Goal: Task Accomplishment & Management: Use online tool/utility

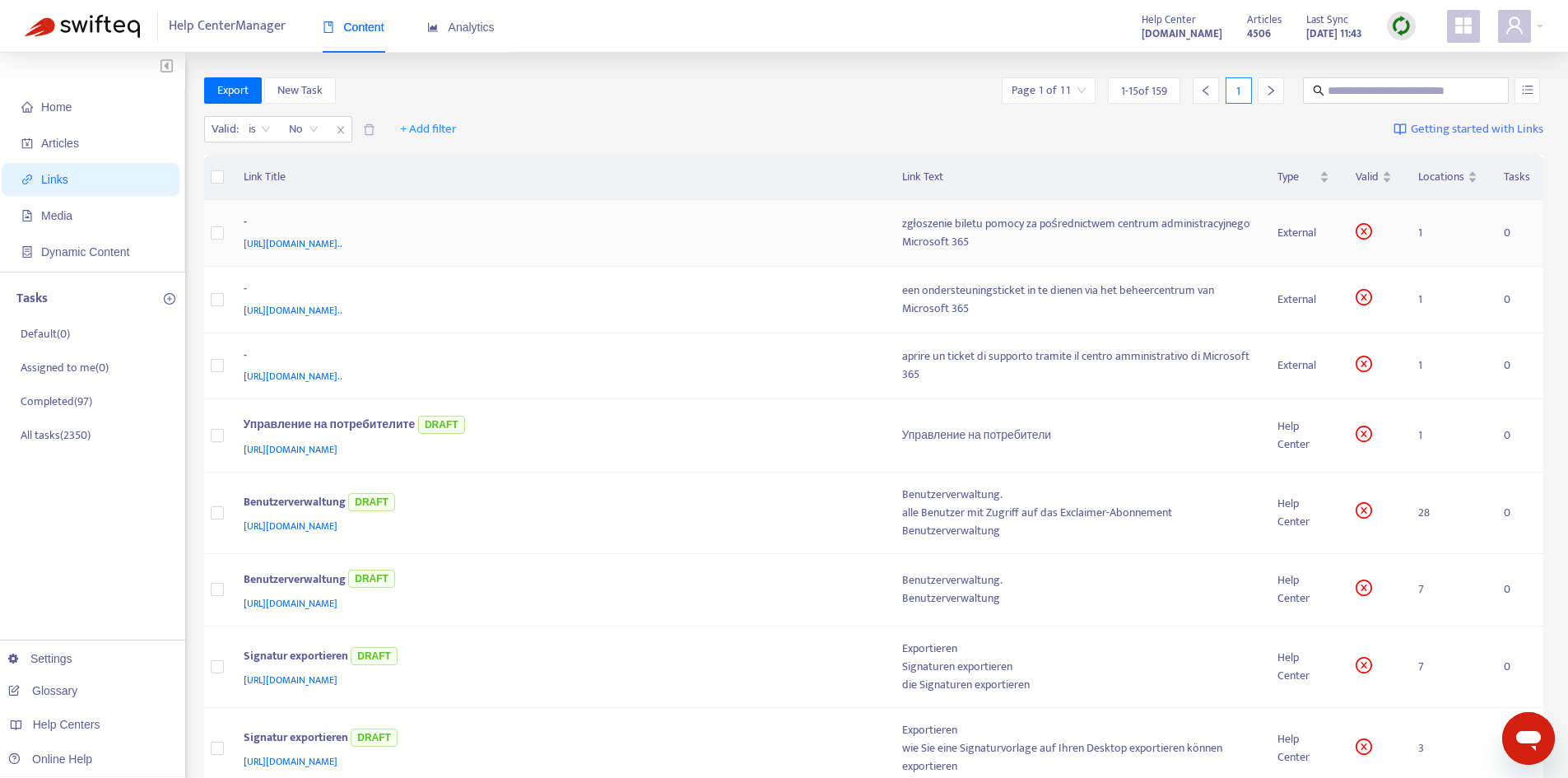
click at [868, 232] on div "-" at bounding box center [557, 224] width 626 height 21
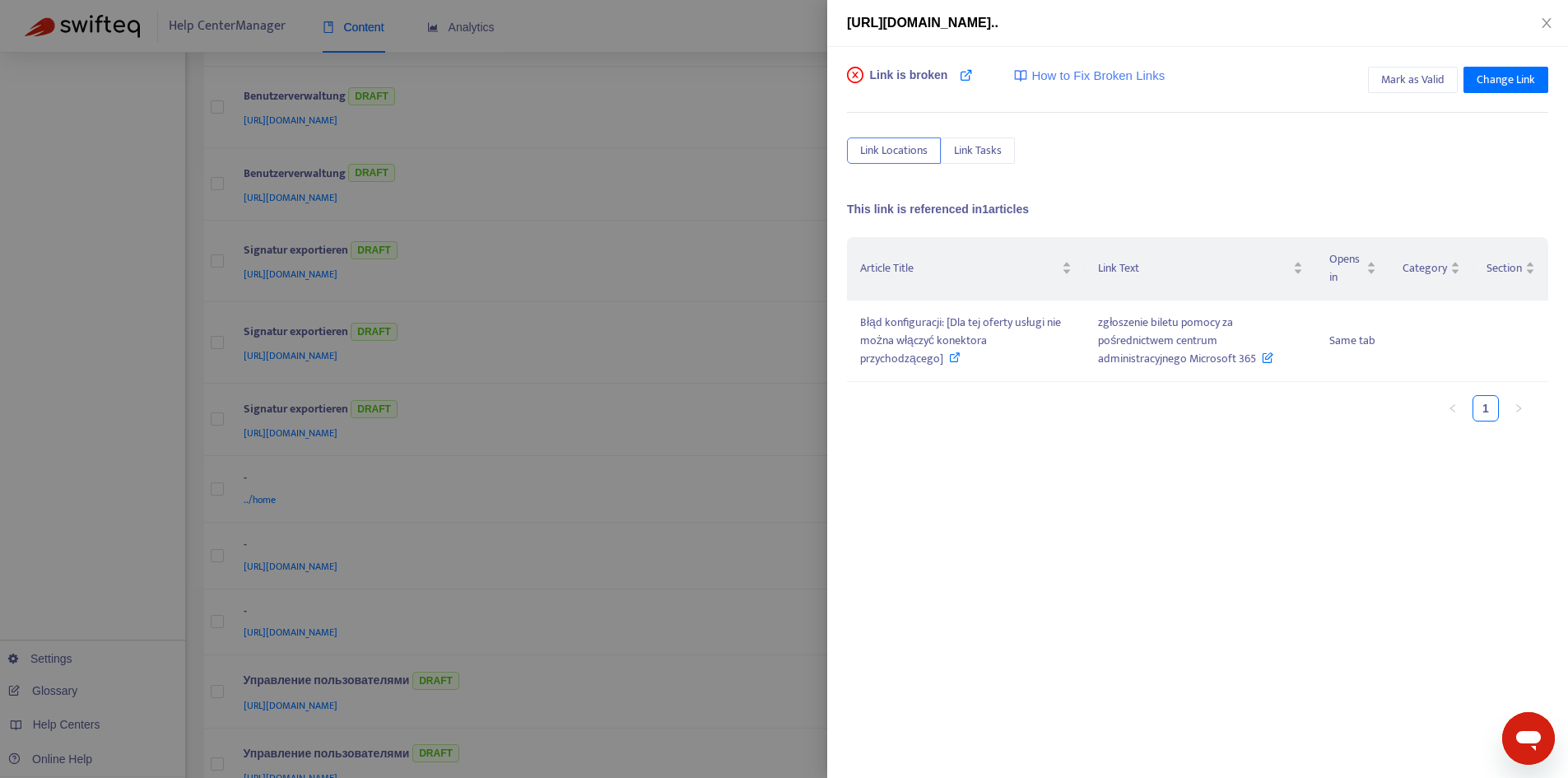
scroll to position [412, 0]
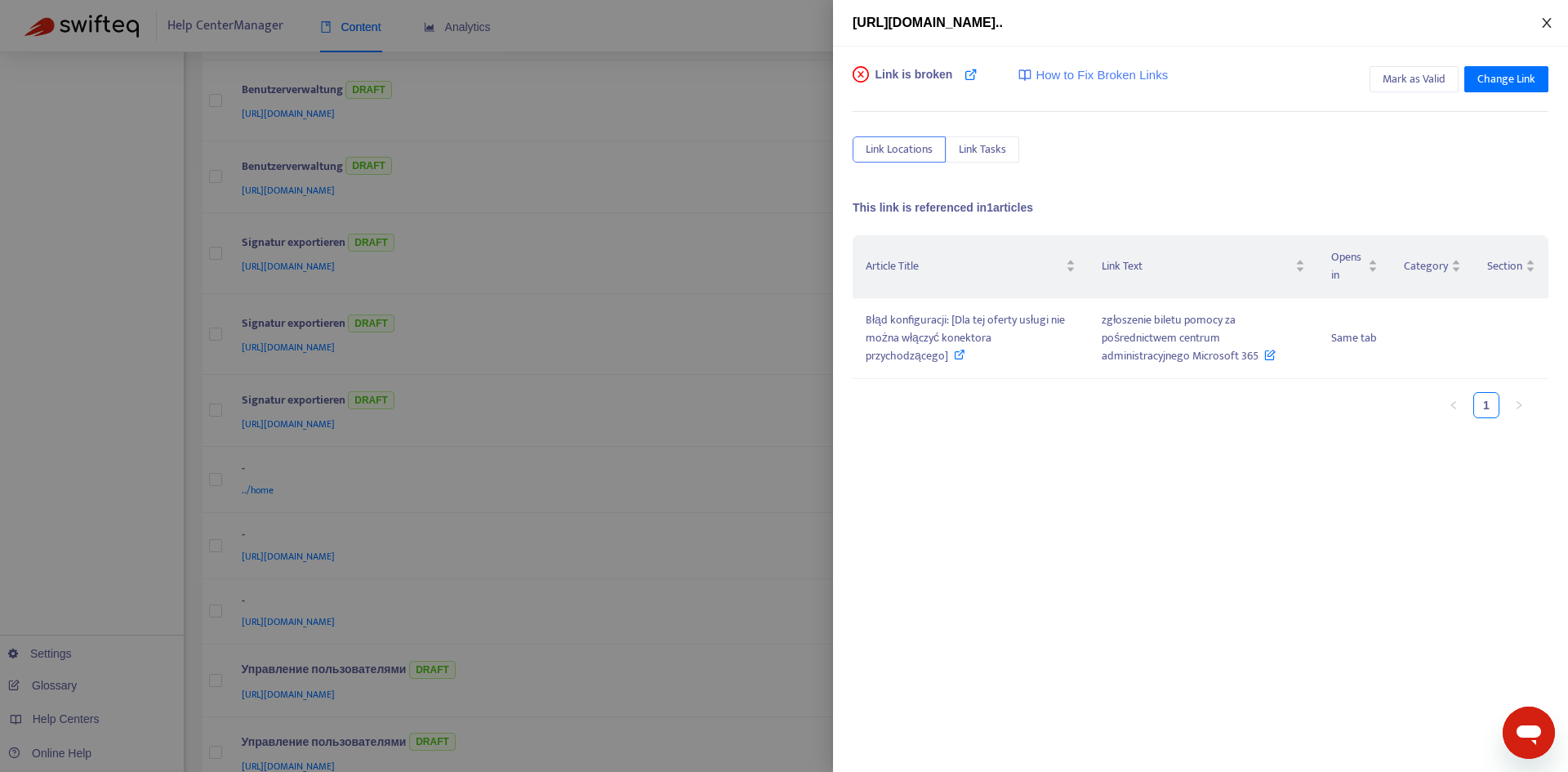
click at [1550, 23] on icon "close" at bounding box center [1546, 23] width 13 height 13
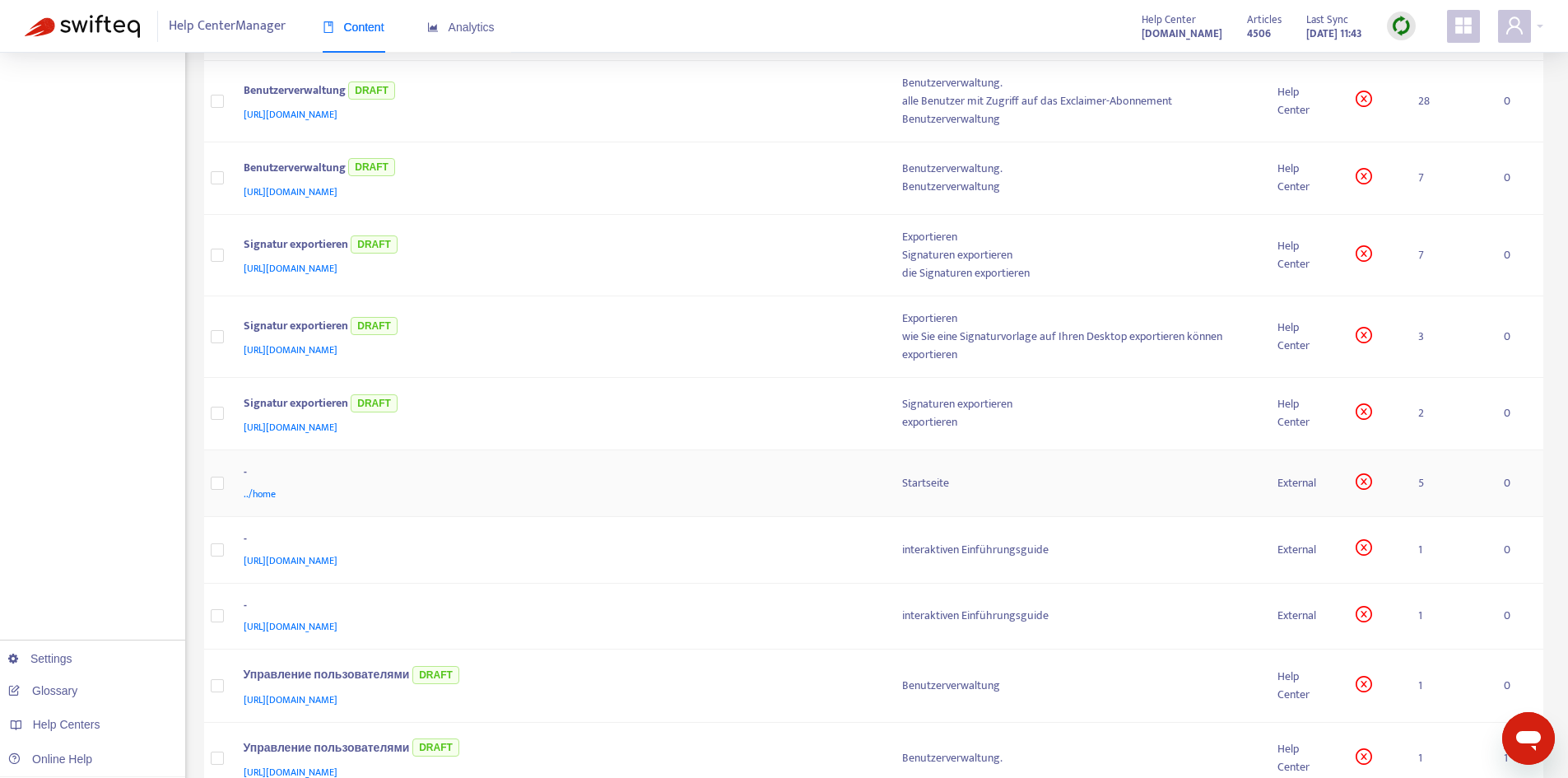
click at [839, 474] on div "-" at bounding box center [557, 474] width 626 height 21
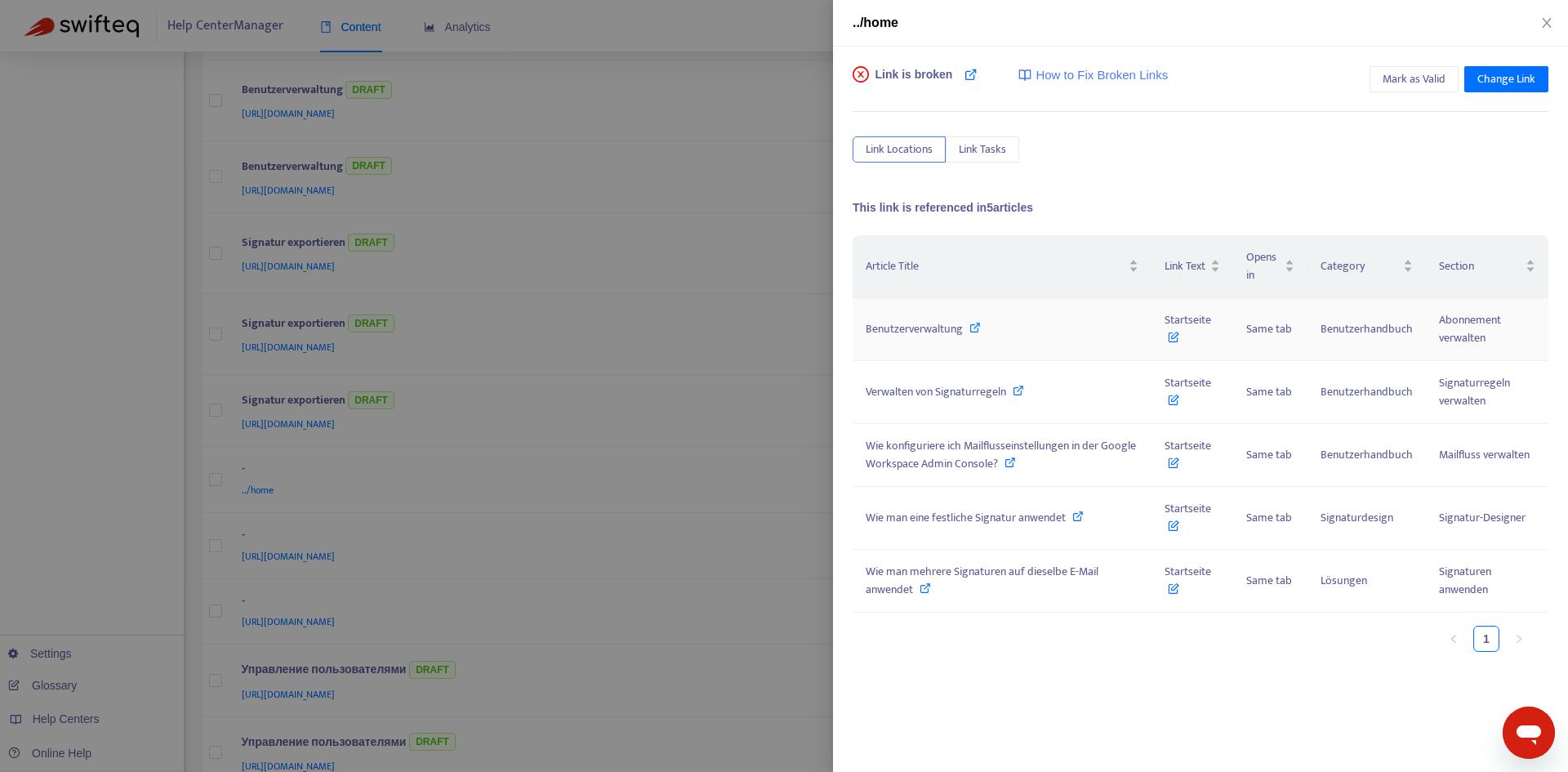
click at [959, 322] on span "Benutzerverwaltung" at bounding box center [915, 329] width 97 height 19
click at [1197, 328] on span "Startseite" at bounding box center [1188, 329] width 47 height 36
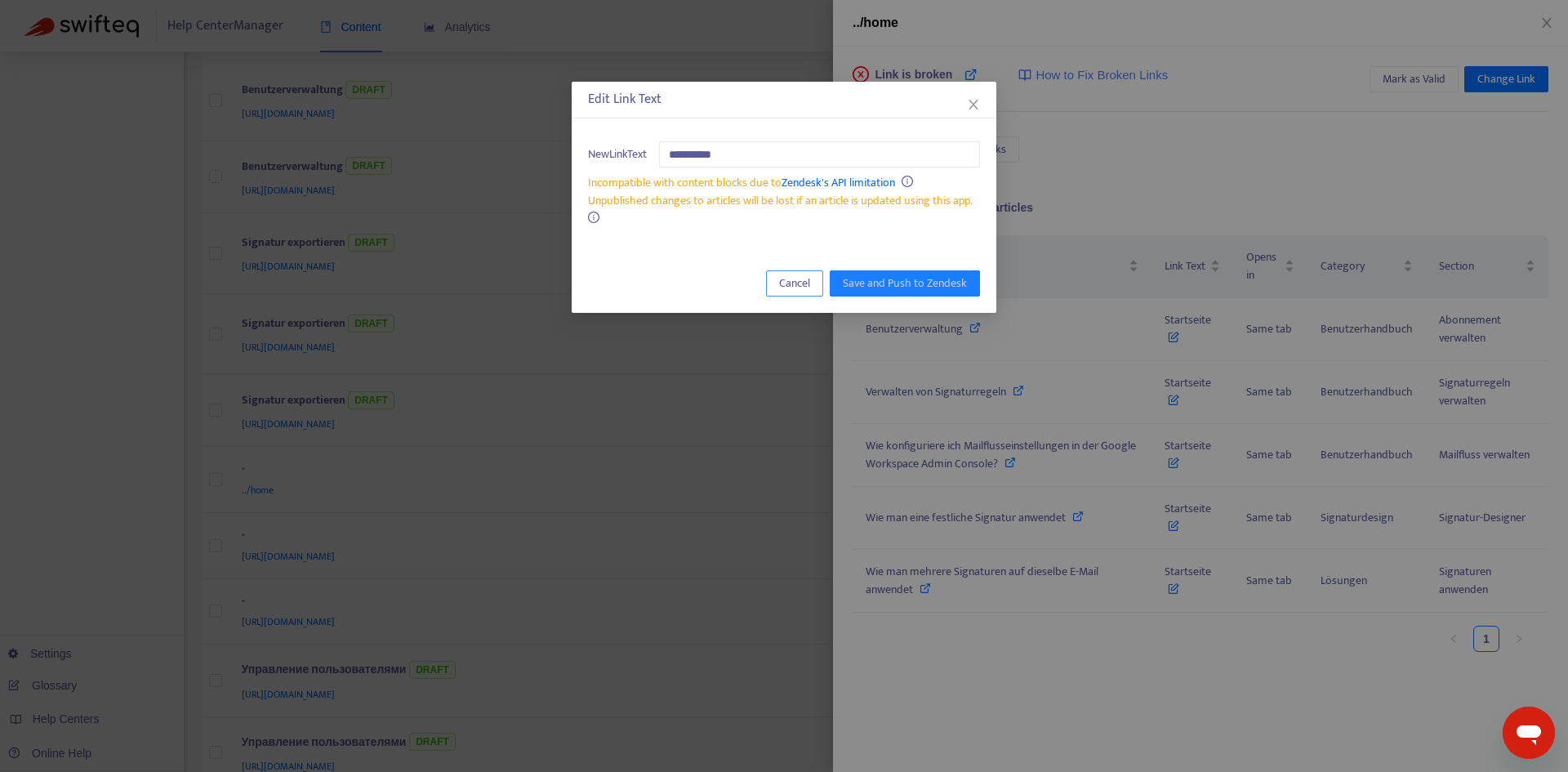
click at [810, 279] on span "Cancel" at bounding box center [795, 283] width 31 height 18
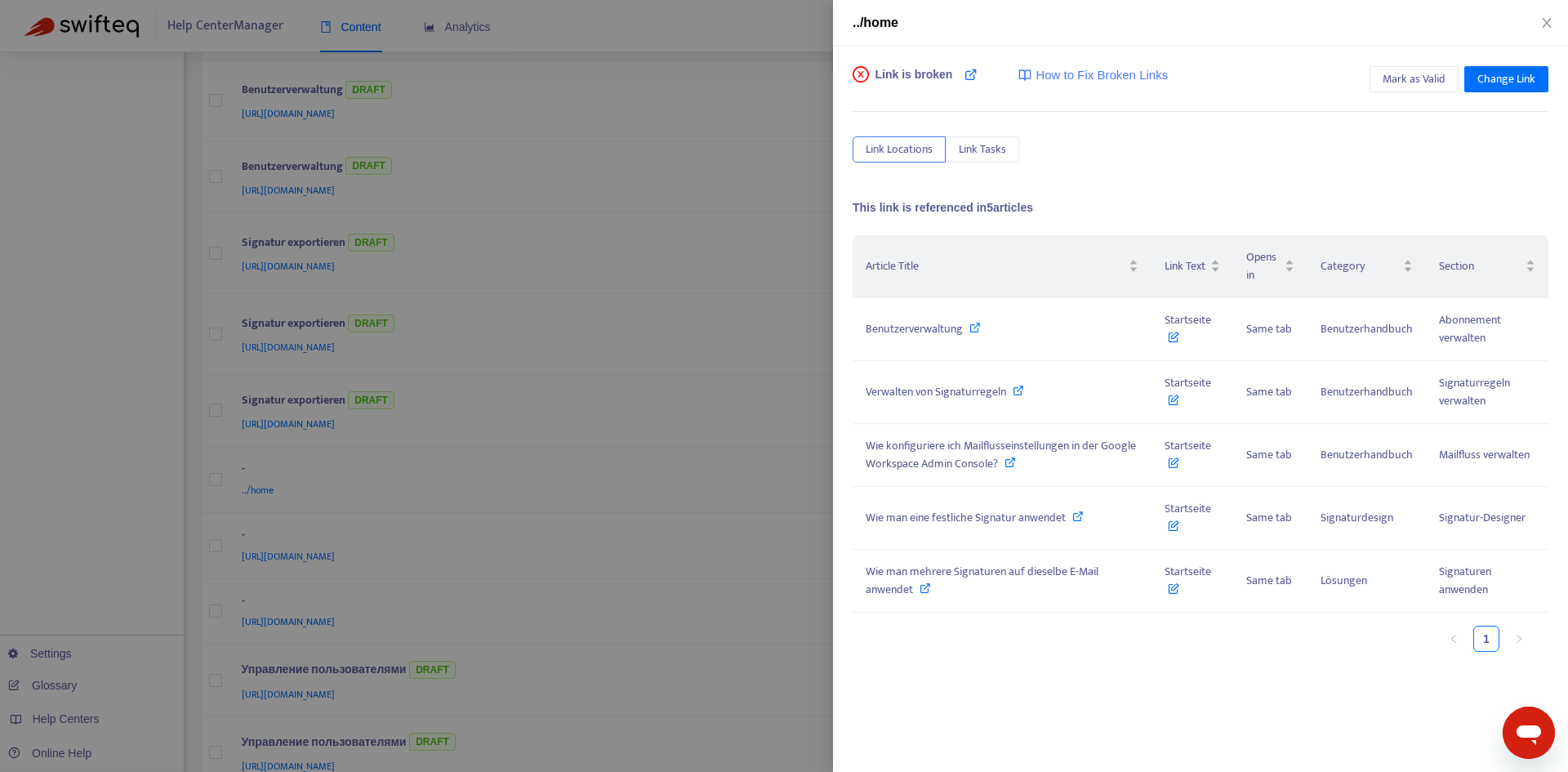
click at [311, 649] on div at bounding box center [784, 386] width 1568 height 772
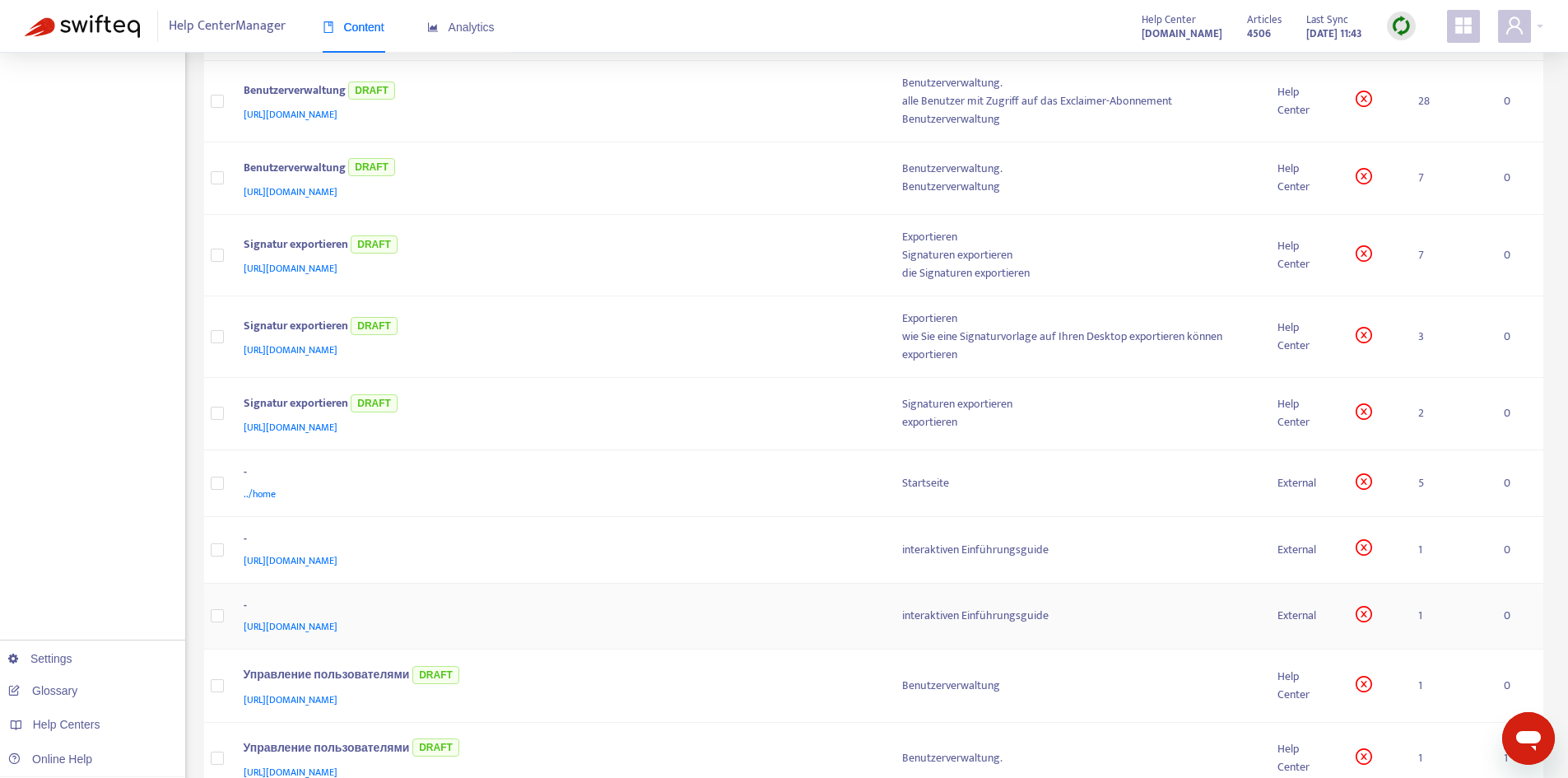
click at [338, 622] on span "[URL][DOMAIN_NAME]" at bounding box center [290, 626] width 94 height 17
click at [875, 612] on div "- [URL][DOMAIN_NAME]" at bounding box center [560, 615] width 632 height 39
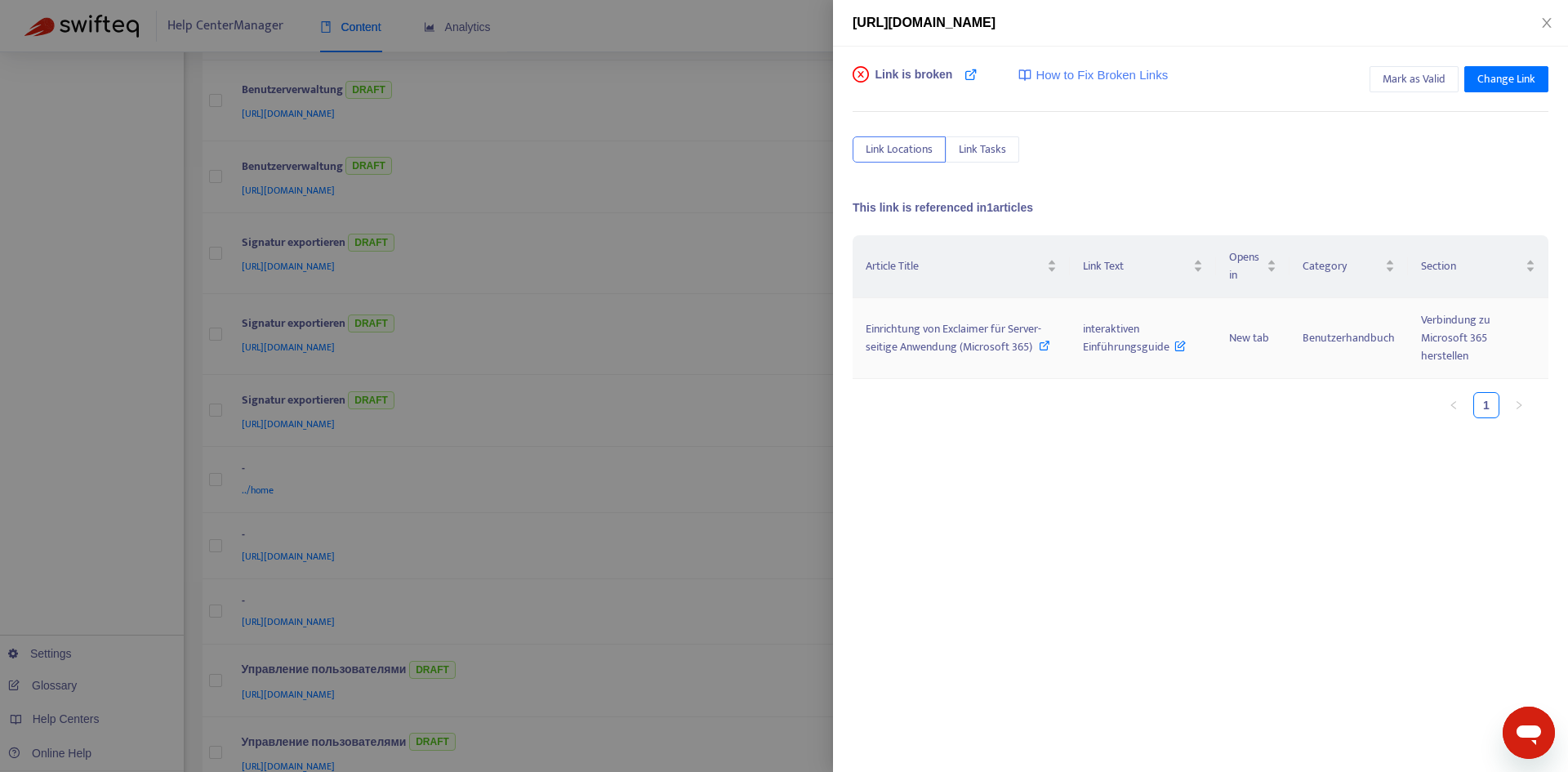
click at [947, 337] on span "Einrichtung von Exclaimer für Server-seitige Anwendung (Microsoft 365)" at bounding box center [954, 337] width 175 height 36
click at [1091, 324] on span "interaktiven Einführungsguide" at bounding box center [1135, 337] width 104 height 36
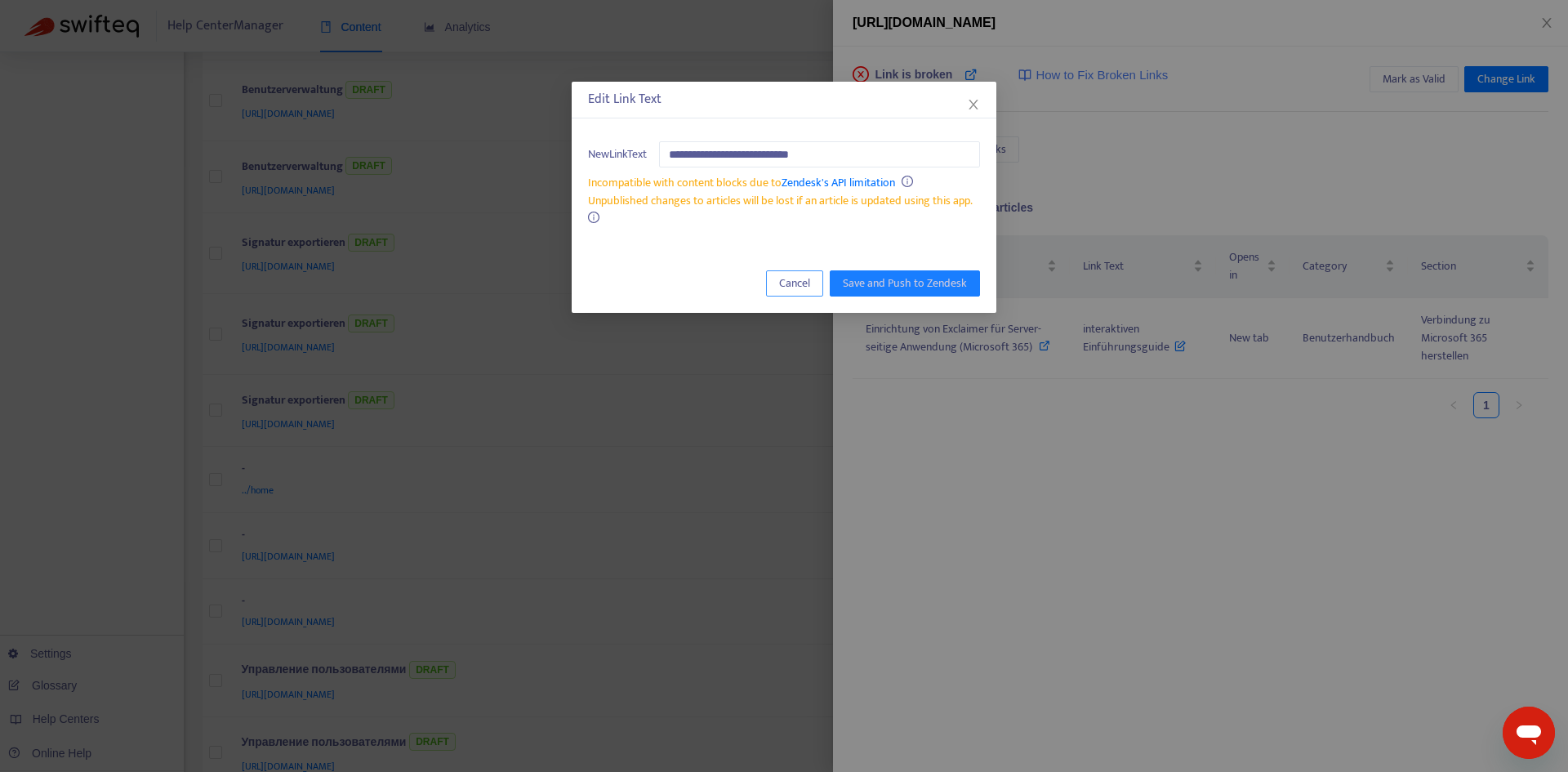
click at [796, 283] on span "Cancel" at bounding box center [795, 283] width 31 height 18
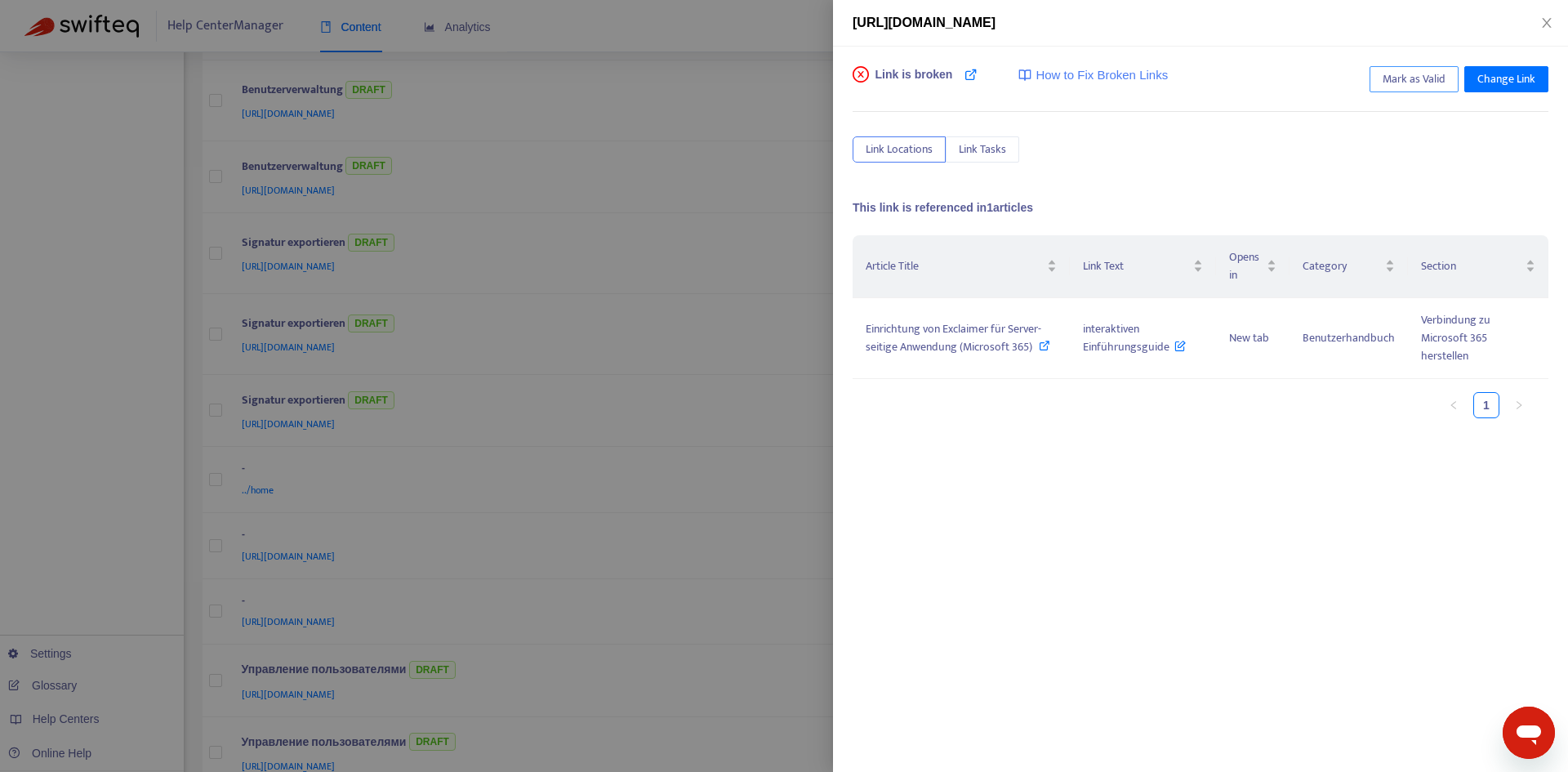
click at [1421, 79] on span "Mark as Valid" at bounding box center [1414, 79] width 62 height 18
click at [1552, 18] on icon "close" at bounding box center [1546, 23] width 13 height 13
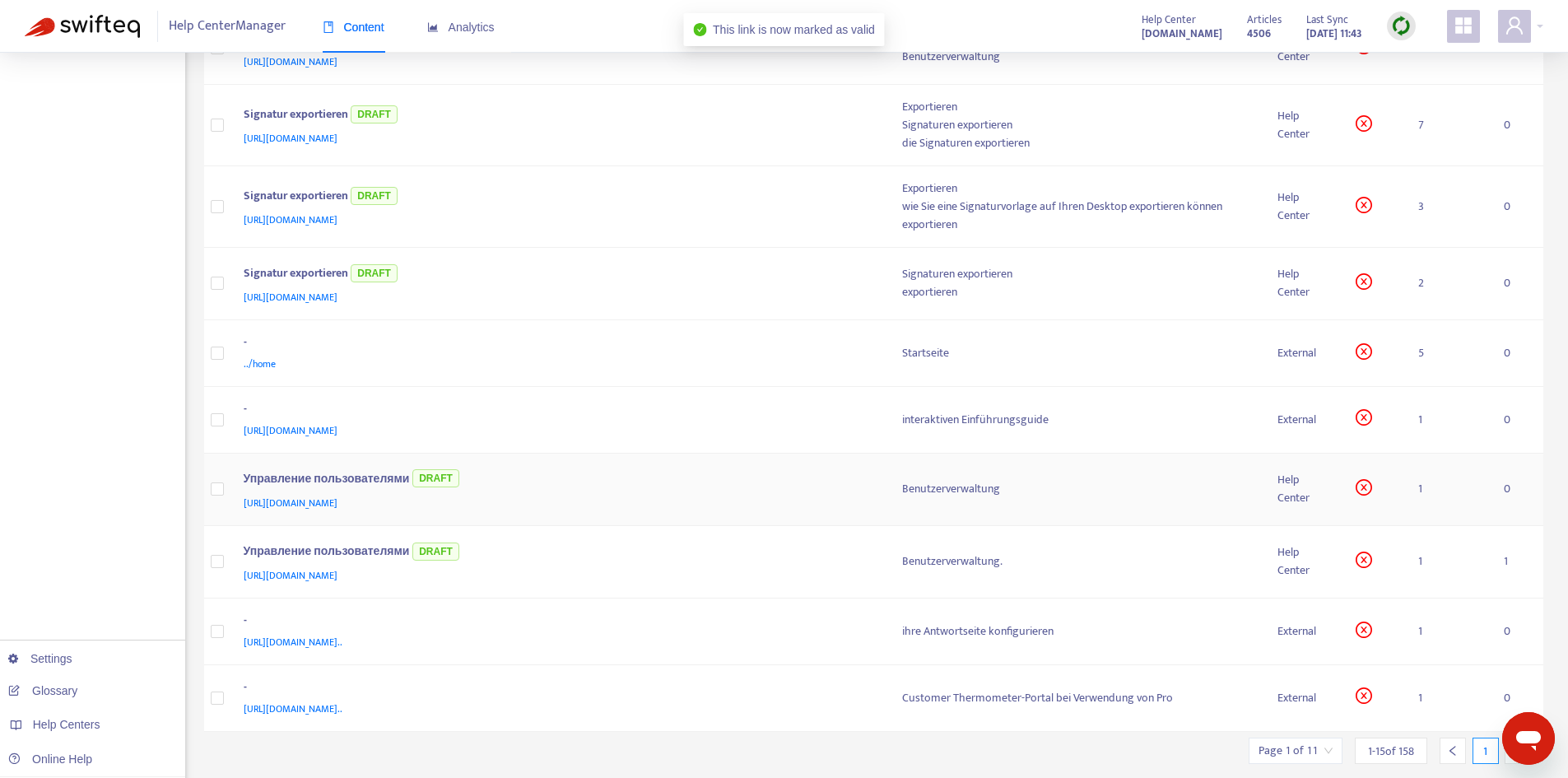
scroll to position [587, 0]
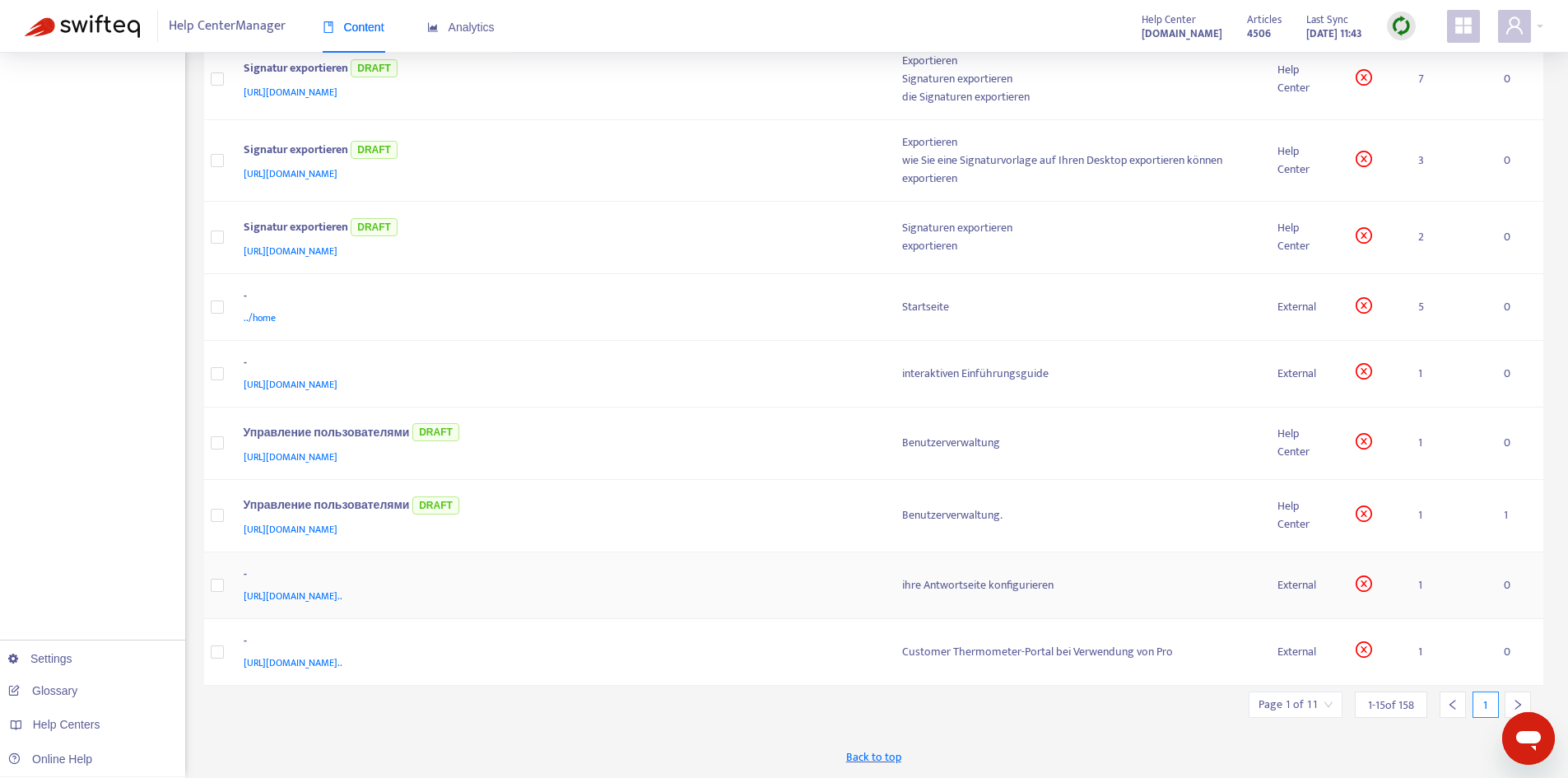
click at [876, 582] on td "- [URL][DOMAIN_NAME].." at bounding box center [560, 586] width 659 height 66
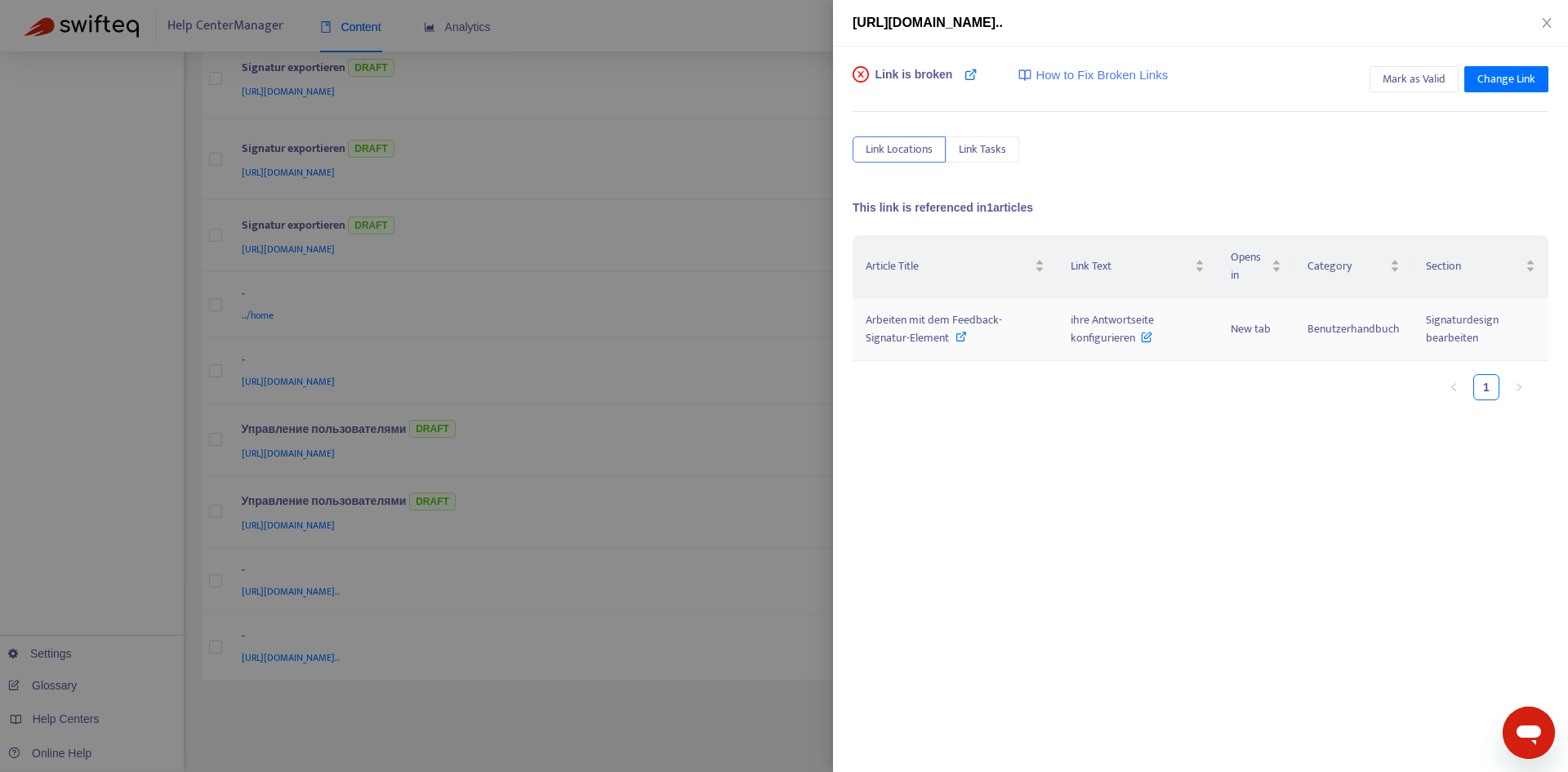
click at [968, 327] on span "Arbeiten mit dem Feedback-Signatur-Element" at bounding box center [934, 329] width 136 height 36
click at [1108, 327] on span "ihre Antwortseite konfigurieren" at bounding box center [1112, 329] width 83 height 36
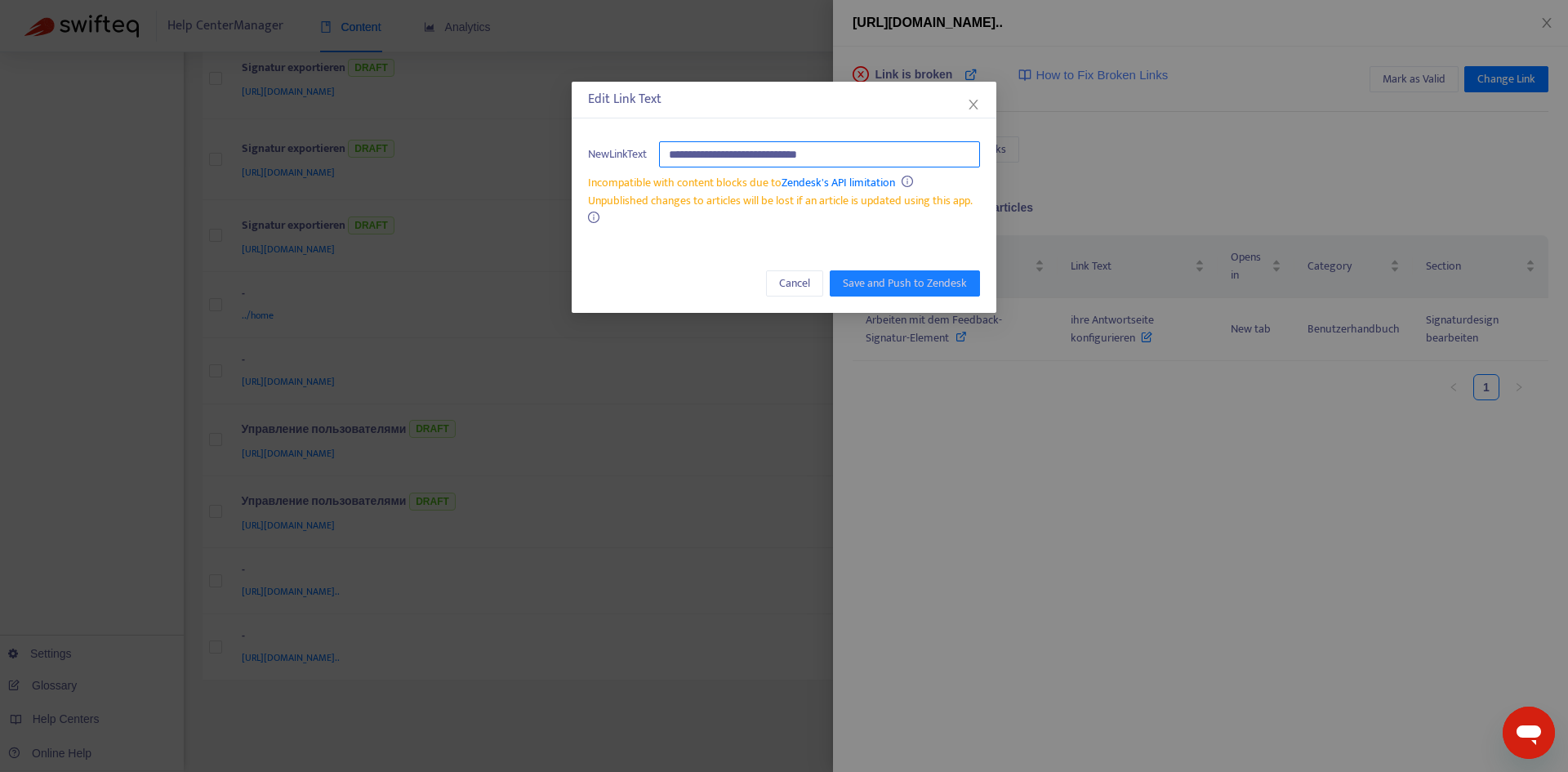
click at [848, 156] on input "**********" at bounding box center [820, 154] width 321 height 26
click at [909, 165] on input "**********" at bounding box center [820, 154] width 321 height 26
drag, startPoint x: 860, startPoint y: 157, endPoint x: 513, endPoint y: 154, distance: 347.0
click at [513, 154] on div "**********" at bounding box center [784, 386] width 1568 height 772
click at [778, 278] on button "Cancel" at bounding box center [795, 284] width 57 height 26
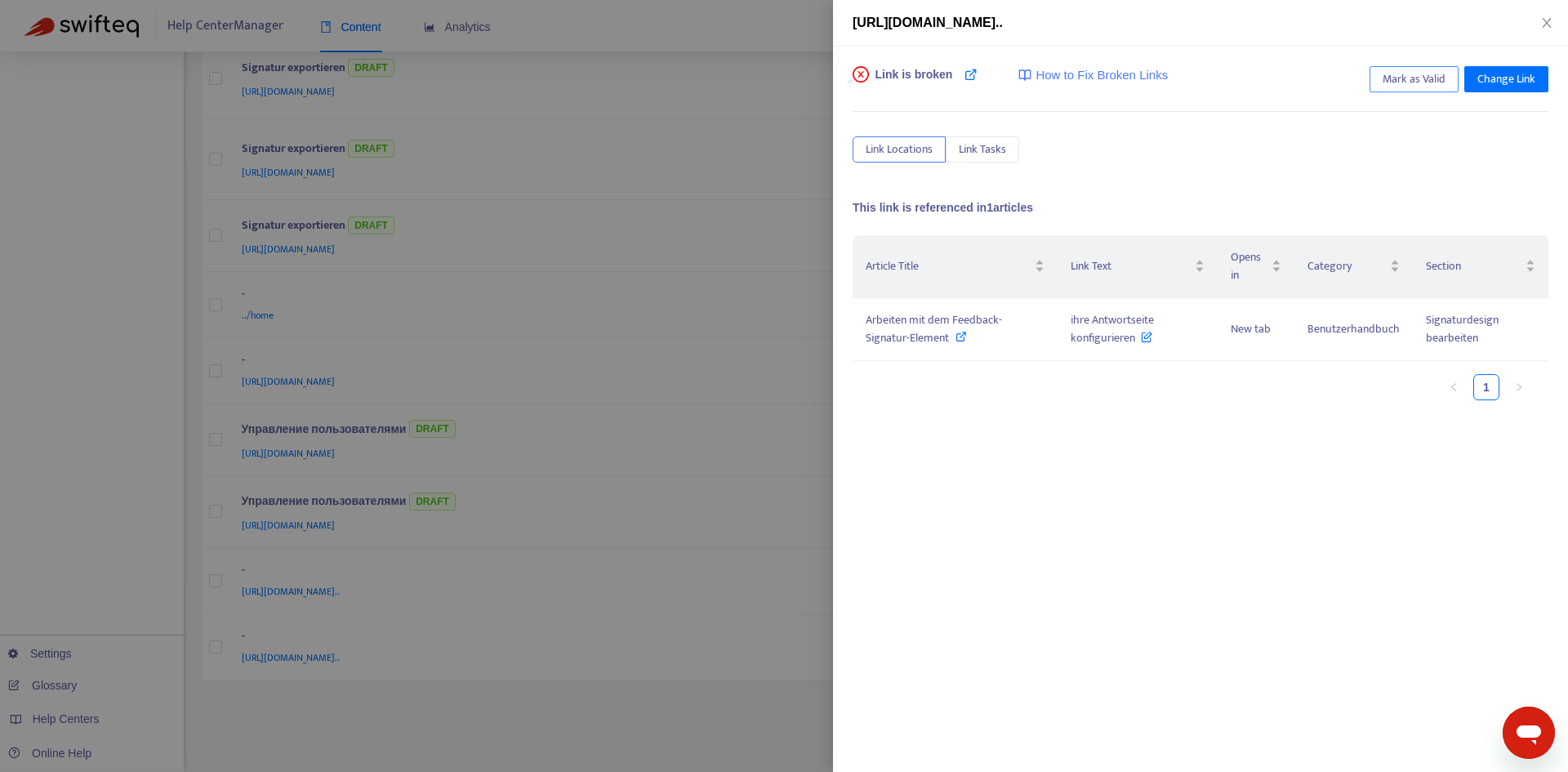
click at [1375, 85] on button "Mark as Valid" at bounding box center [1414, 79] width 89 height 26
click at [658, 551] on div at bounding box center [784, 386] width 1568 height 772
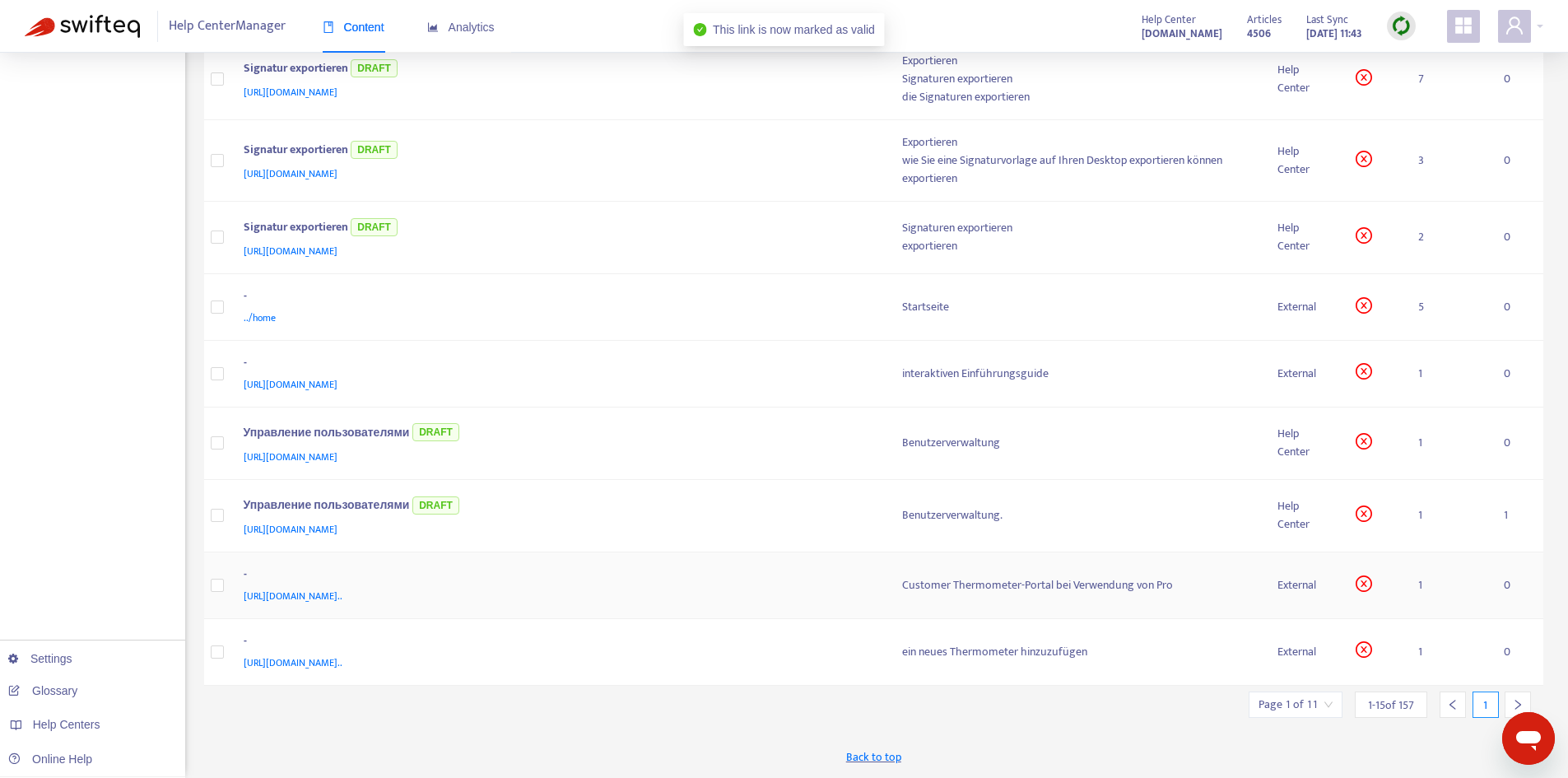
click at [343, 590] on span "[URL][DOMAIN_NAME].." at bounding box center [293, 595] width 99 height 17
click at [937, 590] on div "Customer Thermometer-Portal bei Verwendung von Pro" at bounding box center [1077, 585] width 349 height 18
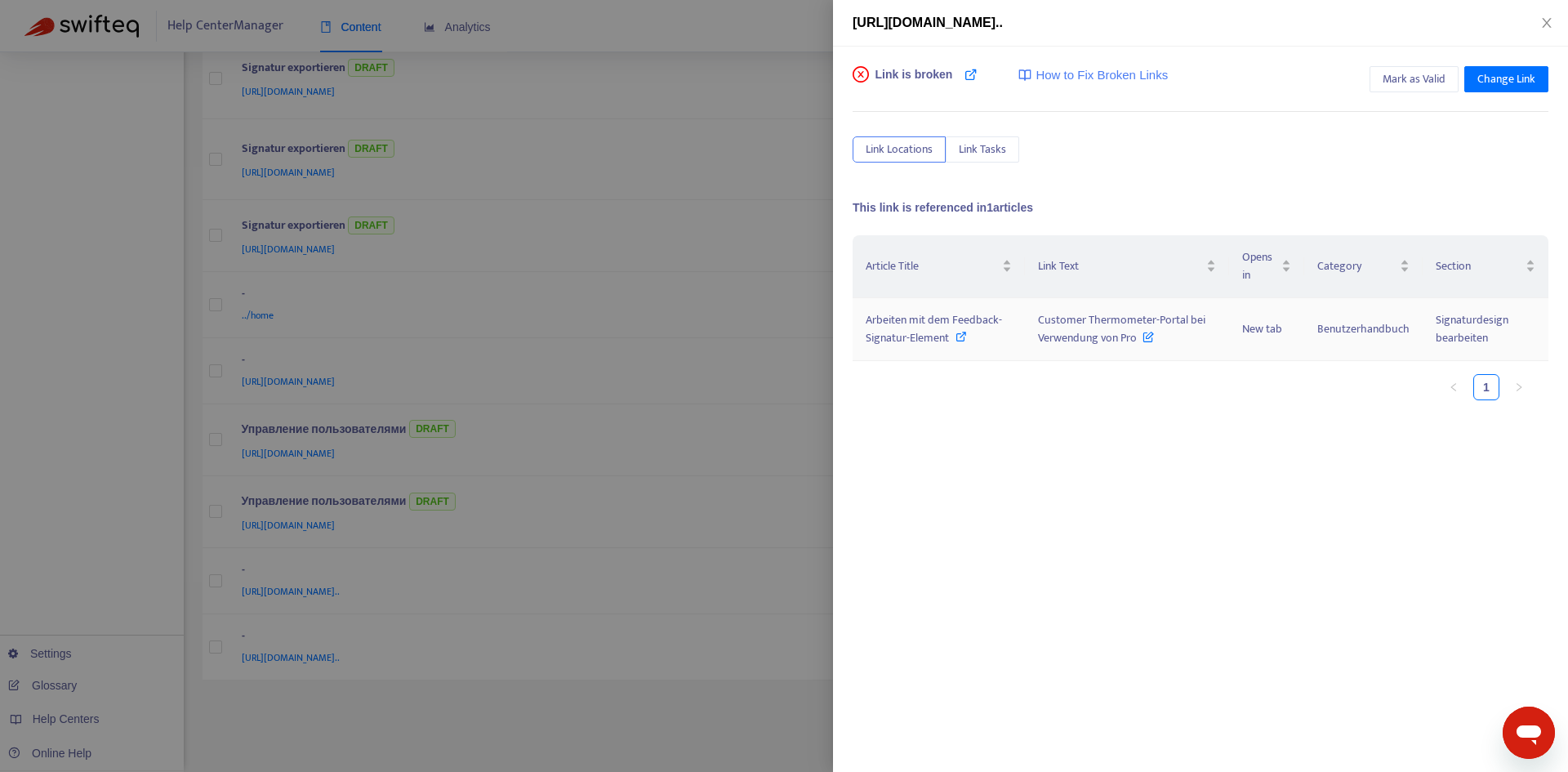
click at [932, 341] on span "Arbeiten mit dem Feedback-Signatur-Element" at bounding box center [934, 329] width 136 height 36
click at [1102, 312] on span "Customer Thermometer-Portal bei Verwendung von Pro" at bounding box center [1121, 329] width 167 height 36
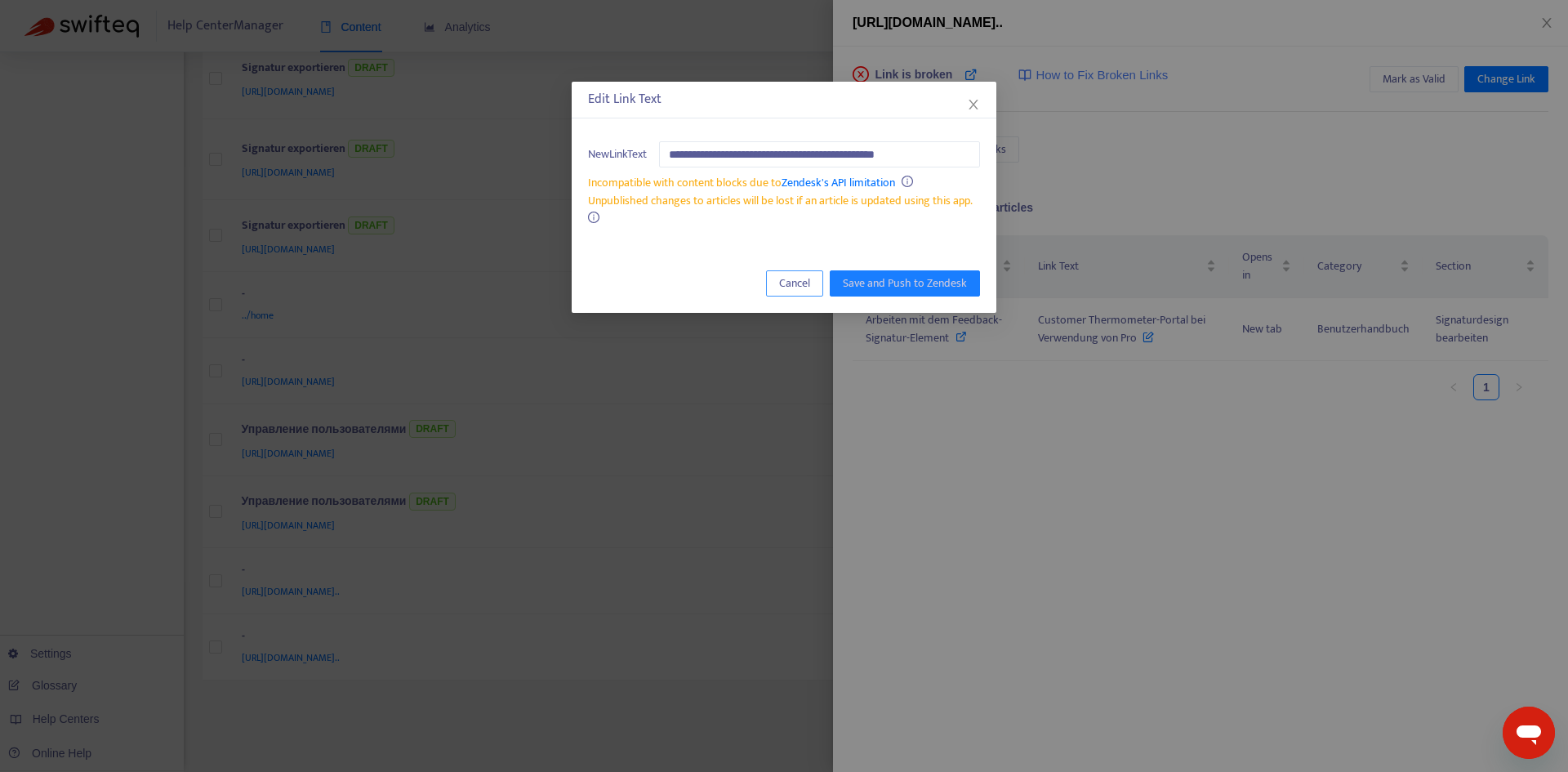
click at [818, 284] on button "Cancel" at bounding box center [795, 284] width 57 height 26
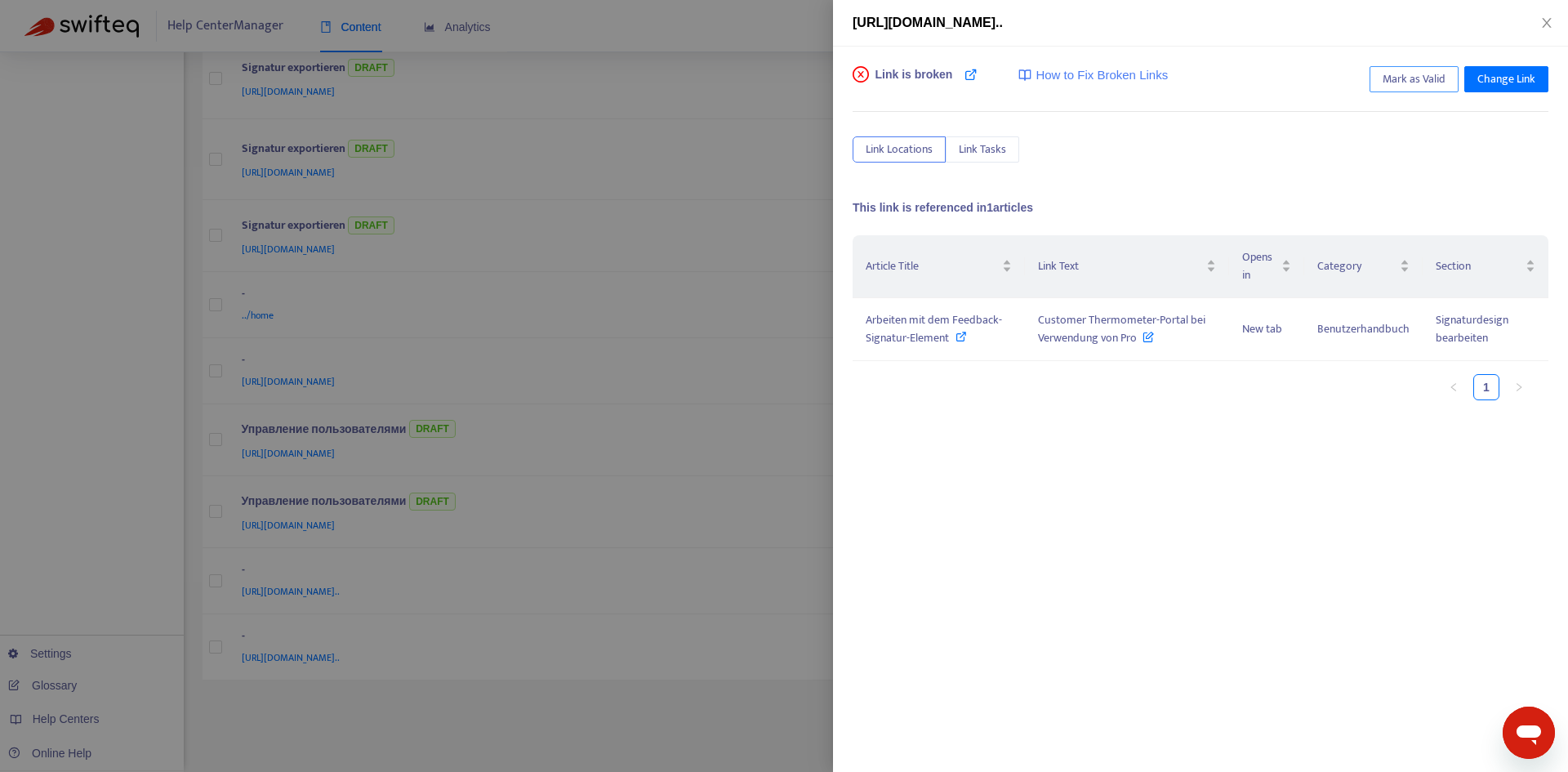
click at [1413, 80] on span "Mark as Valid" at bounding box center [1414, 79] width 62 height 18
click at [1552, 27] on icon "close" at bounding box center [1546, 23] width 13 height 13
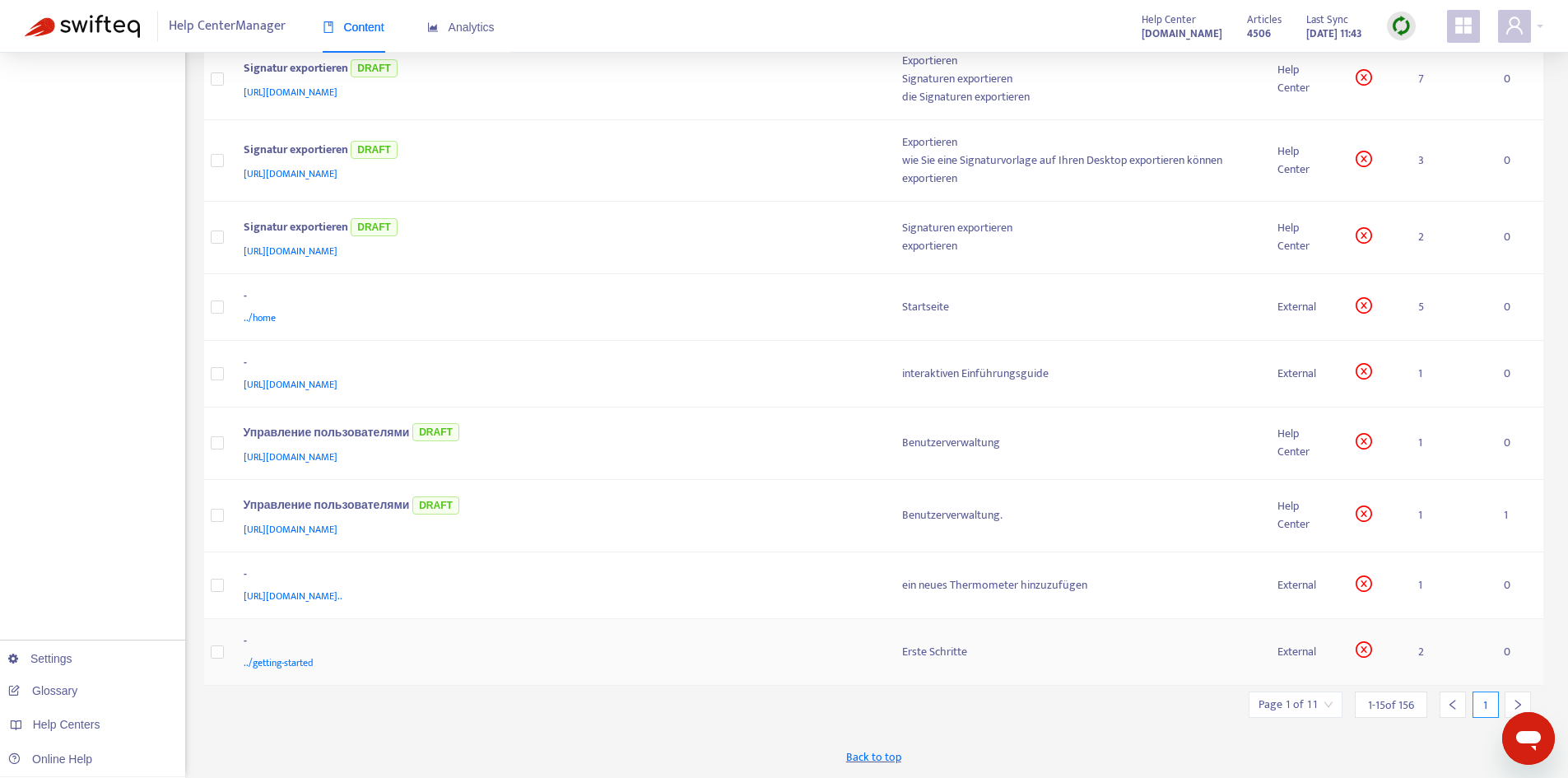
click at [824, 646] on div "-" at bounding box center [557, 643] width 626 height 21
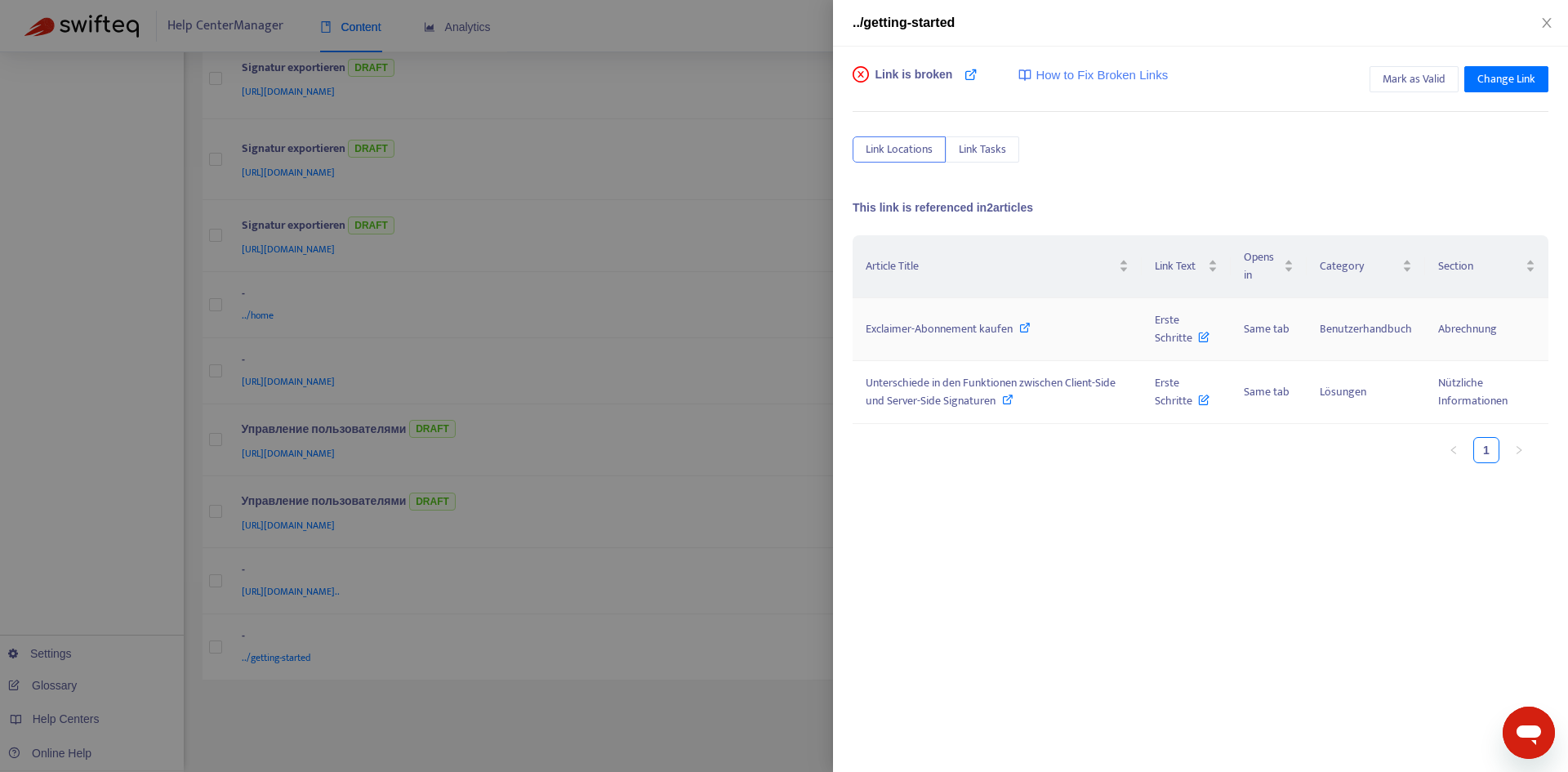
click at [1055, 339] on td "Exclaimer-Abonnement kaufen" at bounding box center [997, 330] width 289 height 62
click at [988, 330] on span "Exclaimer-Abonnement kaufen" at bounding box center [939, 329] width 147 height 19
click at [1178, 330] on span "Erste Schritte" at bounding box center [1182, 329] width 55 height 36
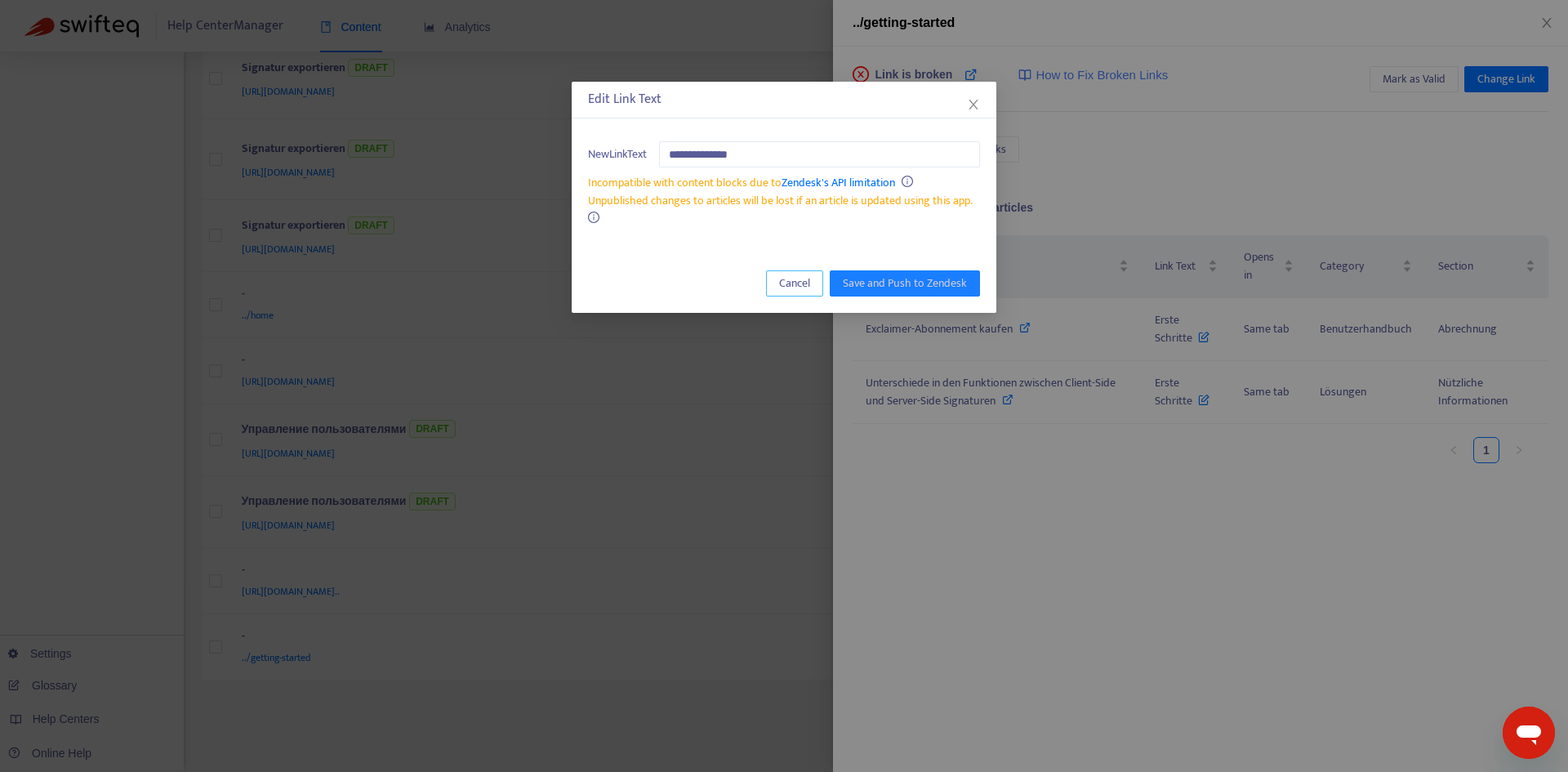
drag, startPoint x: 777, startPoint y: 287, endPoint x: 801, endPoint y: 288, distance: 24.0
click at [777, 287] on button "Cancel" at bounding box center [795, 284] width 57 height 26
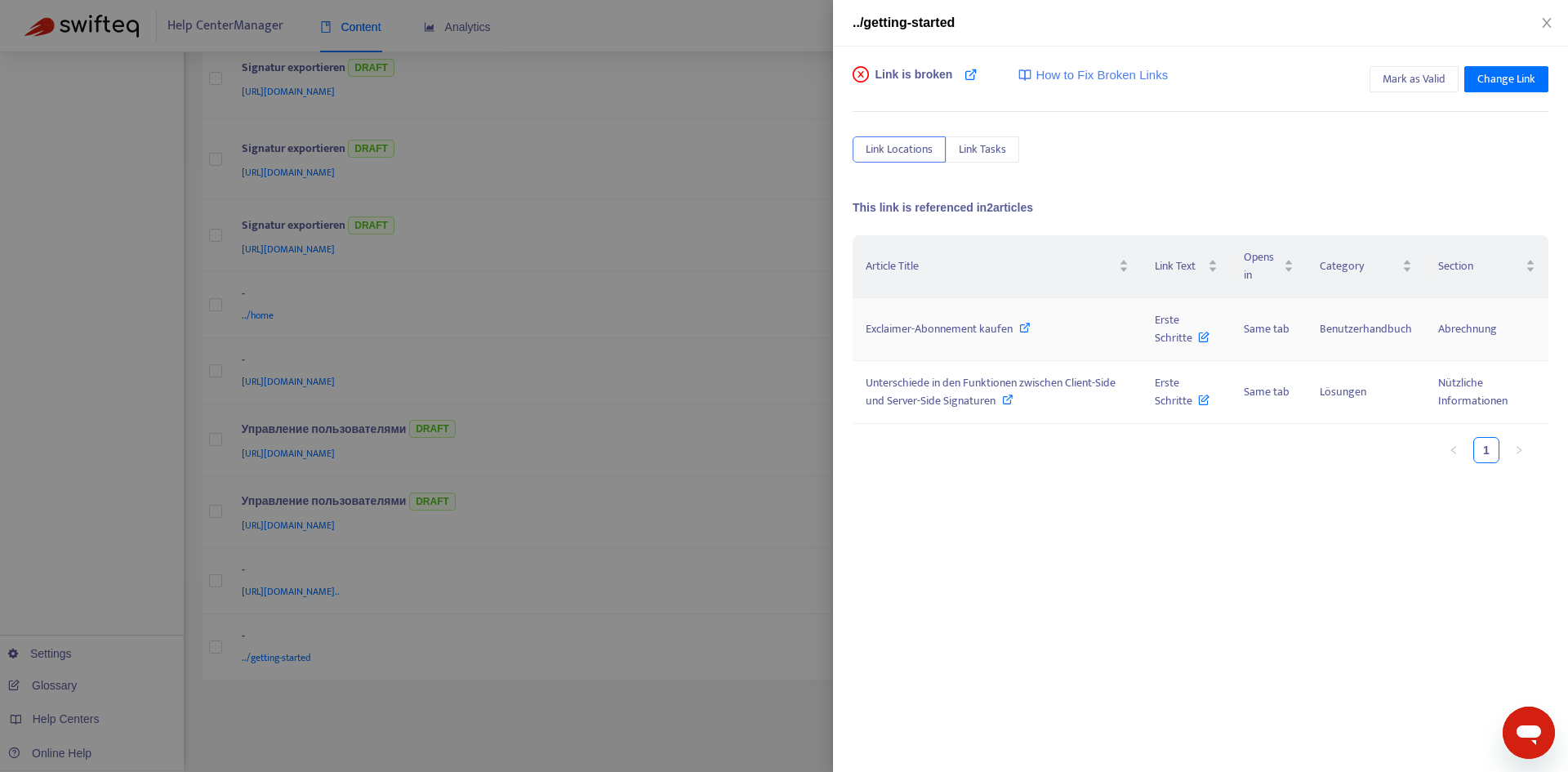
click at [944, 329] on span "Exclaimer-Abonnement kaufen" at bounding box center [939, 329] width 147 height 19
click at [981, 152] on span "Link Tasks" at bounding box center [982, 149] width 48 height 18
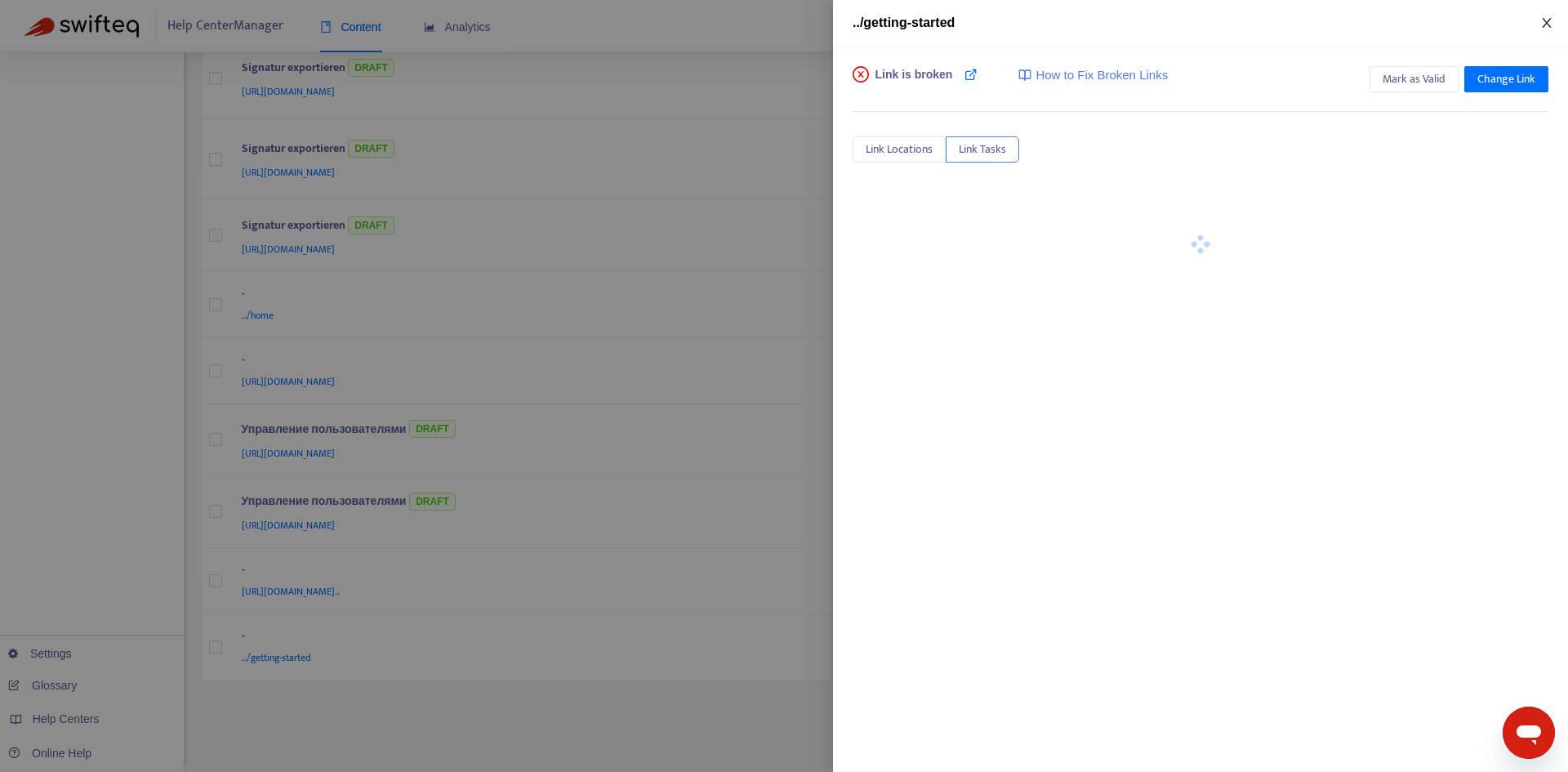
click at [1542, 21] on icon "close" at bounding box center [1546, 23] width 13 height 13
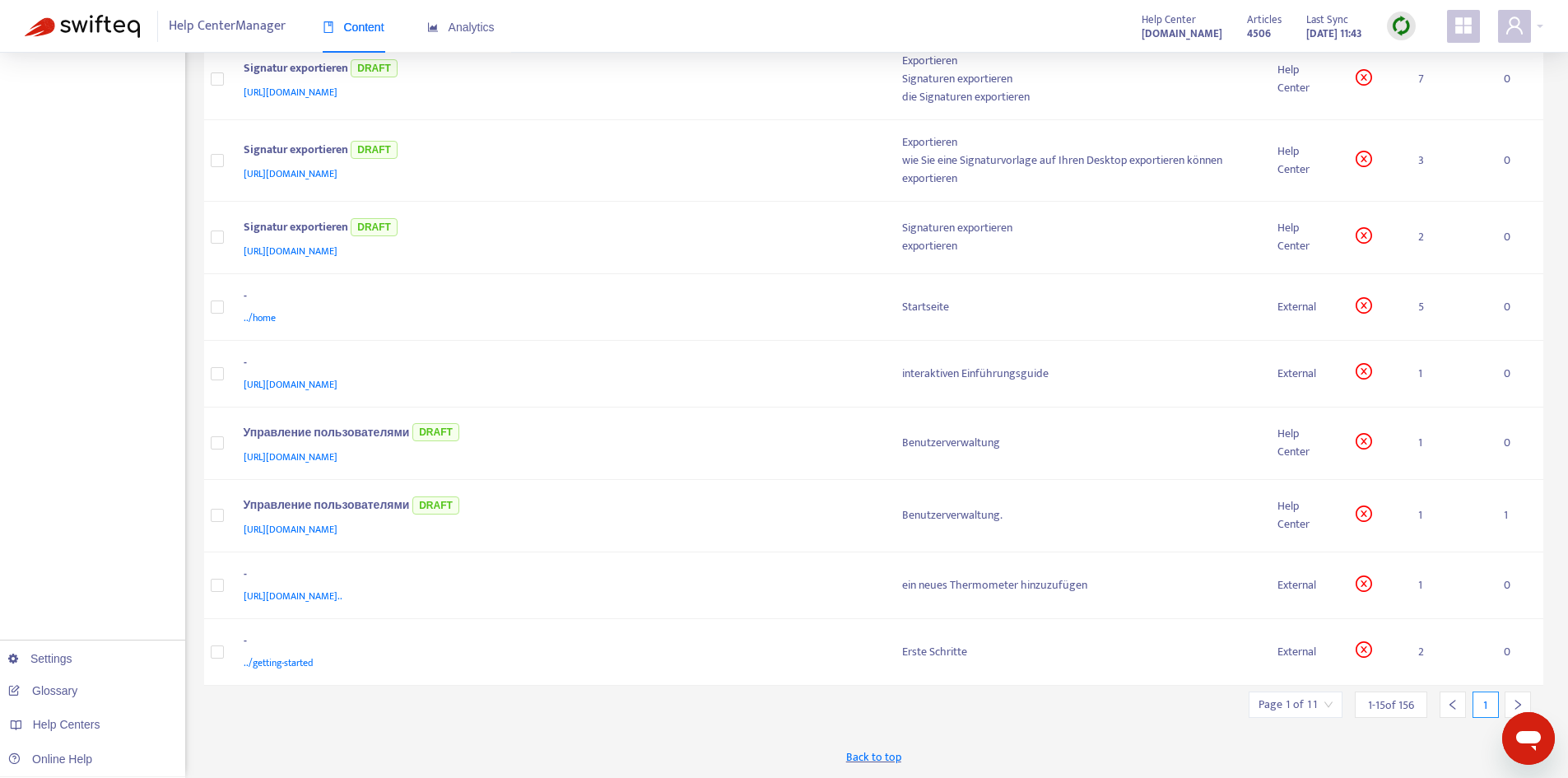
click at [1520, 705] on icon "right" at bounding box center [1518, 704] width 6 height 10
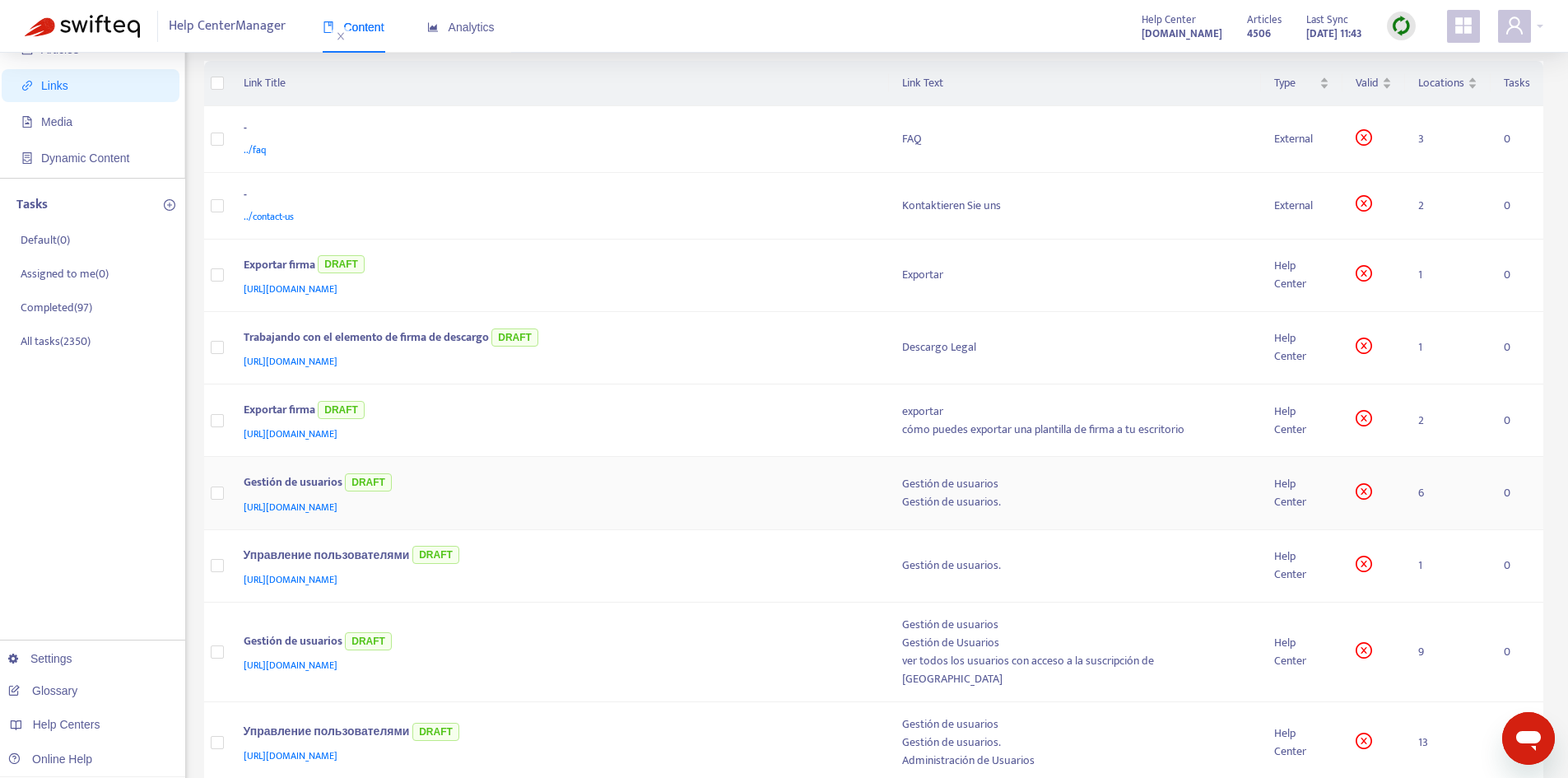
scroll to position [0, 0]
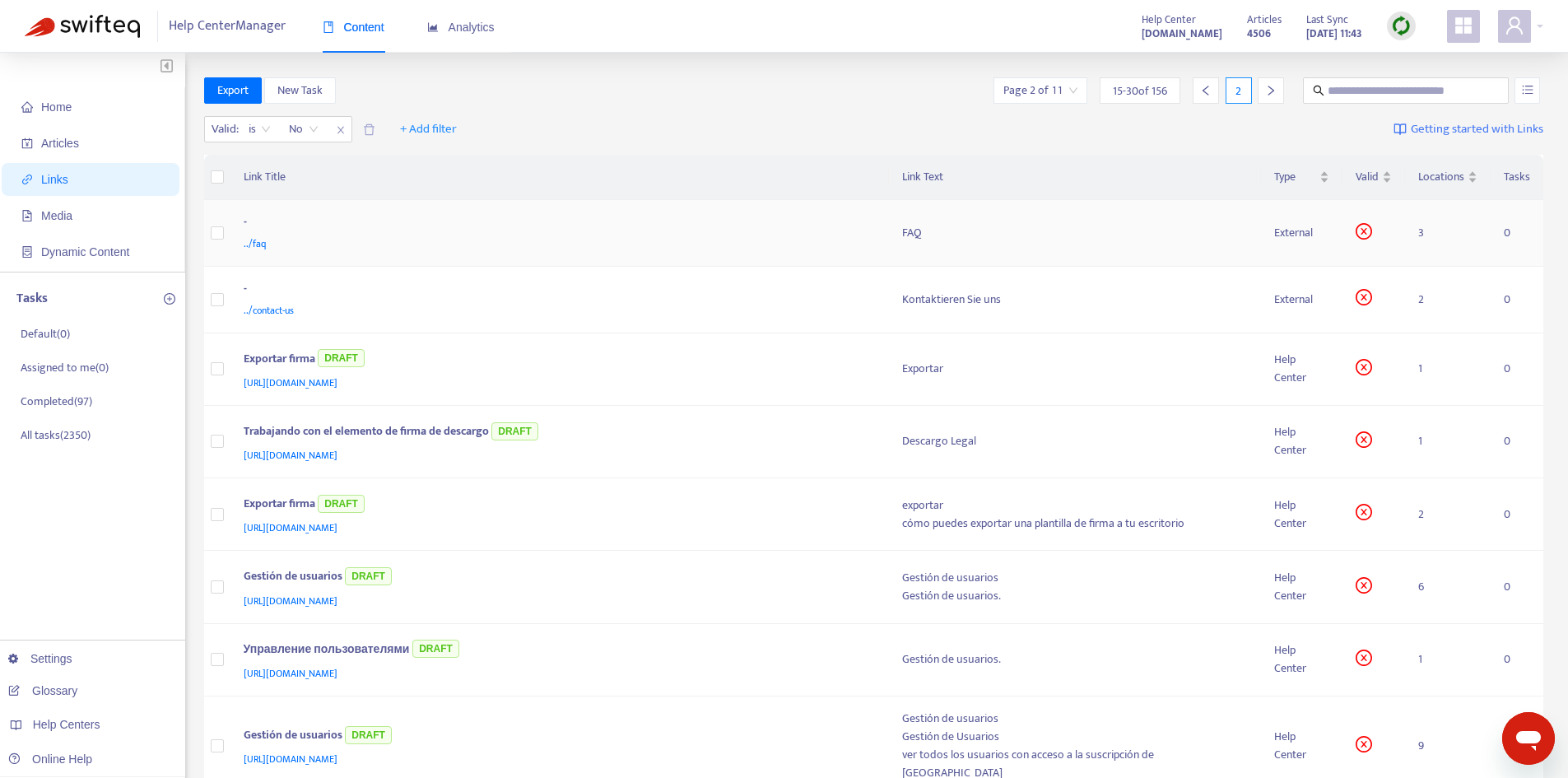
click at [875, 232] on div "- ../faq" at bounding box center [560, 233] width 632 height 39
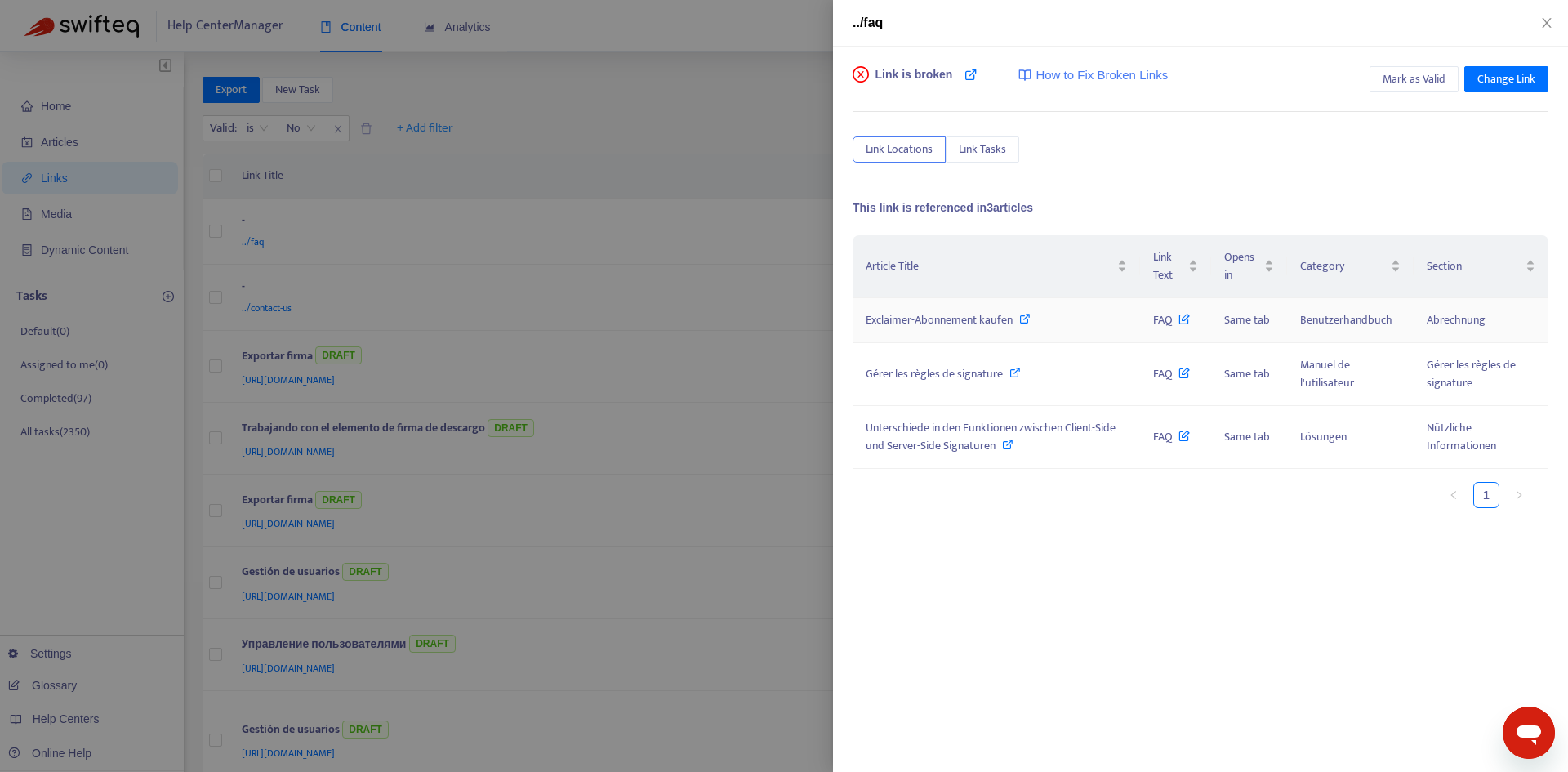
click at [990, 326] on span "Exclaimer-Abonnement kaufen" at bounding box center [939, 320] width 147 height 19
click at [1538, 20] on button "Close" at bounding box center [1547, 23] width 23 height 16
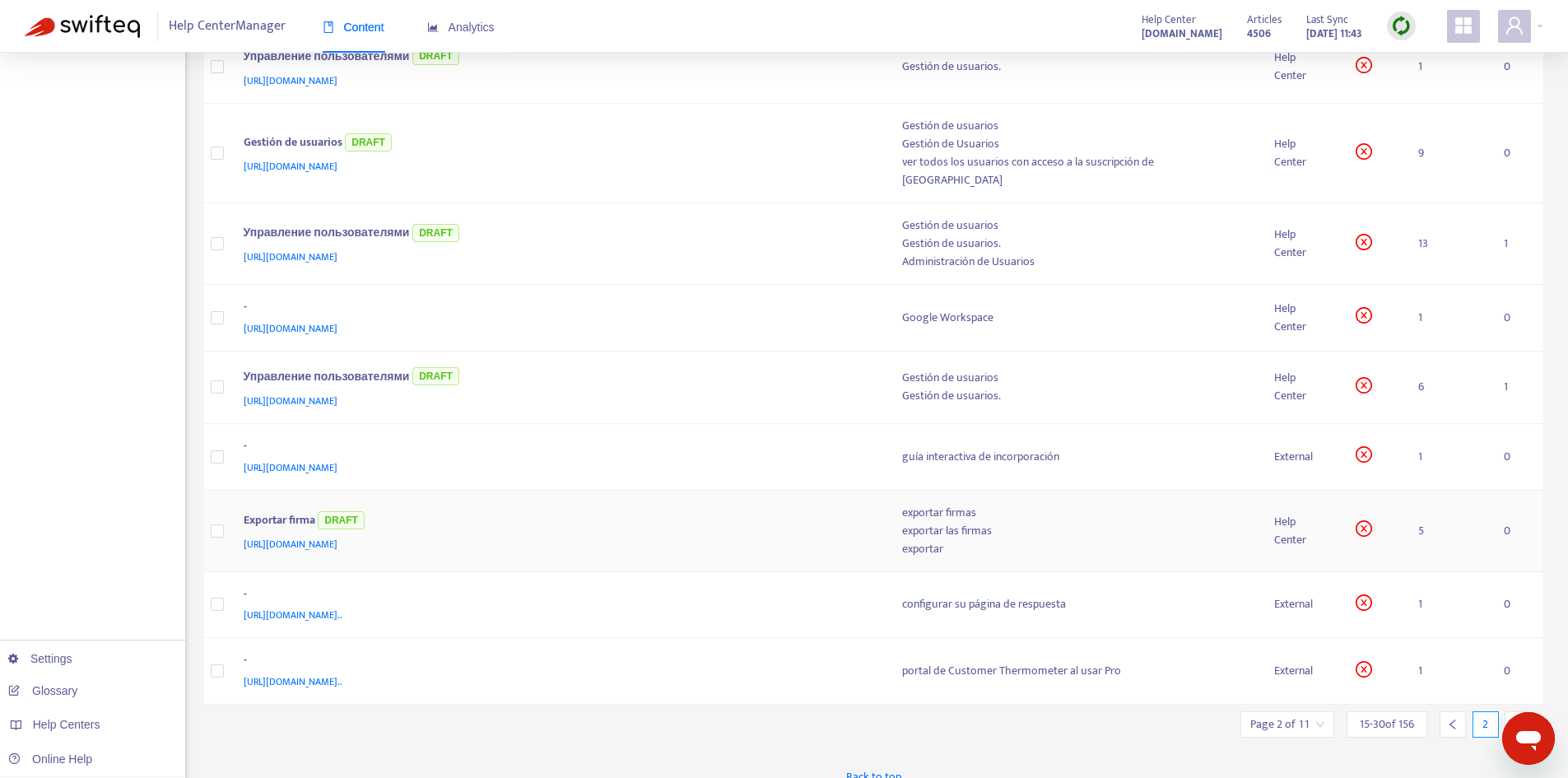
scroll to position [594, 0]
click at [1509, 710] on div at bounding box center [1518, 723] width 26 height 26
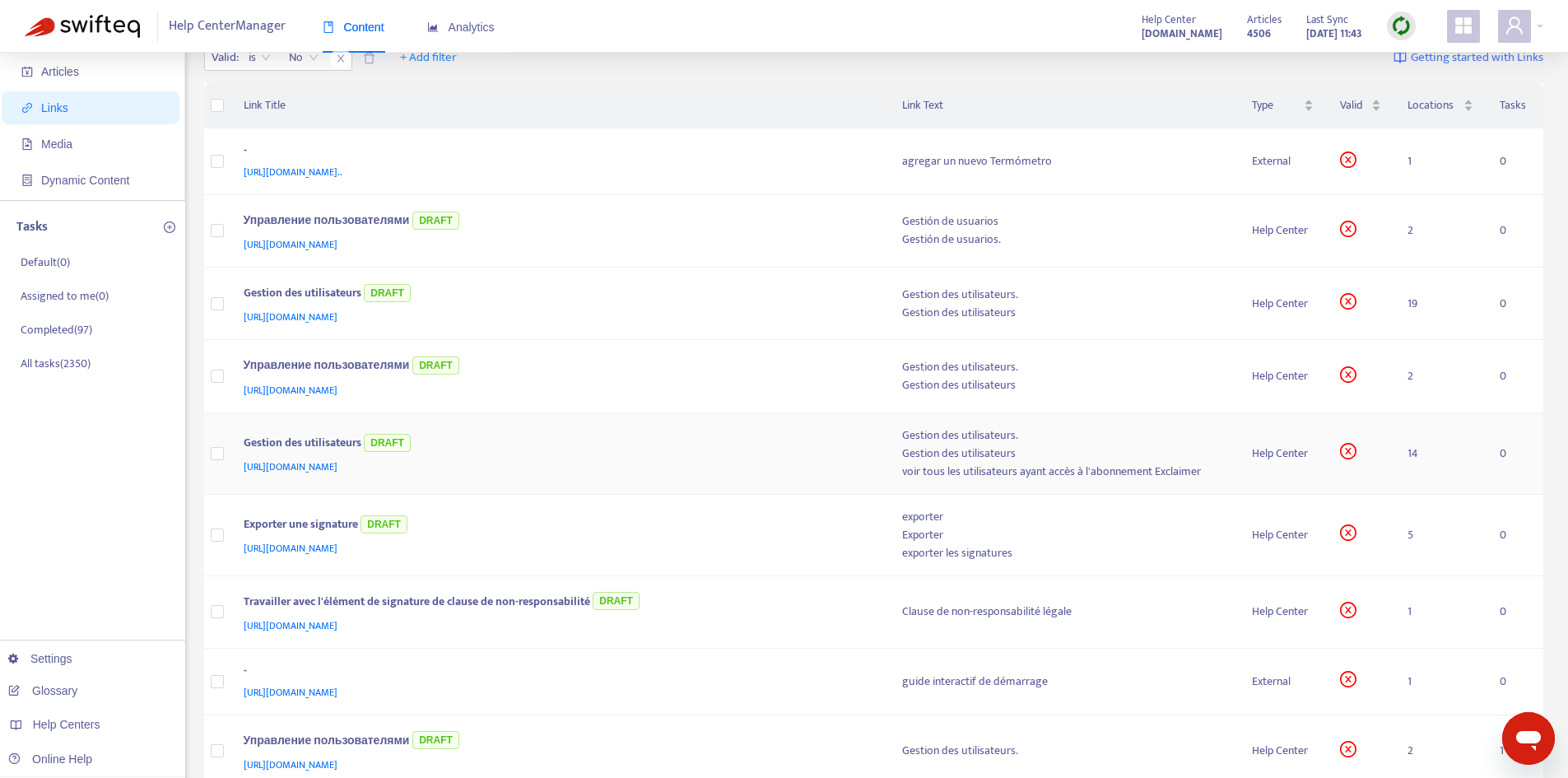
scroll to position [0, 0]
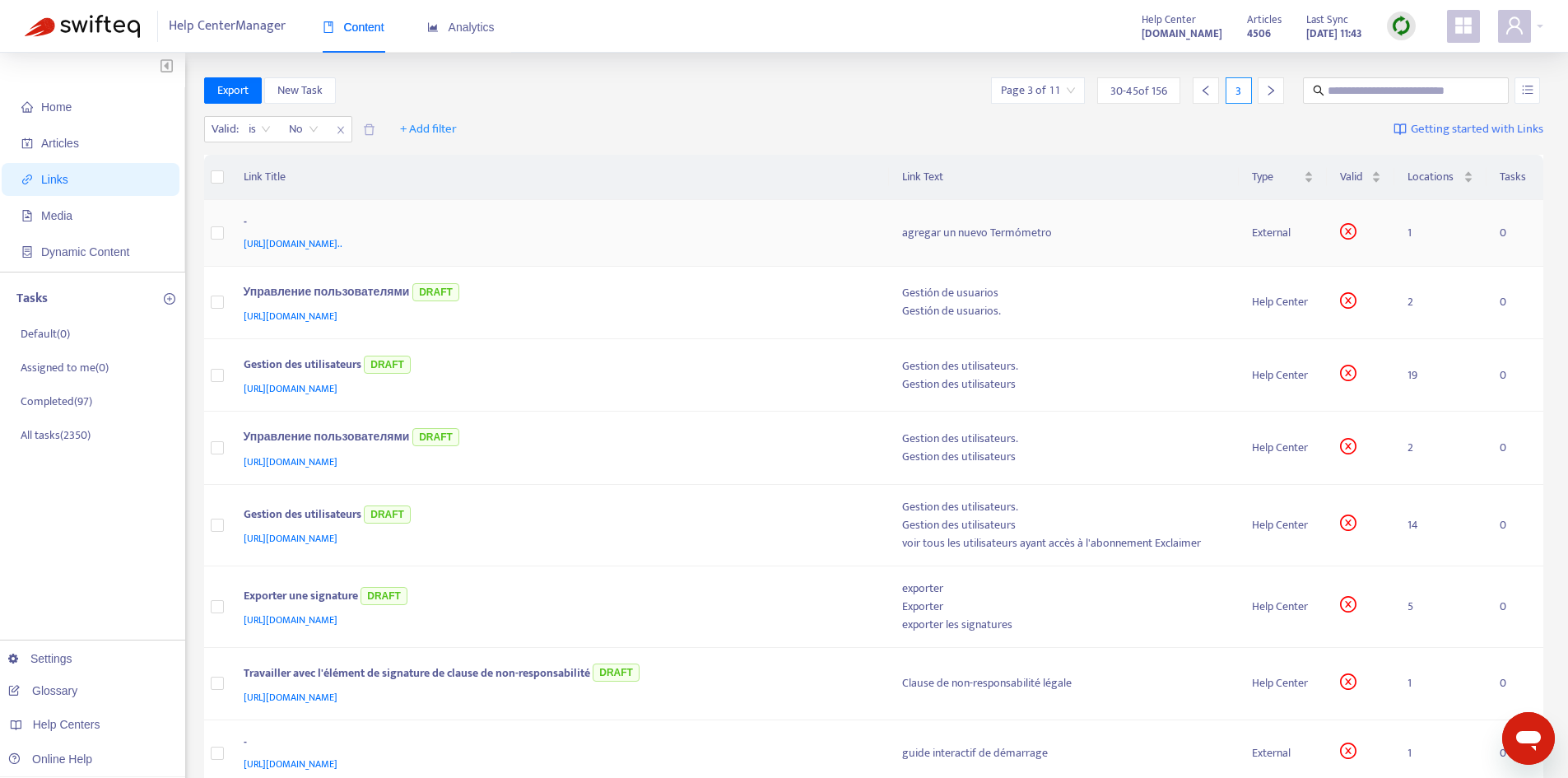
click at [857, 231] on div "-" at bounding box center [557, 224] width 626 height 21
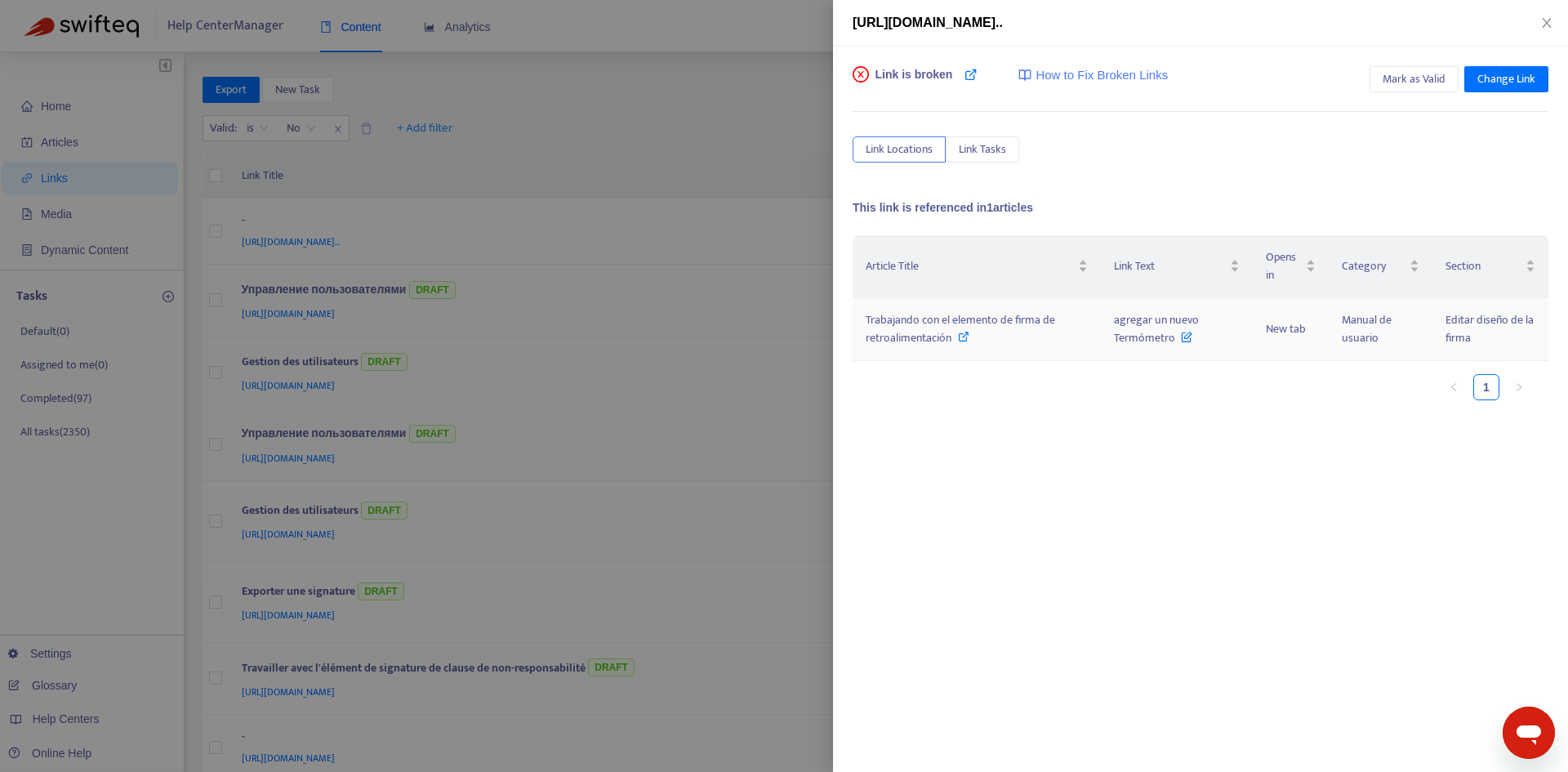
click at [1026, 326] on span "Trabajando con el elemento de firma de retroalimentación" at bounding box center [961, 329] width 189 height 36
click at [1161, 324] on span "agregar un nuevo Termómetro" at bounding box center [1157, 329] width 85 height 36
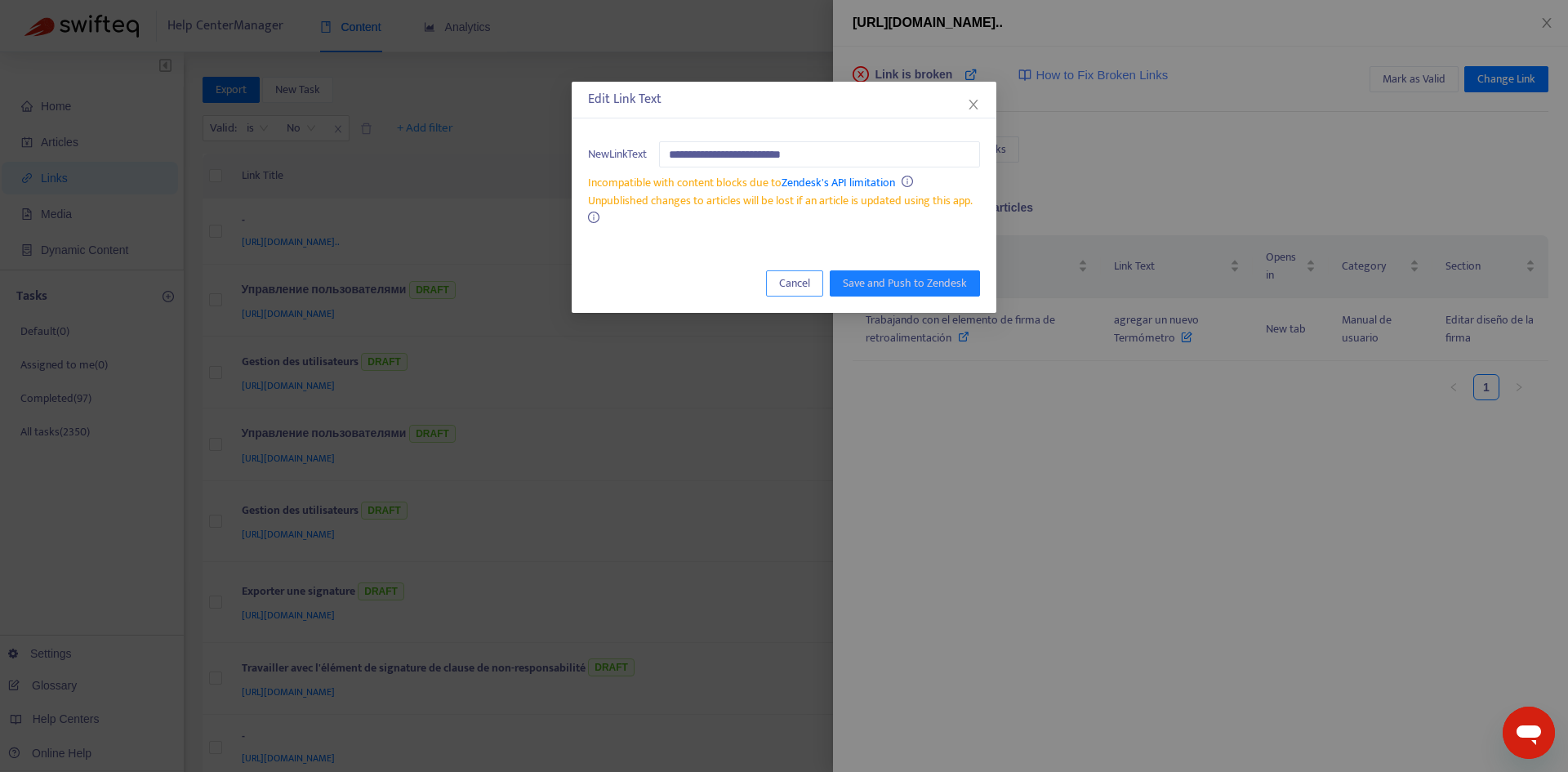
click at [813, 288] on button "Cancel" at bounding box center [795, 284] width 57 height 26
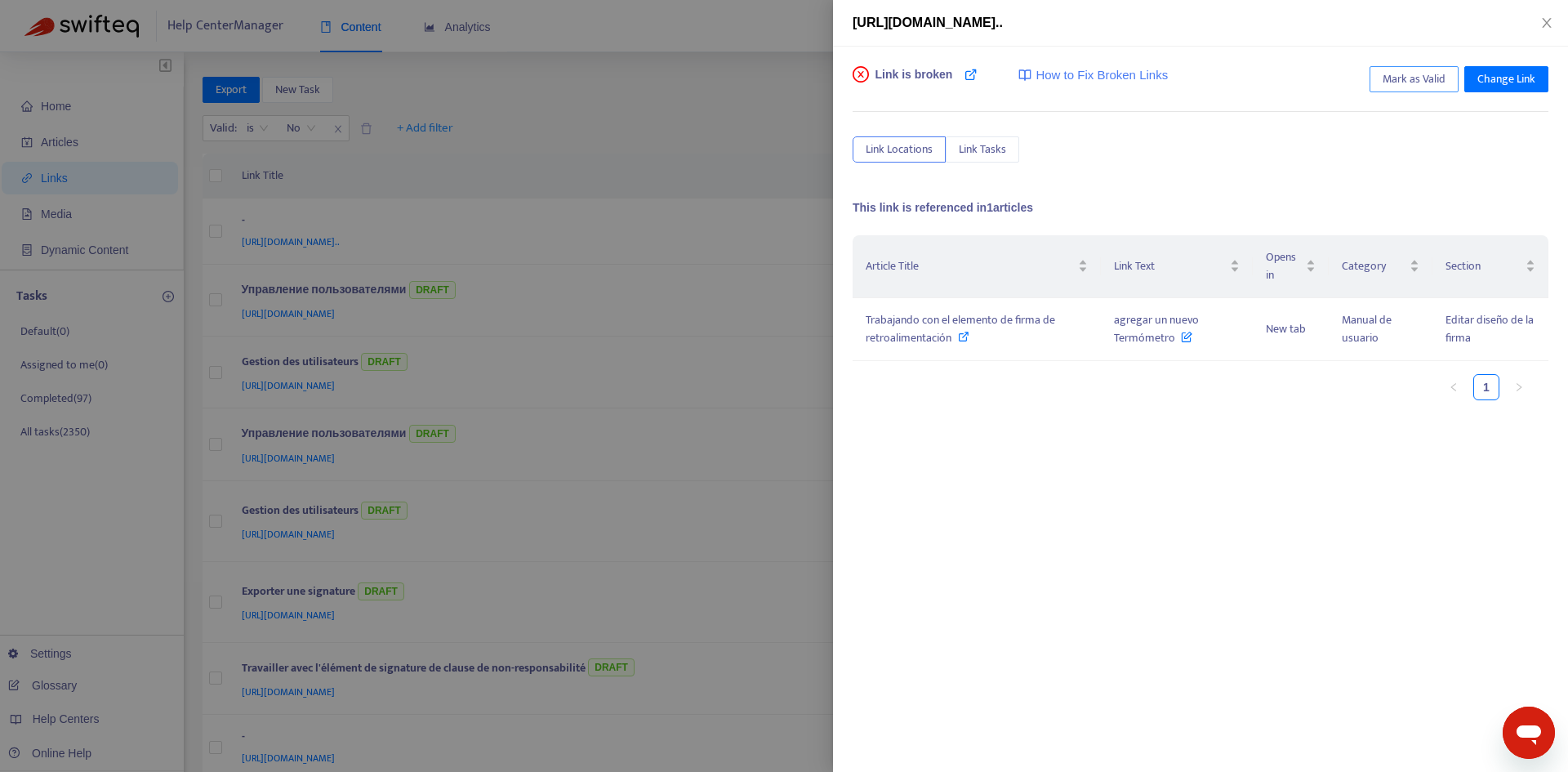
click at [1420, 82] on span "Mark as Valid" at bounding box center [1414, 79] width 62 height 18
click at [1542, 22] on icon "close" at bounding box center [1546, 23] width 13 height 13
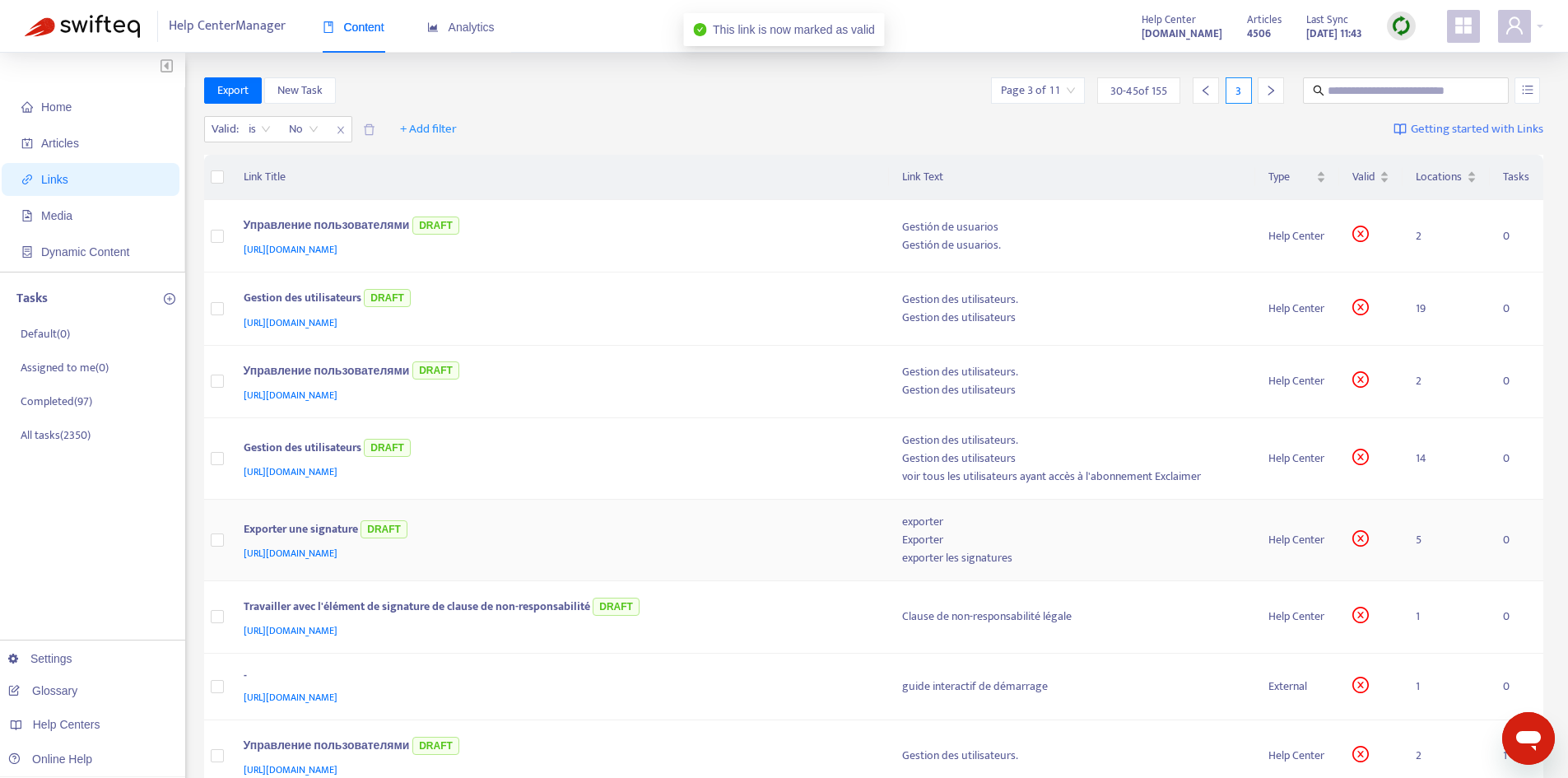
scroll to position [412, 0]
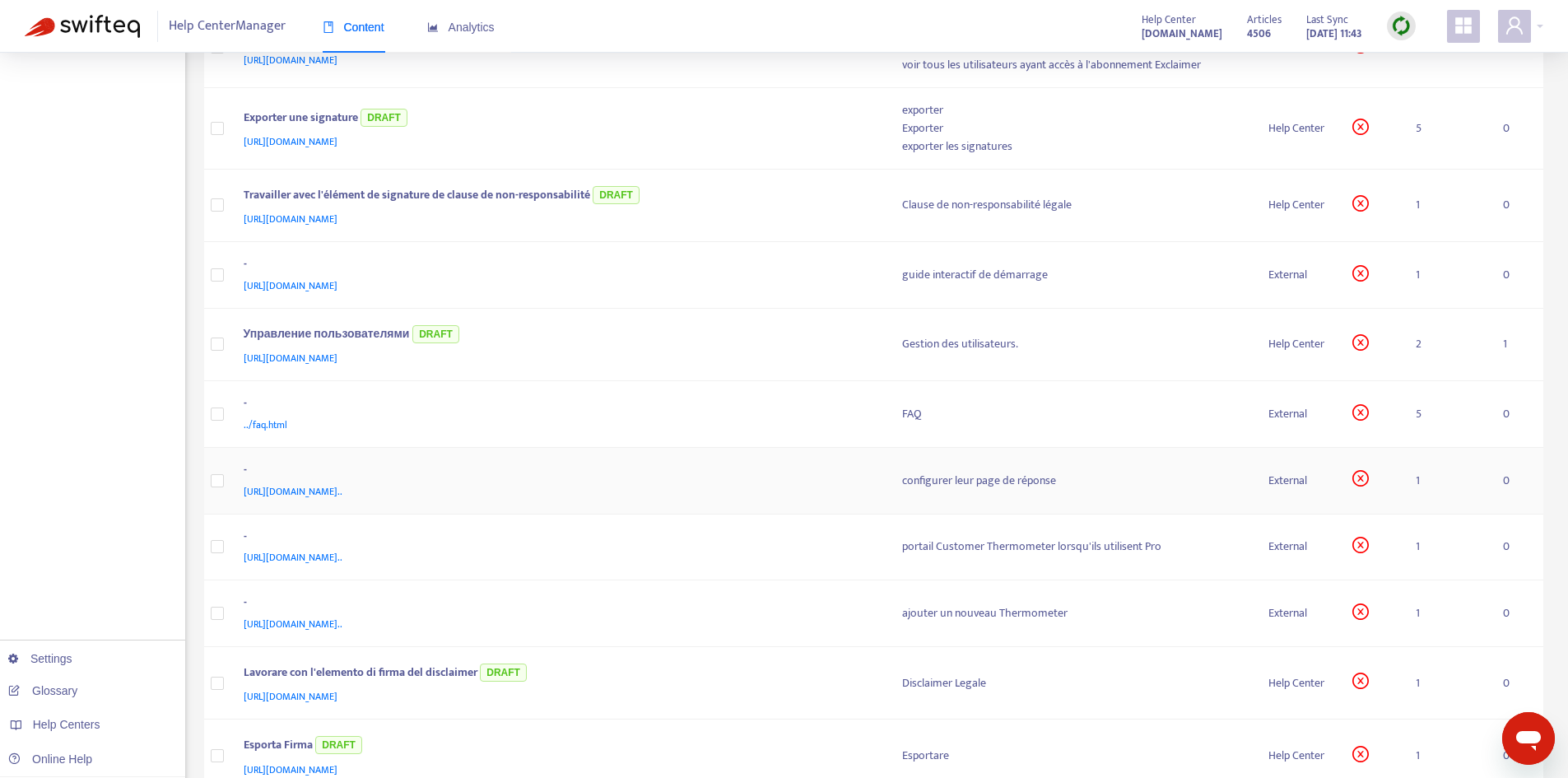
click at [937, 486] on div "configurer leur page de réponse" at bounding box center [1073, 480] width 341 height 18
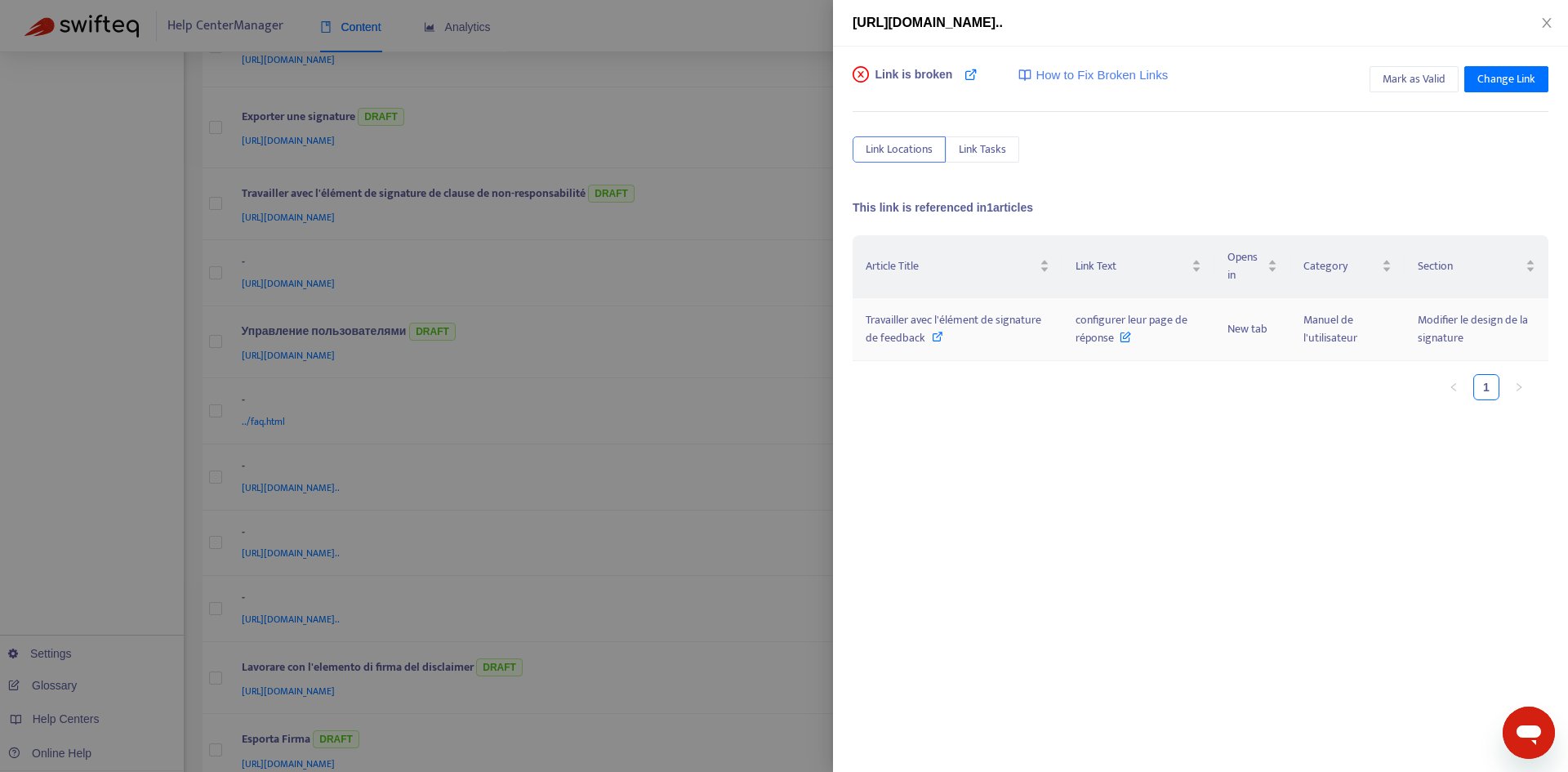
click at [977, 328] on span "Travailler avec l'élément de signature de feedback" at bounding box center [954, 329] width 175 height 36
click at [1107, 328] on span "configurer leur page de réponse" at bounding box center [1132, 329] width 112 height 36
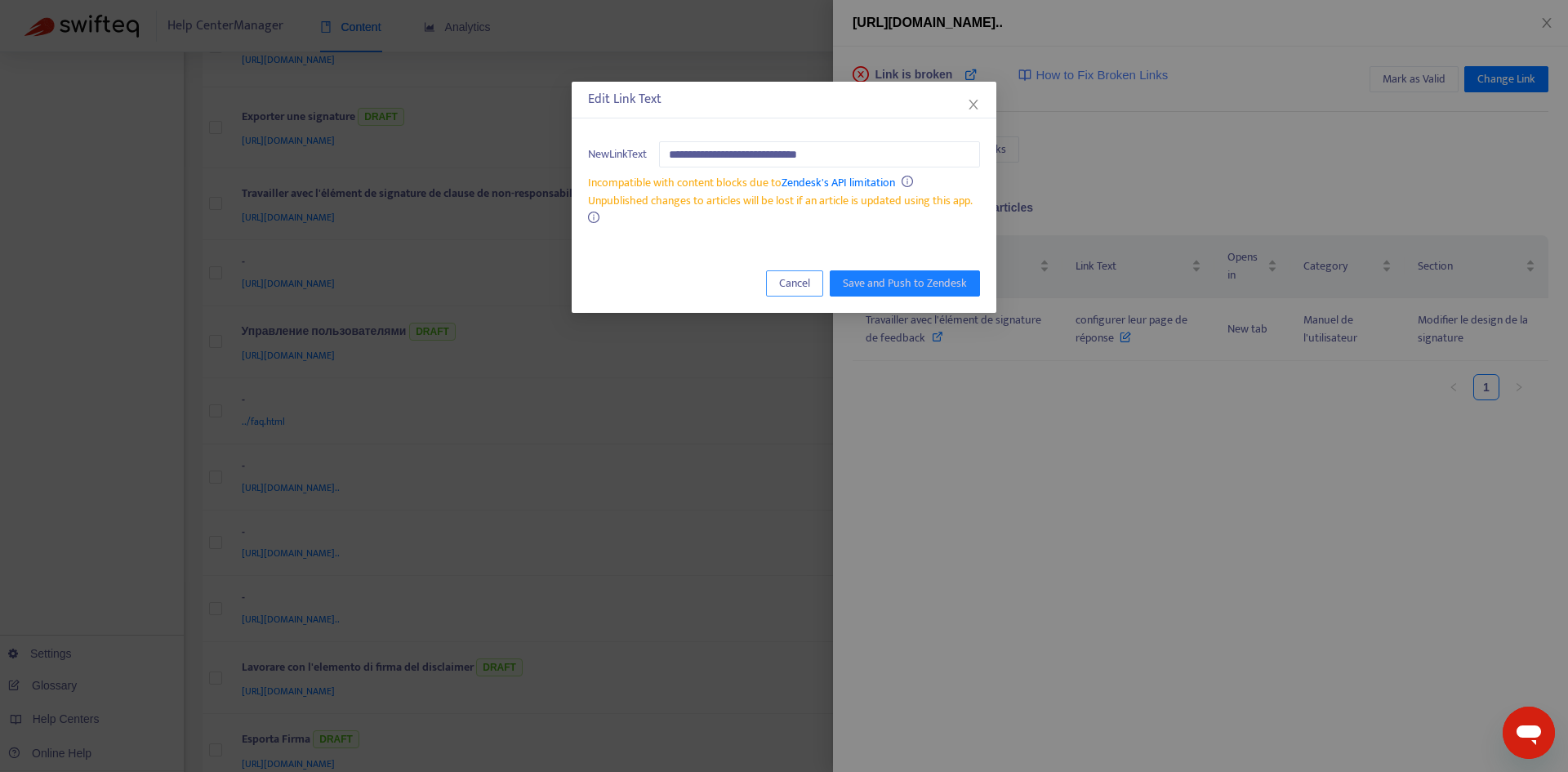
click at [794, 291] on span "Cancel" at bounding box center [795, 283] width 31 height 18
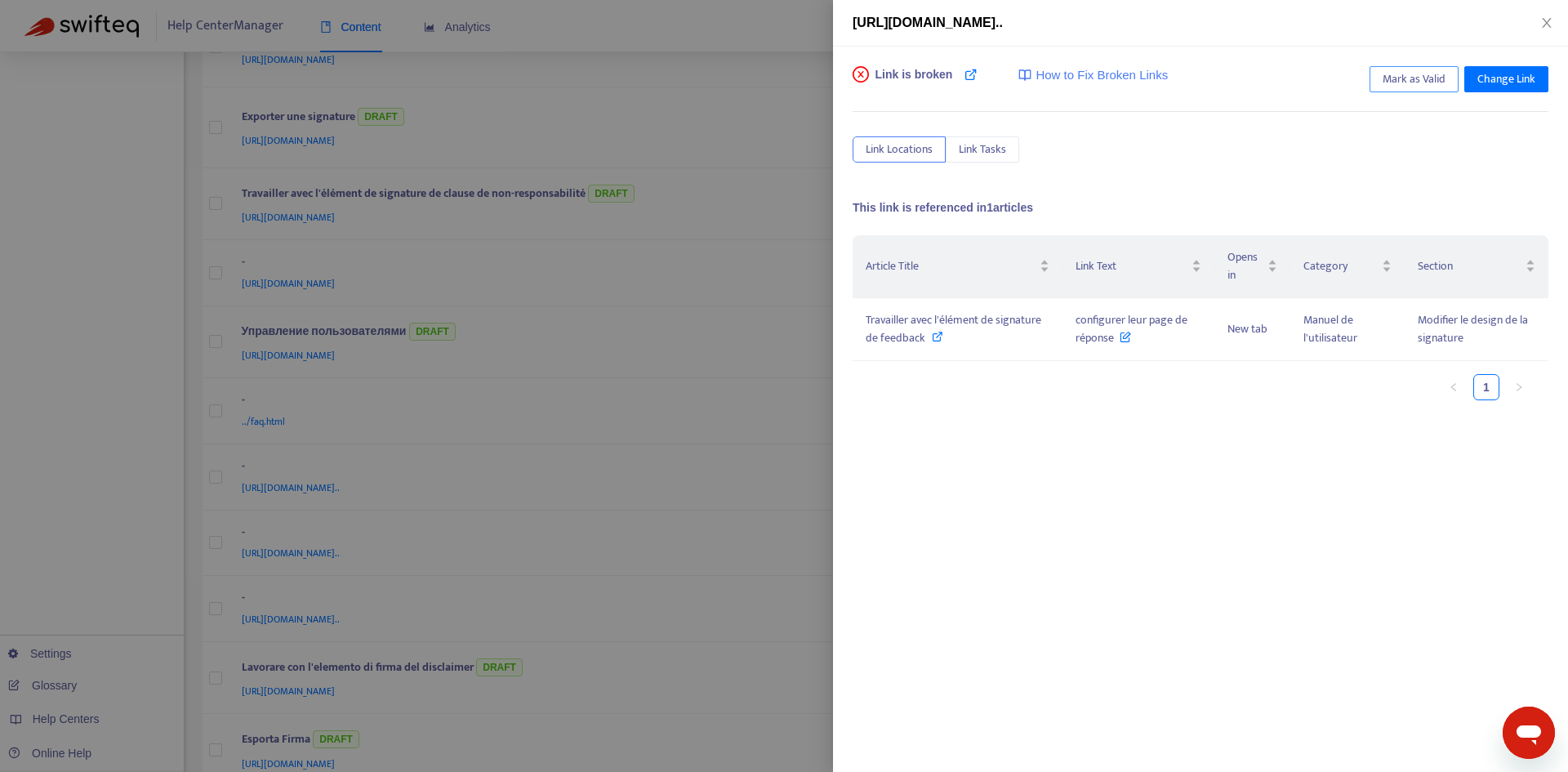
click at [1419, 77] on span "Mark as Valid" at bounding box center [1414, 79] width 62 height 18
click at [1549, 25] on icon "close" at bounding box center [1546, 23] width 9 height 10
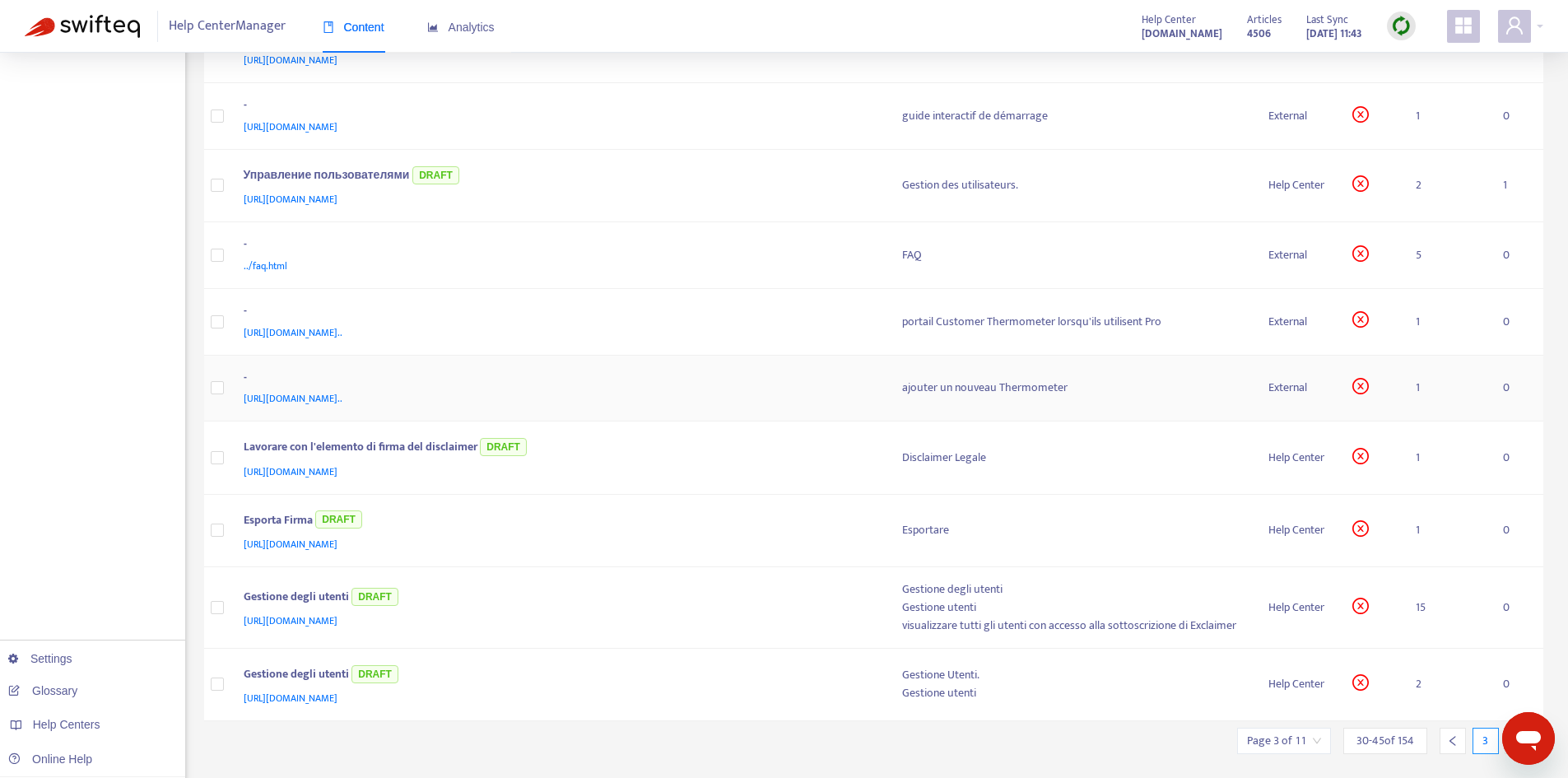
scroll to position [606, 0]
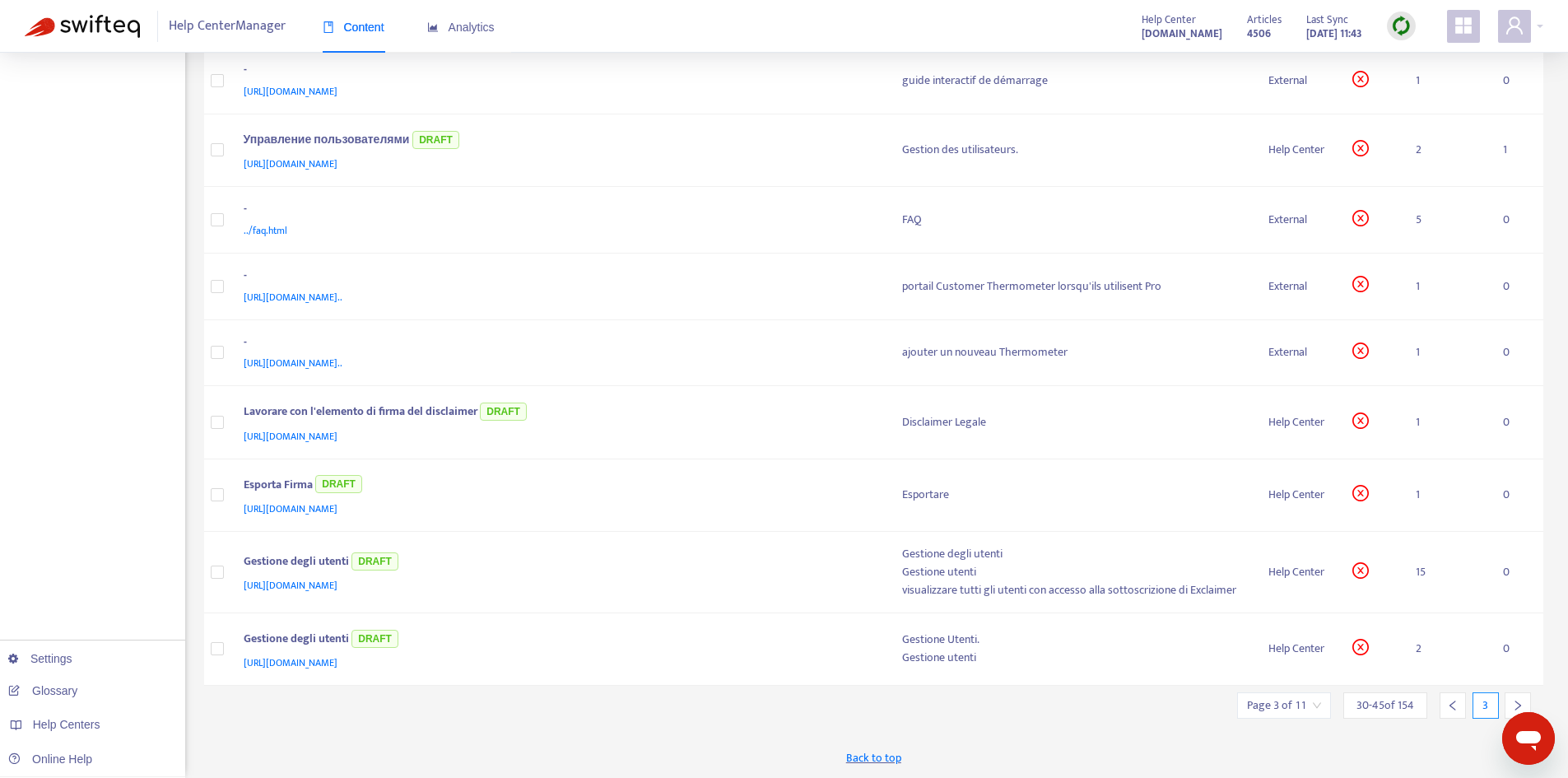
click at [1509, 705] on div at bounding box center [1518, 705] width 26 height 26
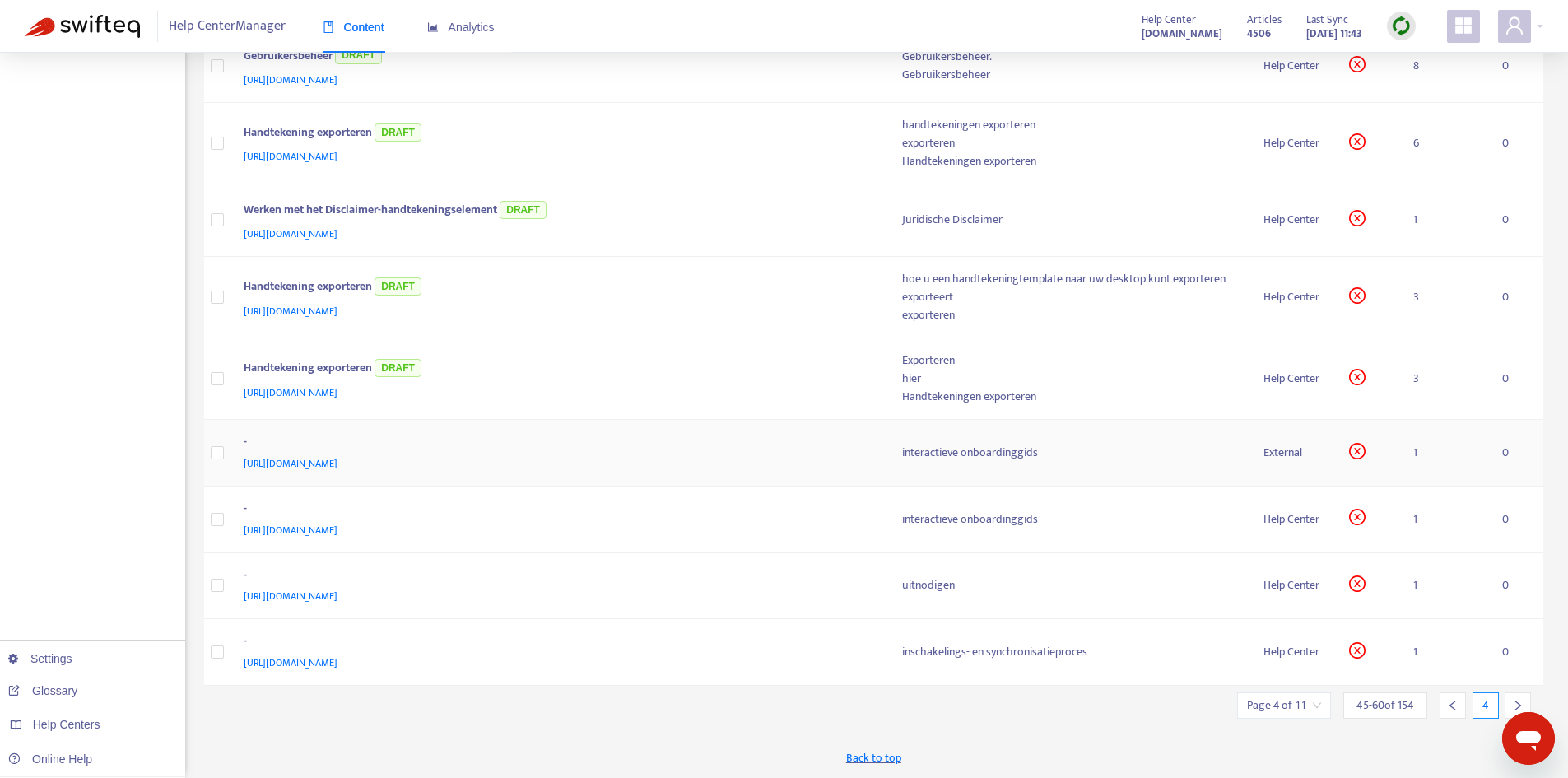
click at [882, 446] on td "- [URL][DOMAIN_NAME]" at bounding box center [560, 453] width 659 height 66
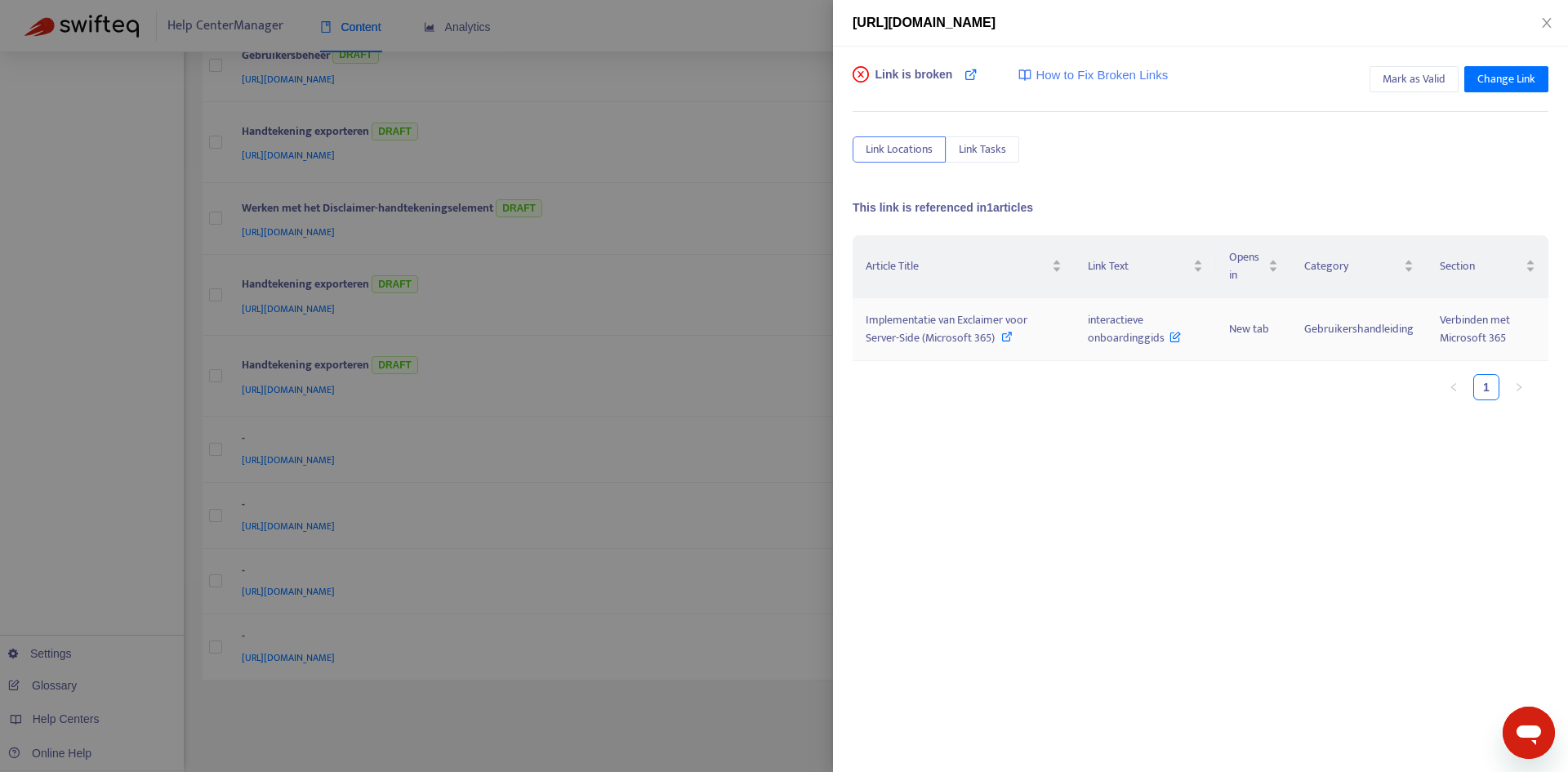
click at [942, 337] on span "Implementatie van Exclaimer voor Server-Side (Microsoft 365)" at bounding box center [947, 329] width 161 height 36
click at [1423, 70] on span "Mark as Valid" at bounding box center [1414, 79] width 62 height 18
click at [1548, 21] on icon "close" at bounding box center [1546, 23] width 13 height 13
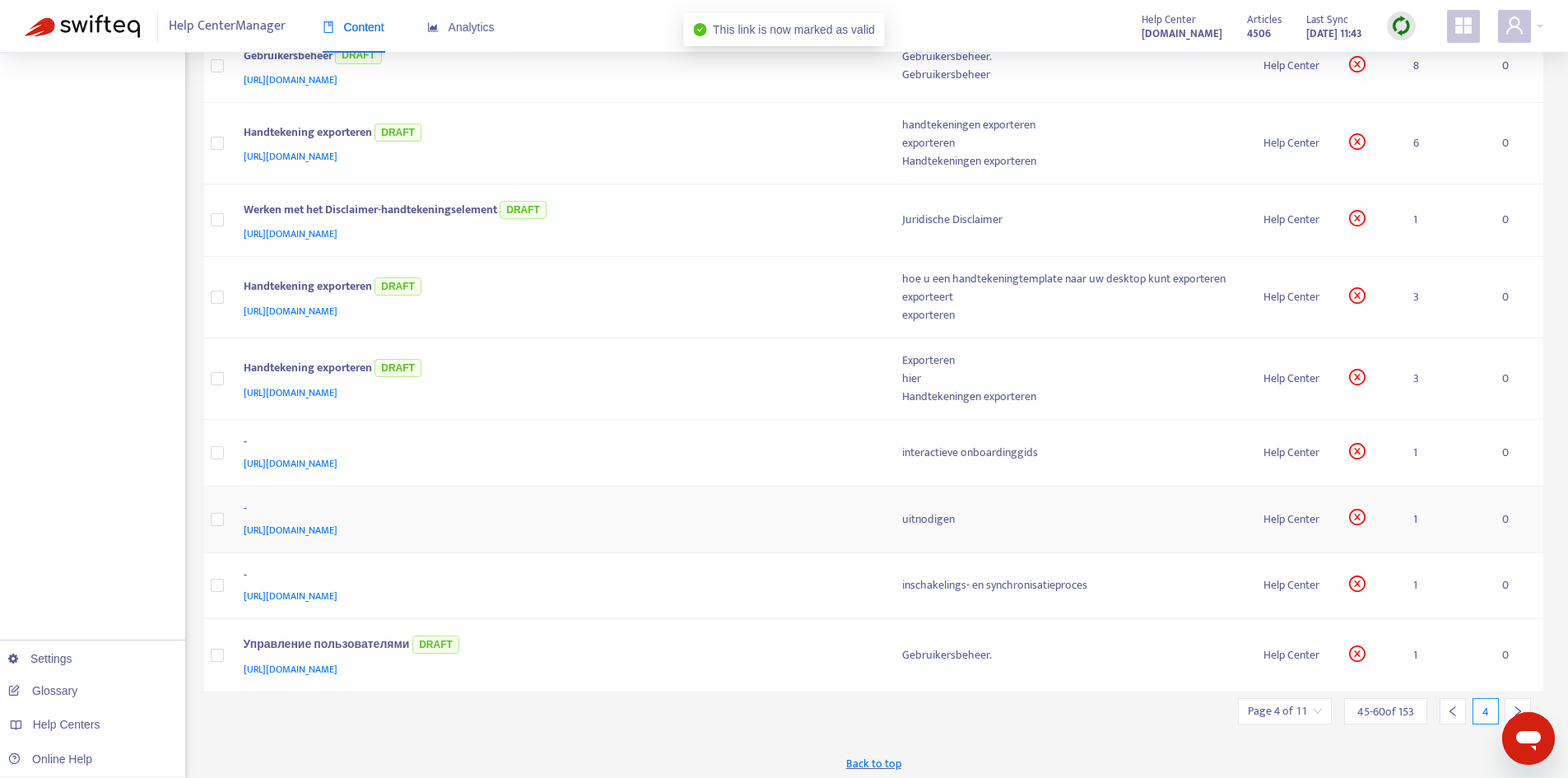
click at [338, 524] on span "[URL][DOMAIN_NAME]" at bounding box center [290, 530] width 94 height 17
click at [920, 522] on div "uitnodigen" at bounding box center [1070, 519] width 336 height 18
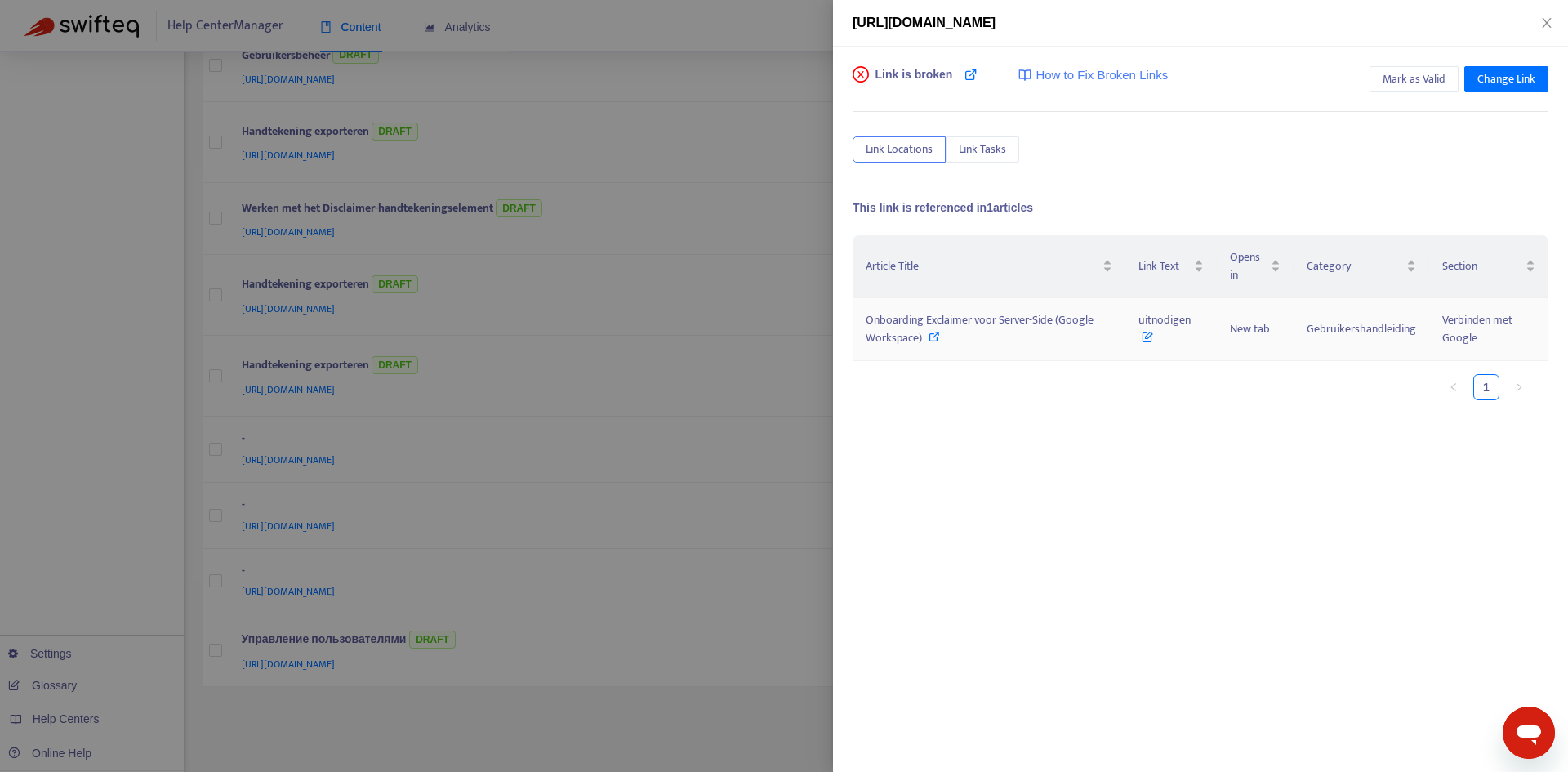
click at [948, 333] on div "Onboarding Exclaimer voor Server-Side (Google Workspace)" at bounding box center [989, 329] width 246 height 36
click at [1188, 320] on span "uitnodigen" at bounding box center [1165, 329] width 52 height 36
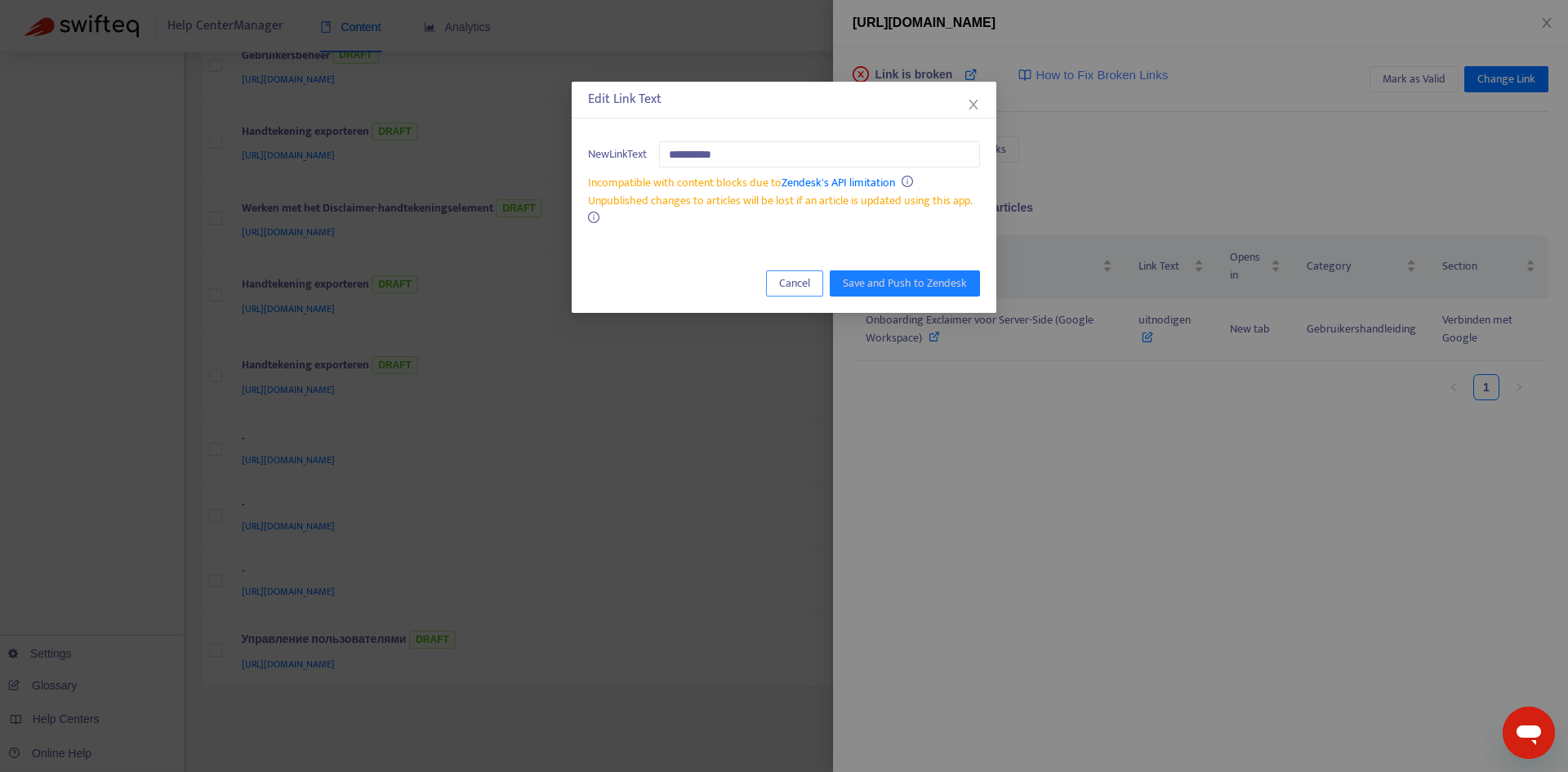
click at [804, 285] on span "Cancel" at bounding box center [795, 283] width 31 height 18
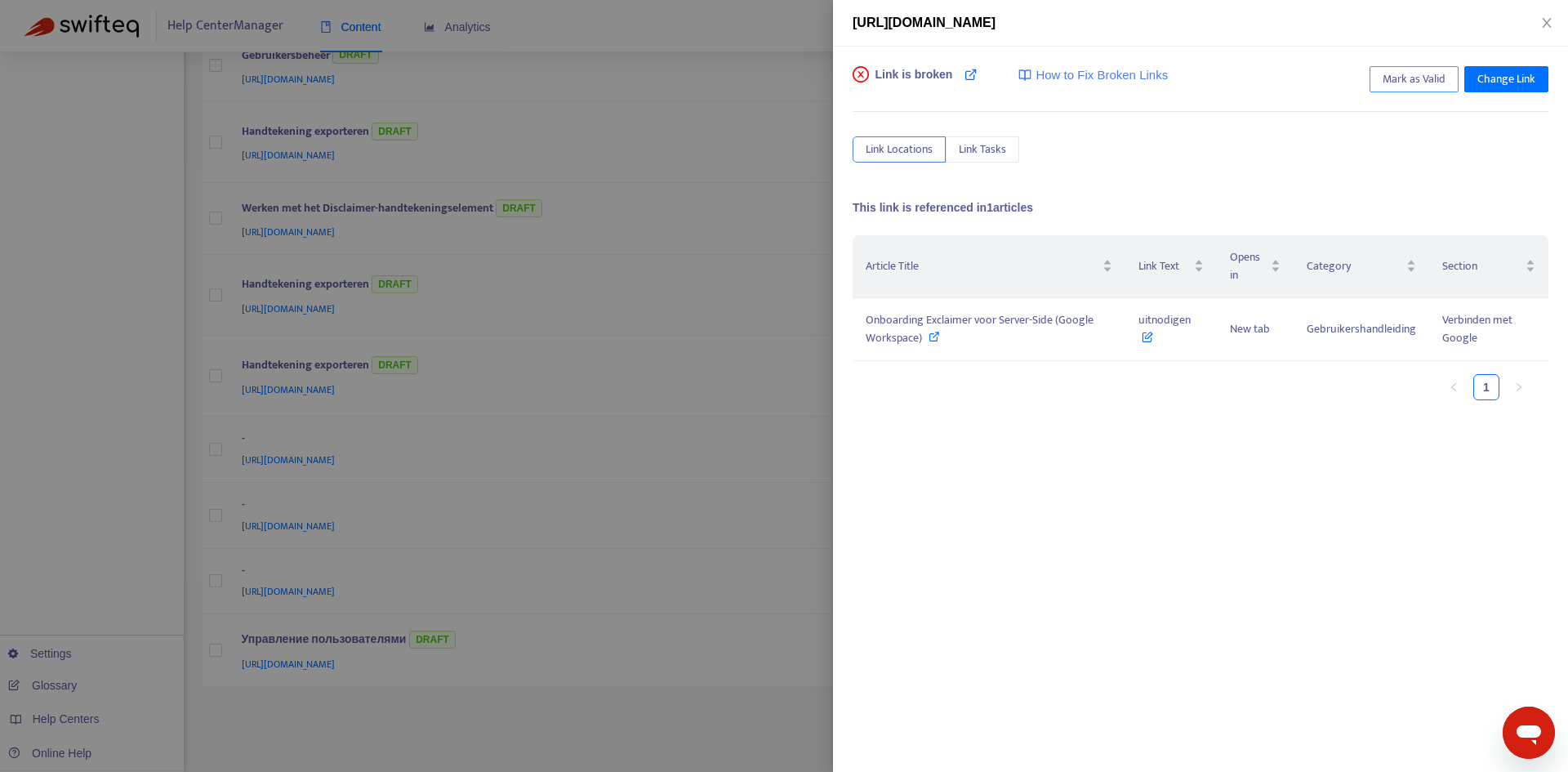
click at [1411, 83] on span "Mark as Valid" at bounding box center [1414, 79] width 62 height 18
click at [788, 253] on div at bounding box center [784, 386] width 1568 height 772
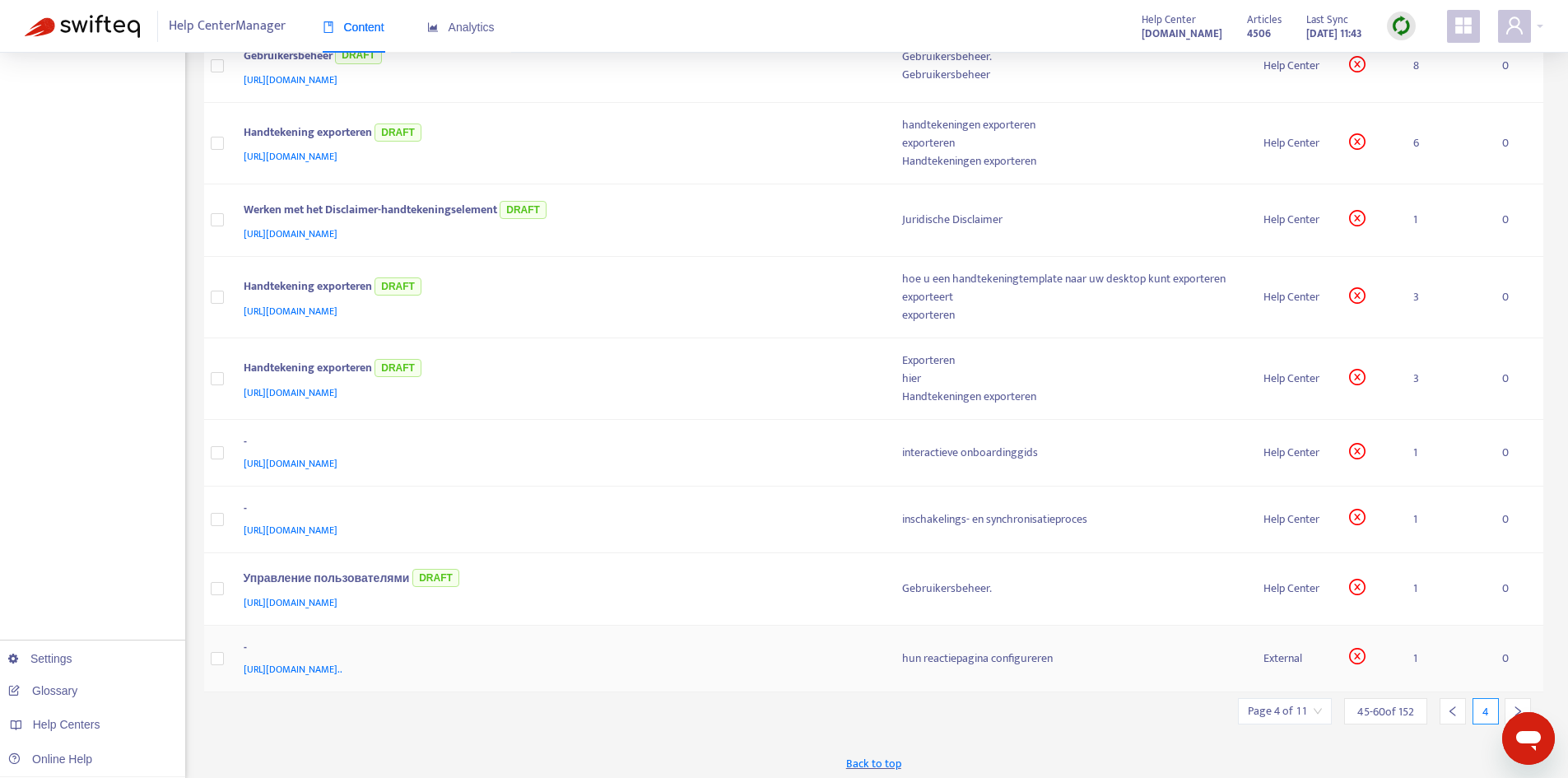
click at [841, 657] on div "-" at bounding box center [557, 649] width 626 height 21
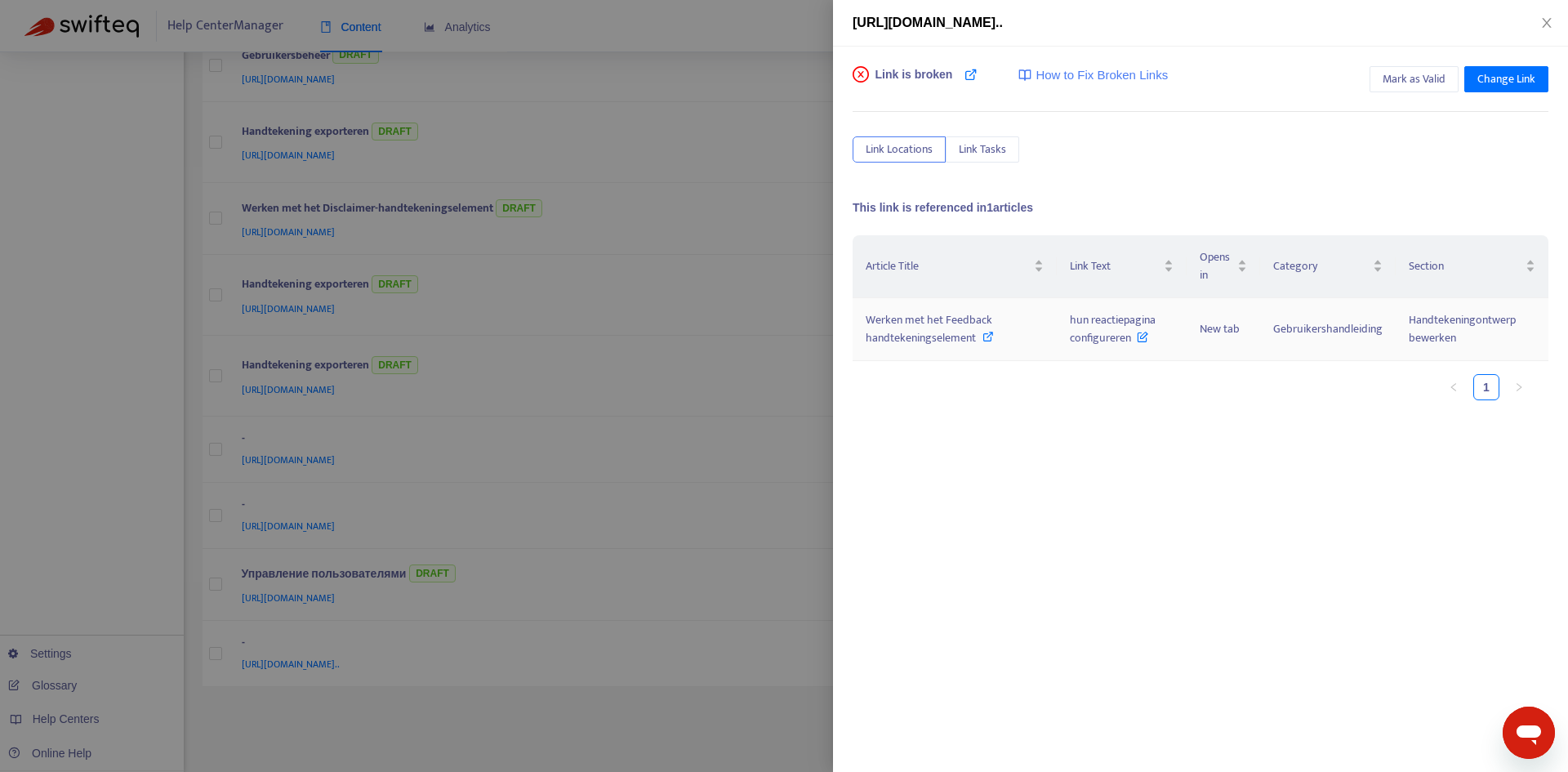
click at [961, 336] on span "Werken met het Feedback handtekeningselement" at bounding box center [929, 329] width 127 height 36
click at [1091, 323] on span "hun reactiepagina configureren" at bounding box center [1112, 329] width 86 height 36
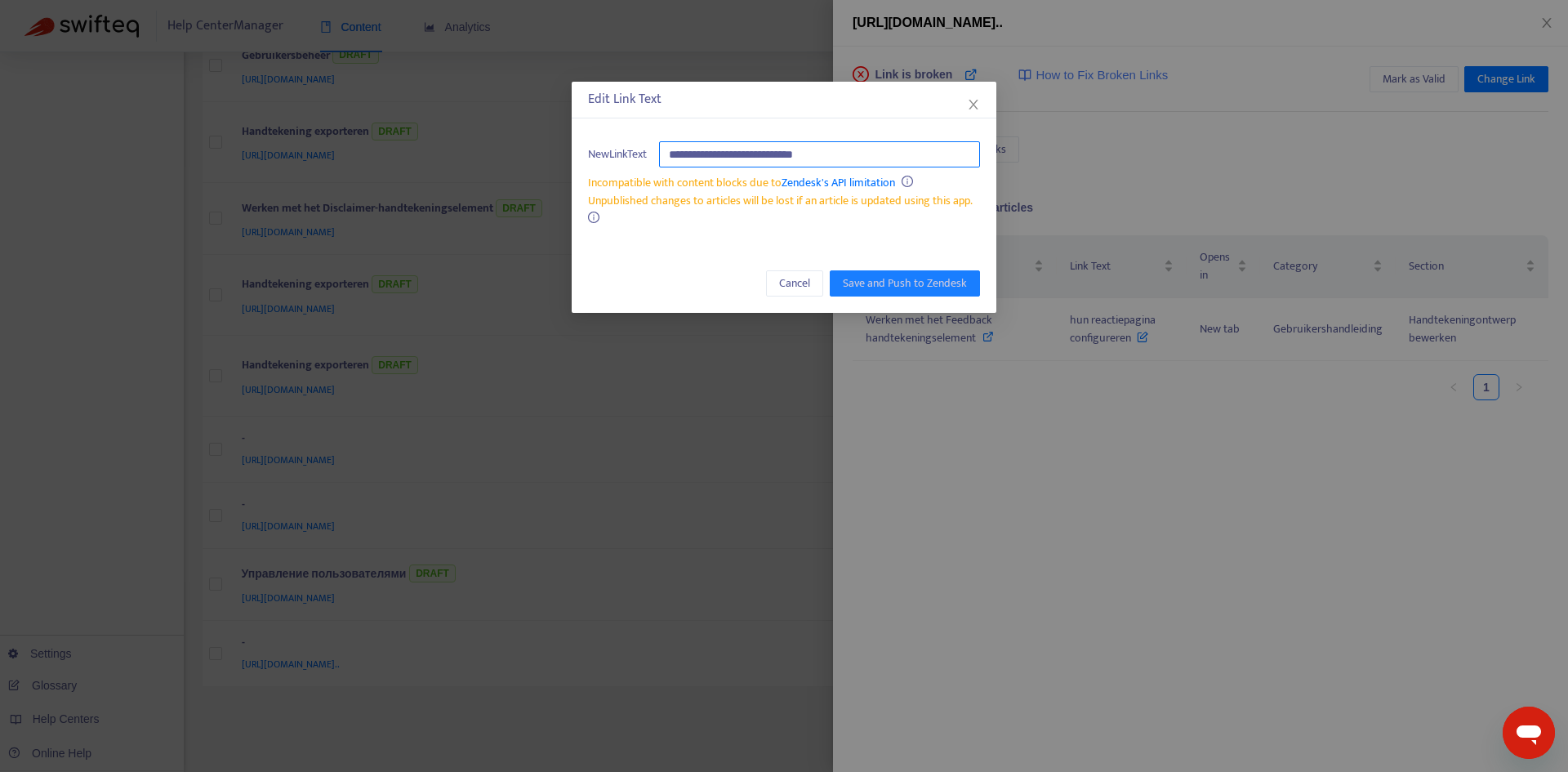
click at [884, 160] on input "**********" at bounding box center [820, 154] width 321 height 26
click at [846, 152] on input "**********" at bounding box center [820, 154] width 321 height 26
drag, startPoint x: 881, startPoint y: 154, endPoint x: 618, endPoint y: 159, distance: 263.0
click at [618, 159] on div "**********" at bounding box center [784, 154] width 392 height 26
click at [798, 274] on span "Cancel" at bounding box center [795, 283] width 31 height 18
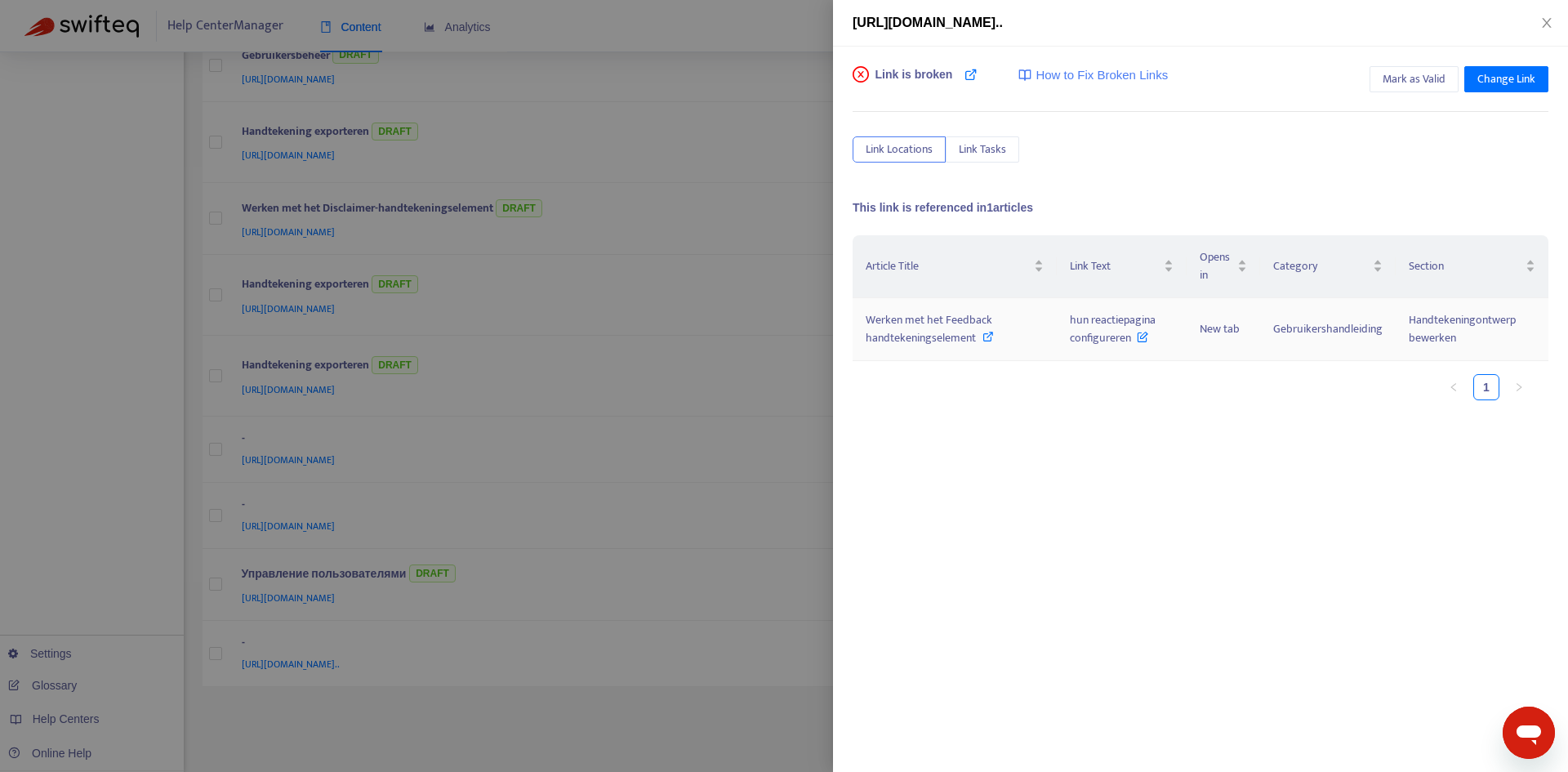
click at [1107, 321] on span "hun reactiepagina configureren" at bounding box center [1112, 329] width 86 height 36
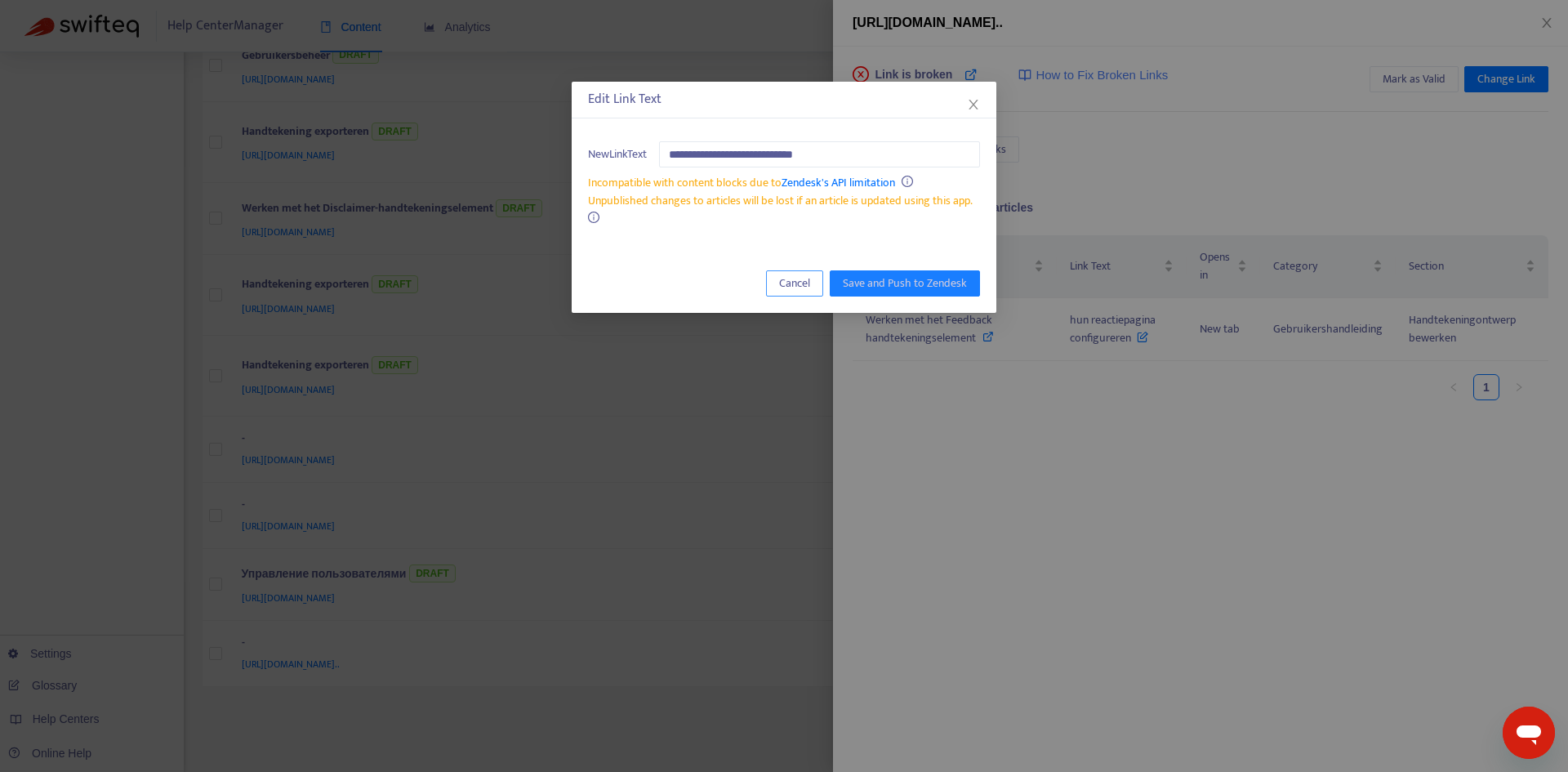
click at [816, 291] on button "Cancel" at bounding box center [795, 284] width 57 height 26
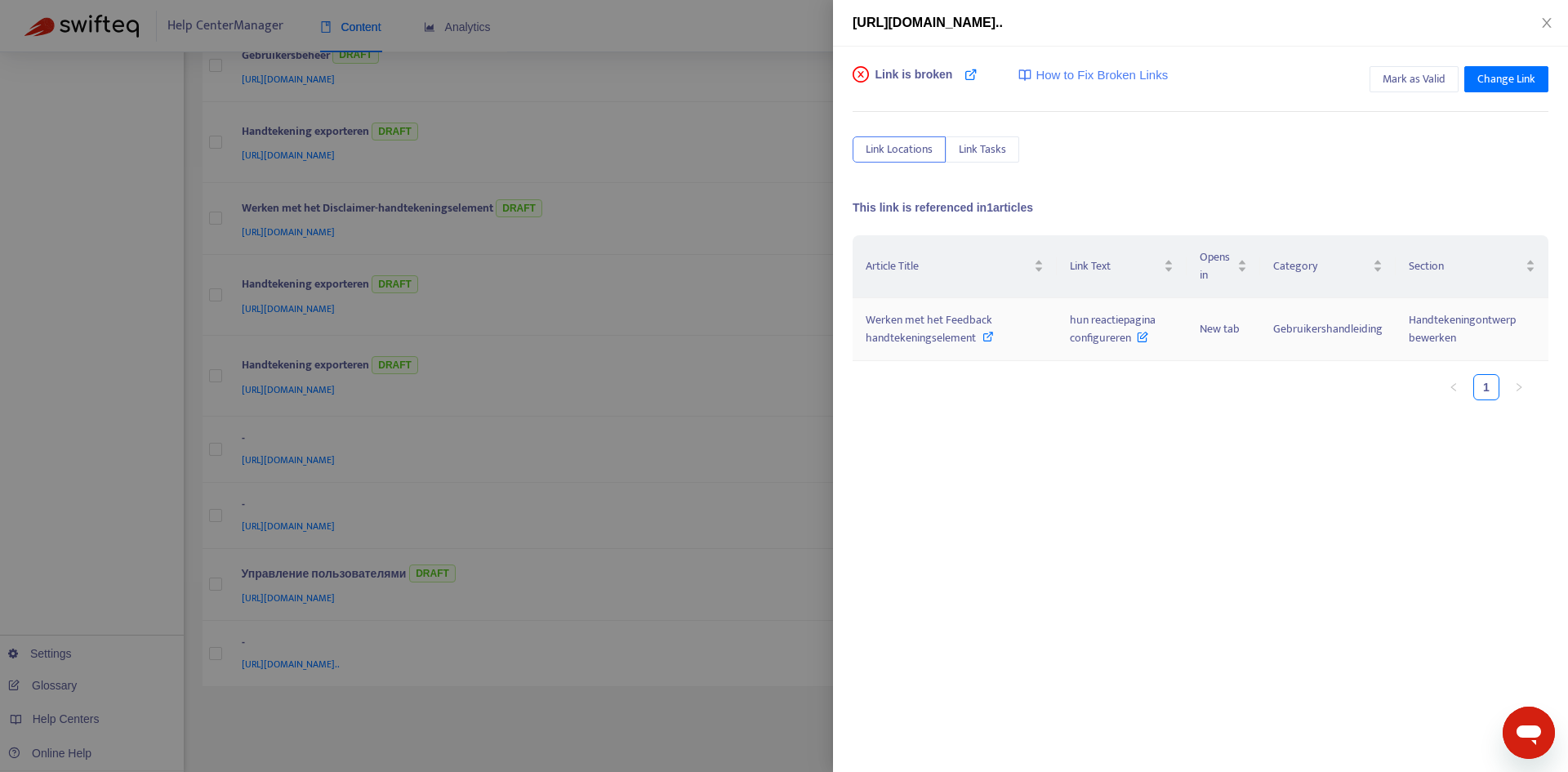
click at [915, 324] on span "Werken met het Feedback handtekeningselement" at bounding box center [929, 329] width 127 height 36
click at [1419, 86] on span "Mark as Valid" at bounding box center [1414, 79] width 62 height 18
click at [1546, 20] on icon "close" at bounding box center [1546, 23] width 13 height 13
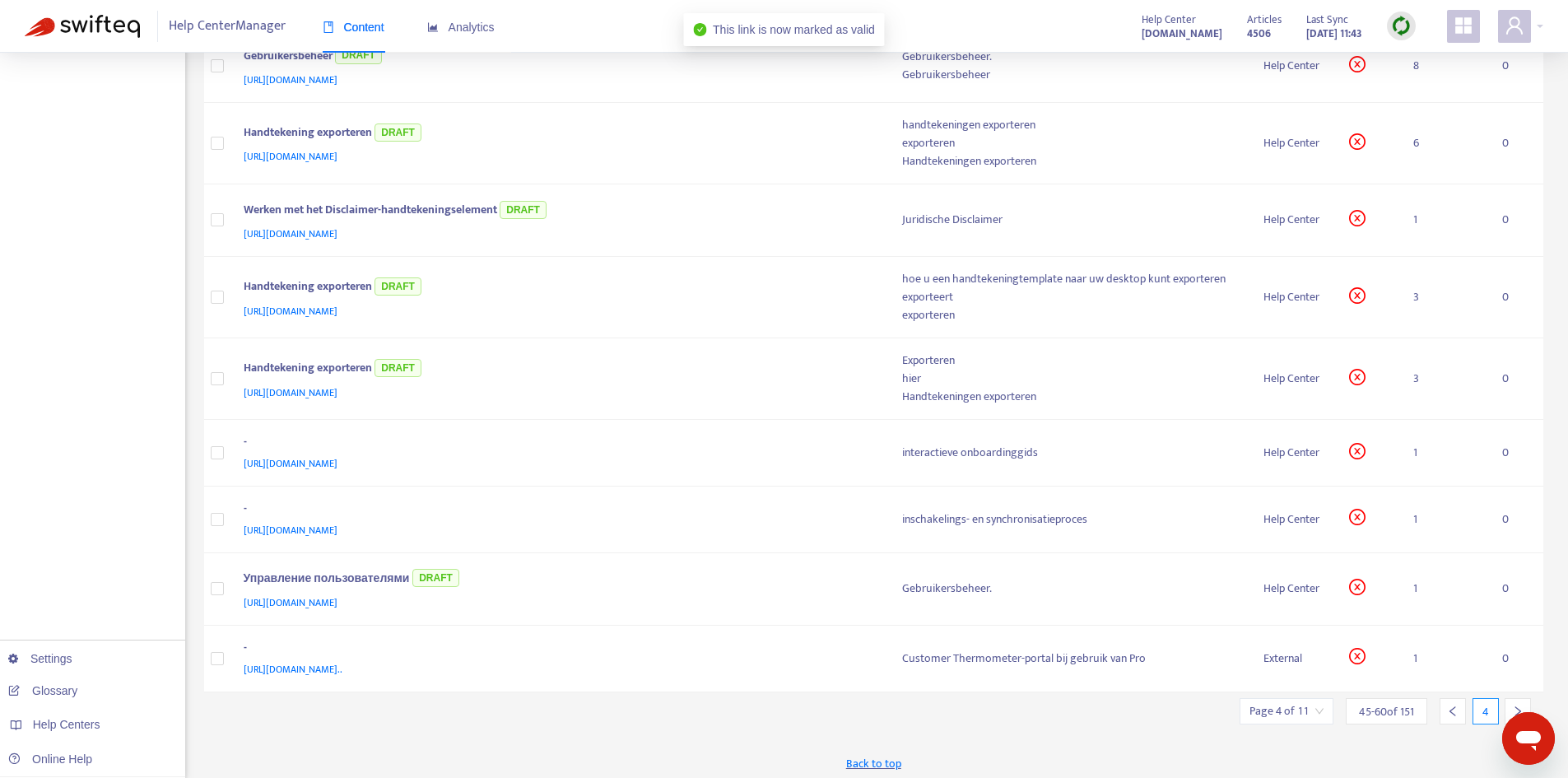
click at [1411, 24] on img at bounding box center [1402, 26] width 21 height 21
click at [1407, 65] on link "Quick Sync" at bounding box center [1435, 59] width 70 height 19
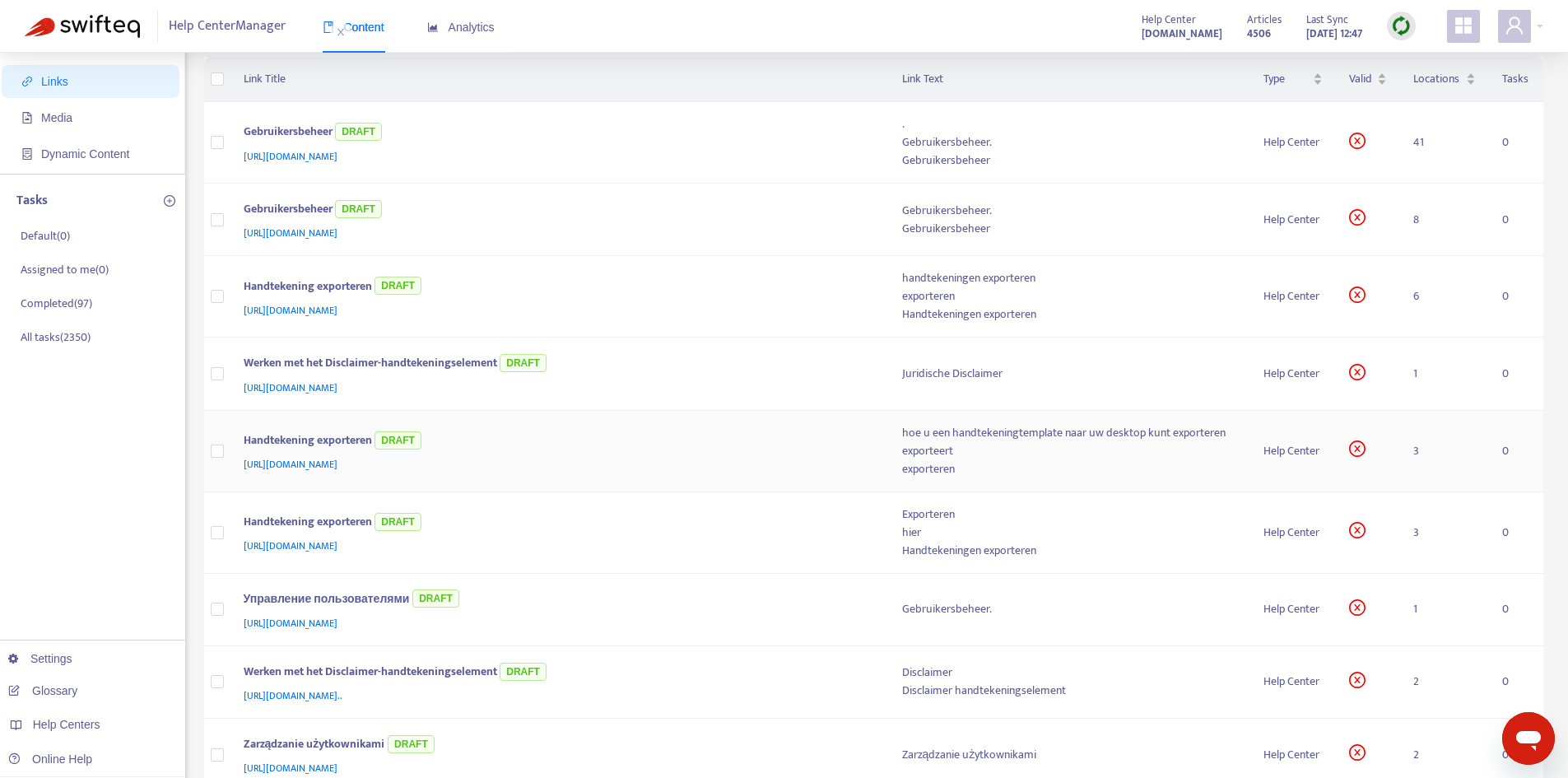
scroll to position [0, 0]
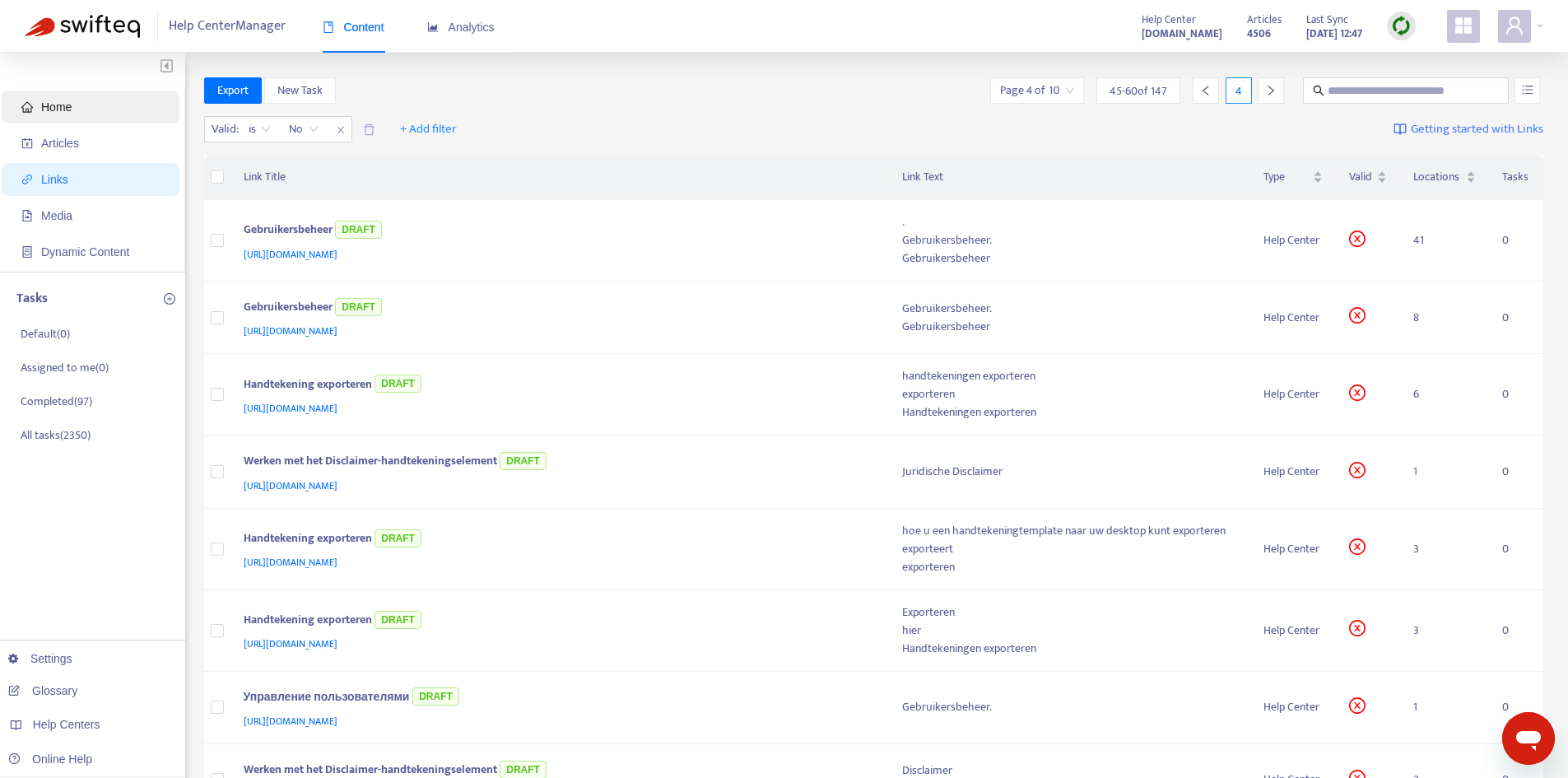
click at [52, 109] on span "Home" at bounding box center [56, 107] width 31 height 13
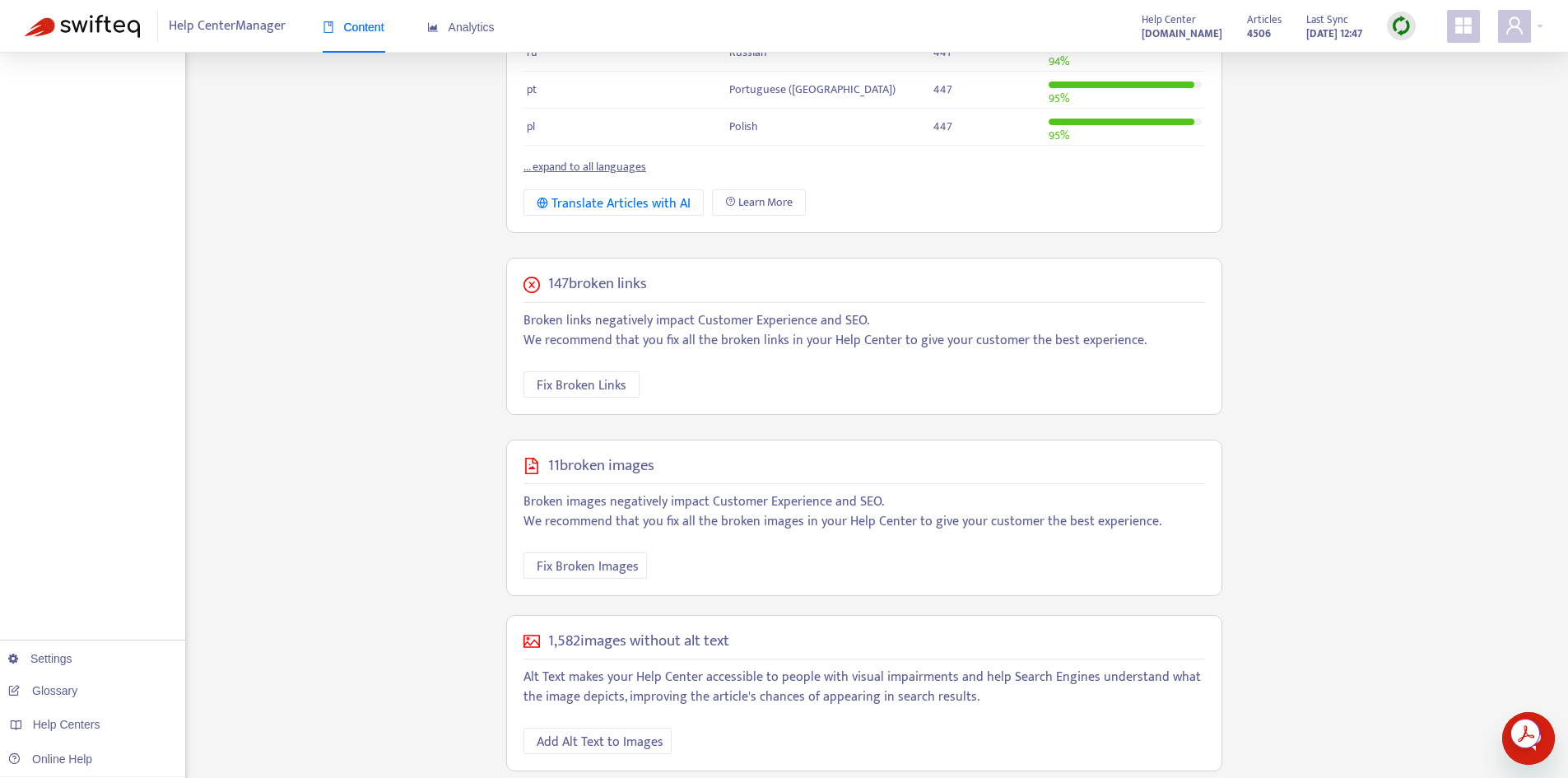
scroll to position [462, 0]
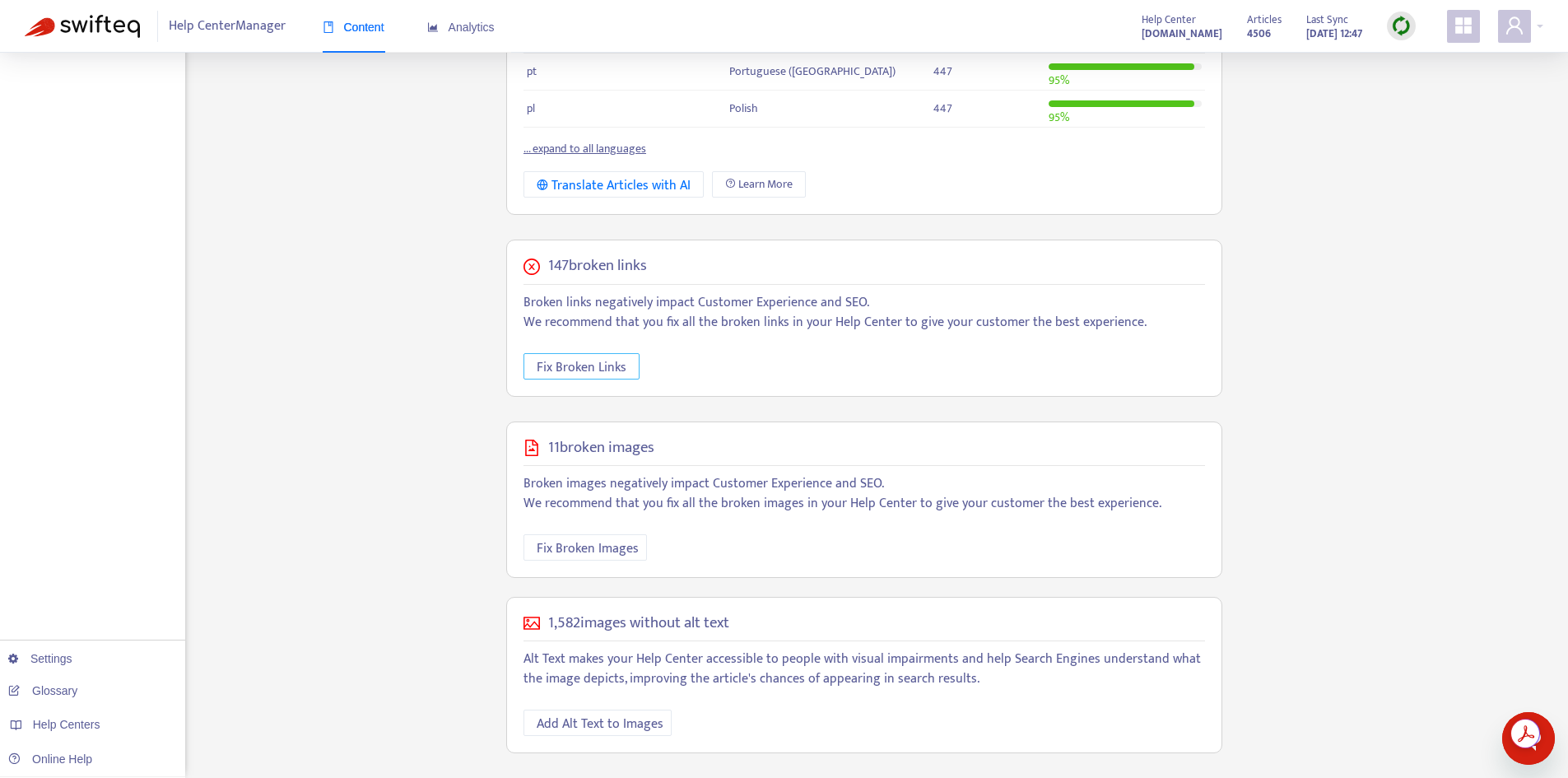
click at [591, 358] on span "Fix Broken Links" at bounding box center [582, 368] width 90 height 21
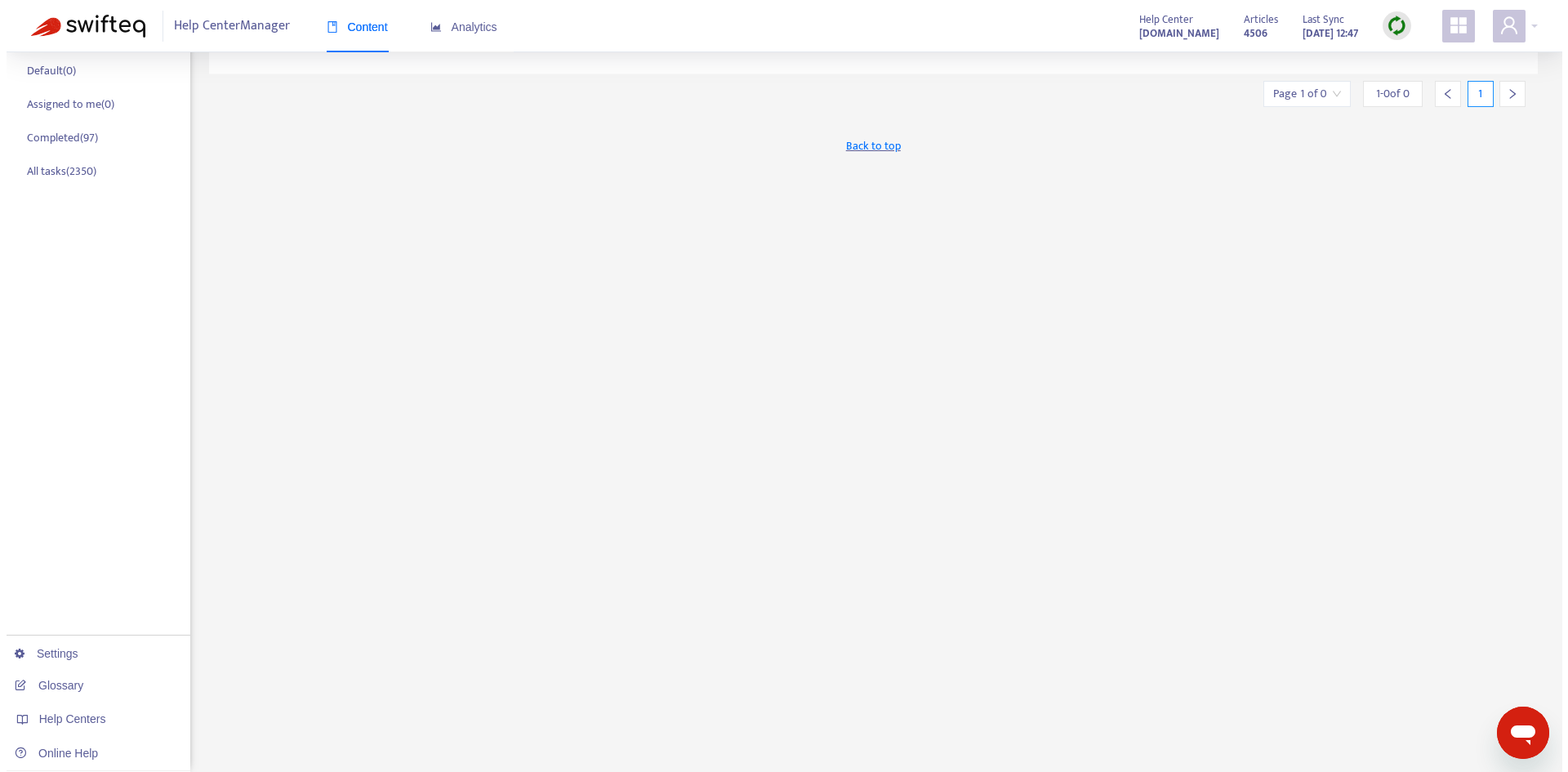
scroll to position [459, 0]
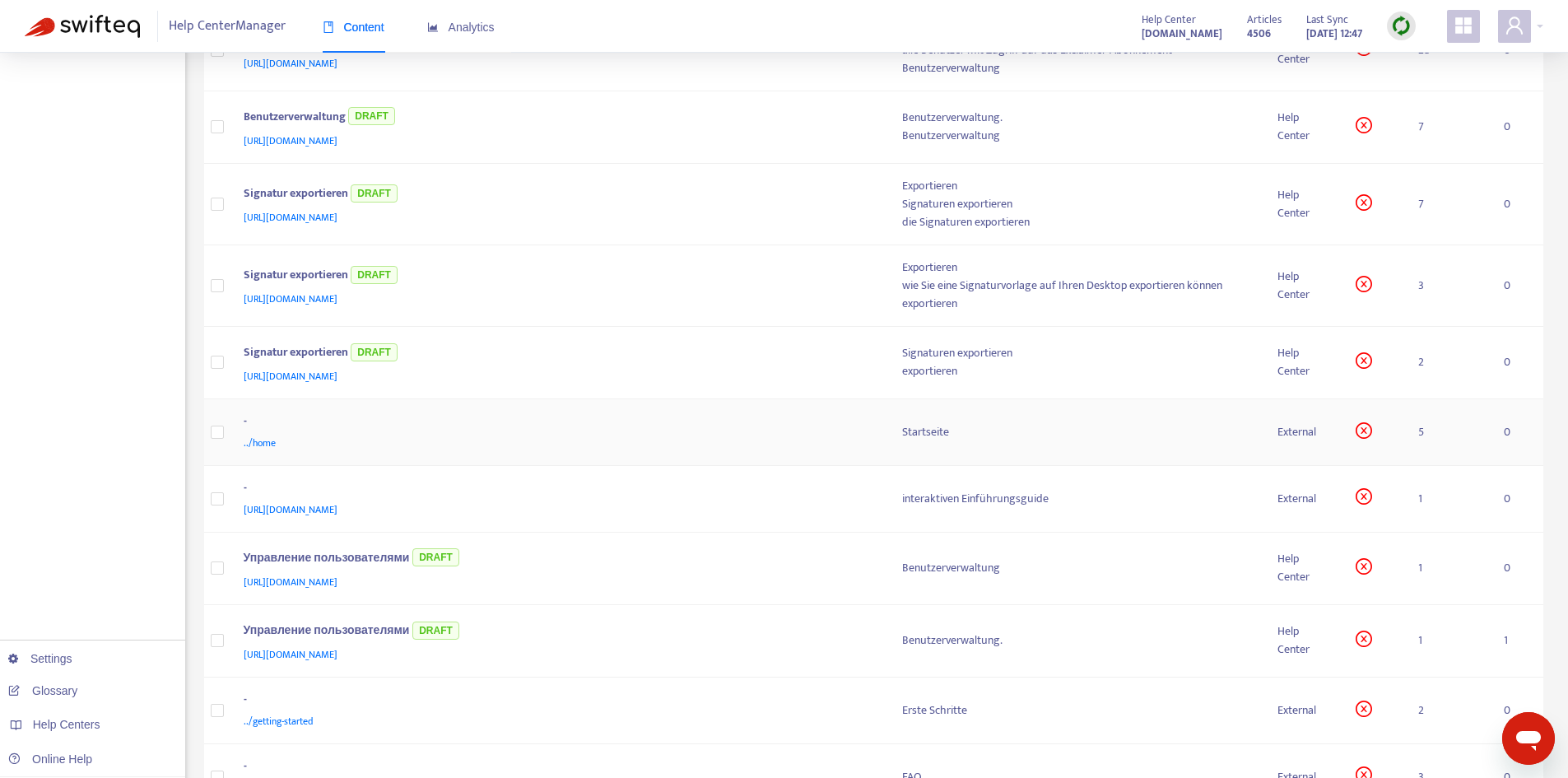
click at [880, 428] on td "- ../home" at bounding box center [560, 433] width 659 height 66
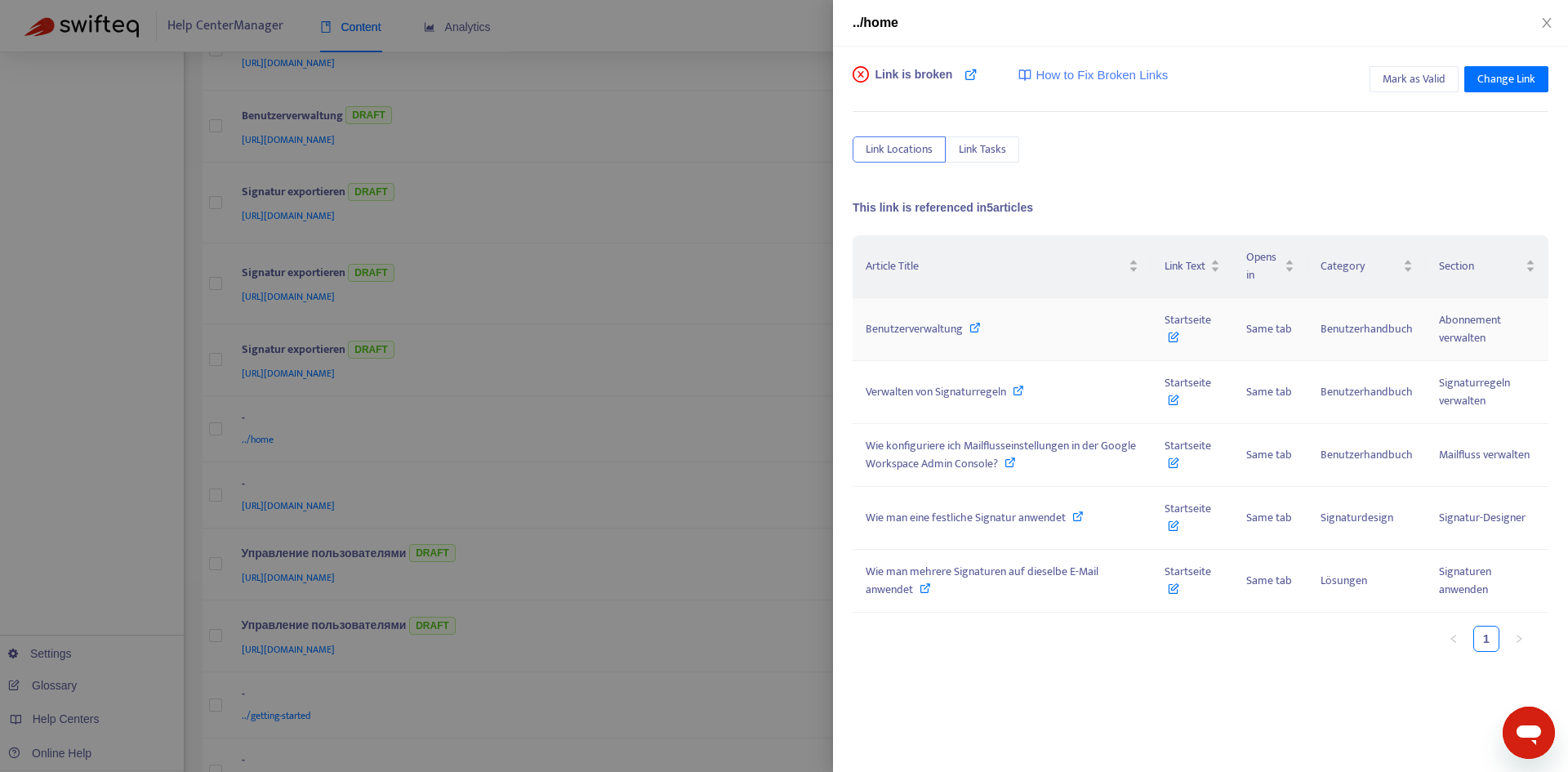
click at [1145, 333] on td "Benutzerverwaltung" at bounding box center [1002, 330] width 299 height 62
click at [999, 325] on div "Benutzerverwaltung" at bounding box center [1002, 329] width 272 height 18
click at [1172, 319] on span "Startseite" at bounding box center [1188, 329] width 47 height 36
